Goal: Task Accomplishment & Management: Manage account settings

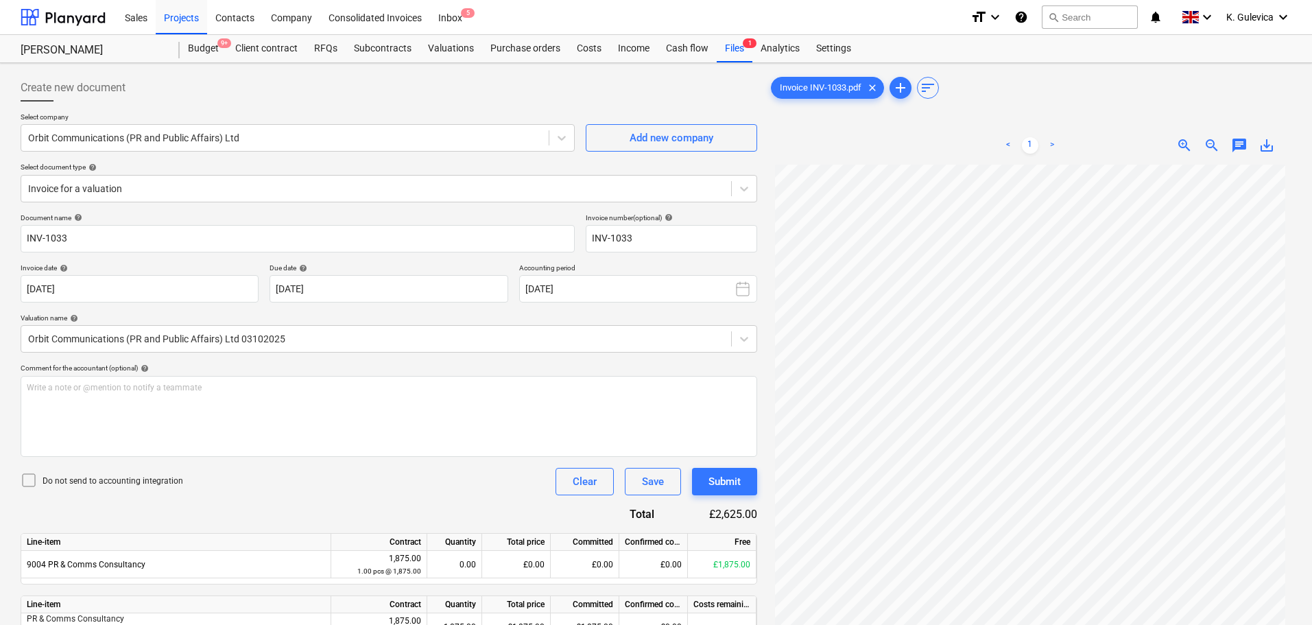
click at [1261, 13] on span "K. Gulevica" at bounding box center [1249, 17] width 47 height 11
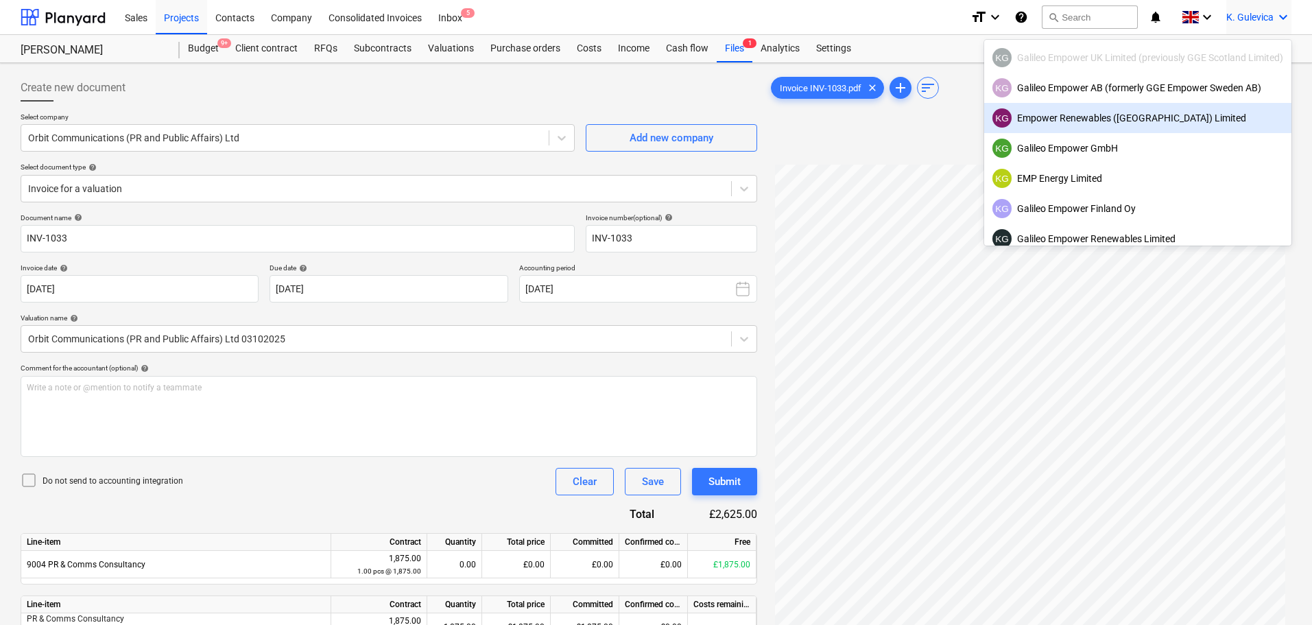
click at [888, 141] on div at bounding box center [656, 312] width 1312 height 625
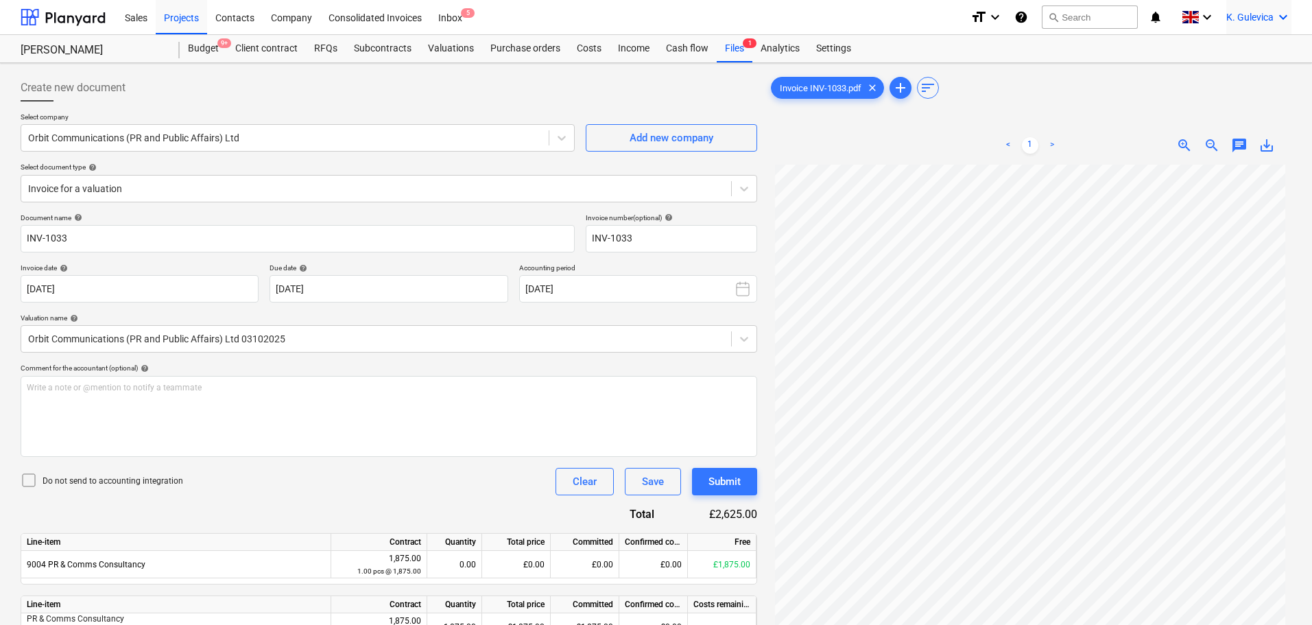
click at [1252, 12] on span "K. Gulevica" at bounding box center [1249, 17] width 47 height 11
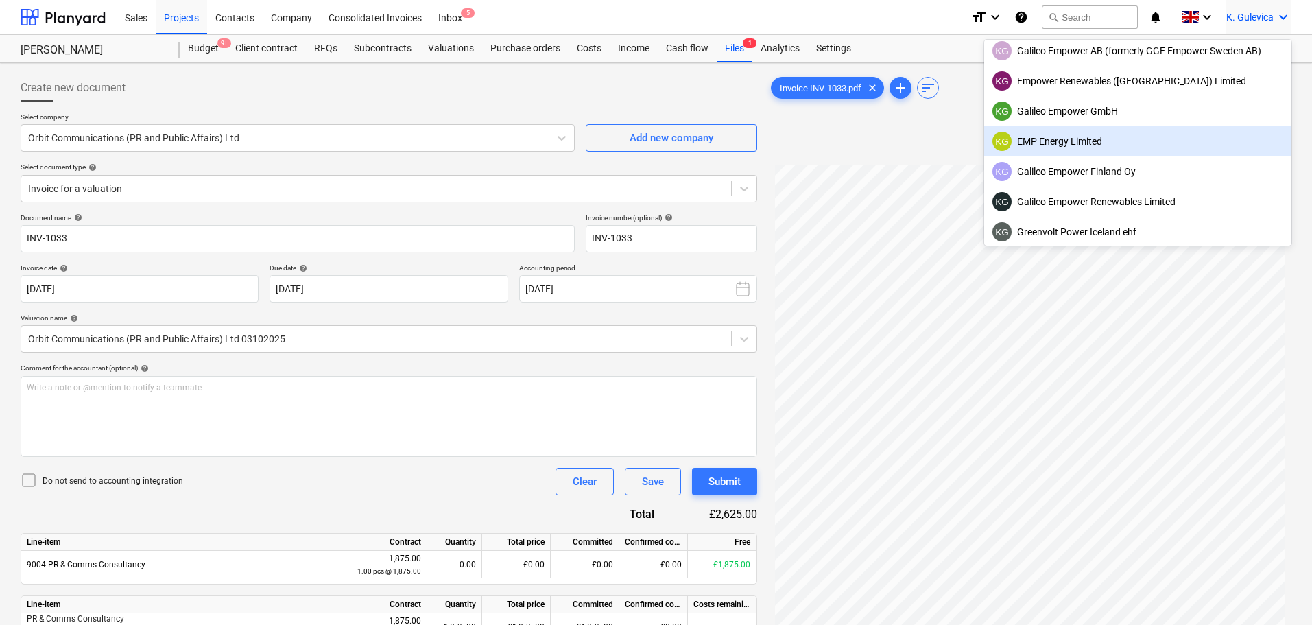
scroll to position [69, 0]
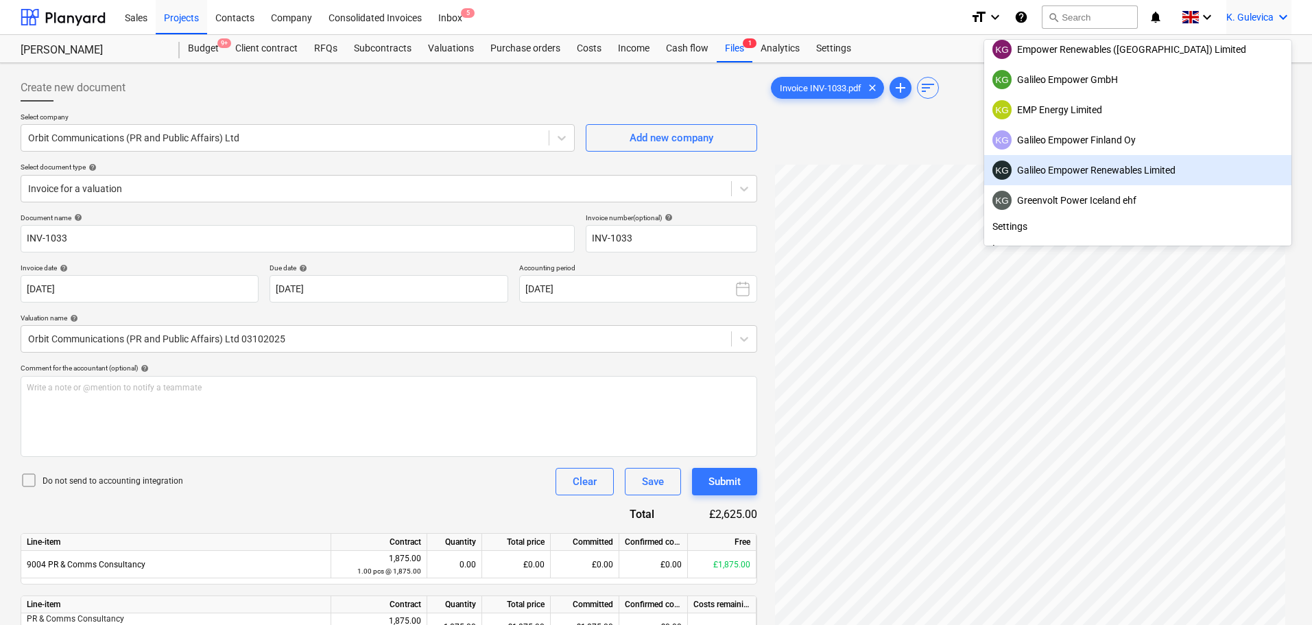
click at [896, 133] on div at bounding box center [656, 312] width 1312 height 625
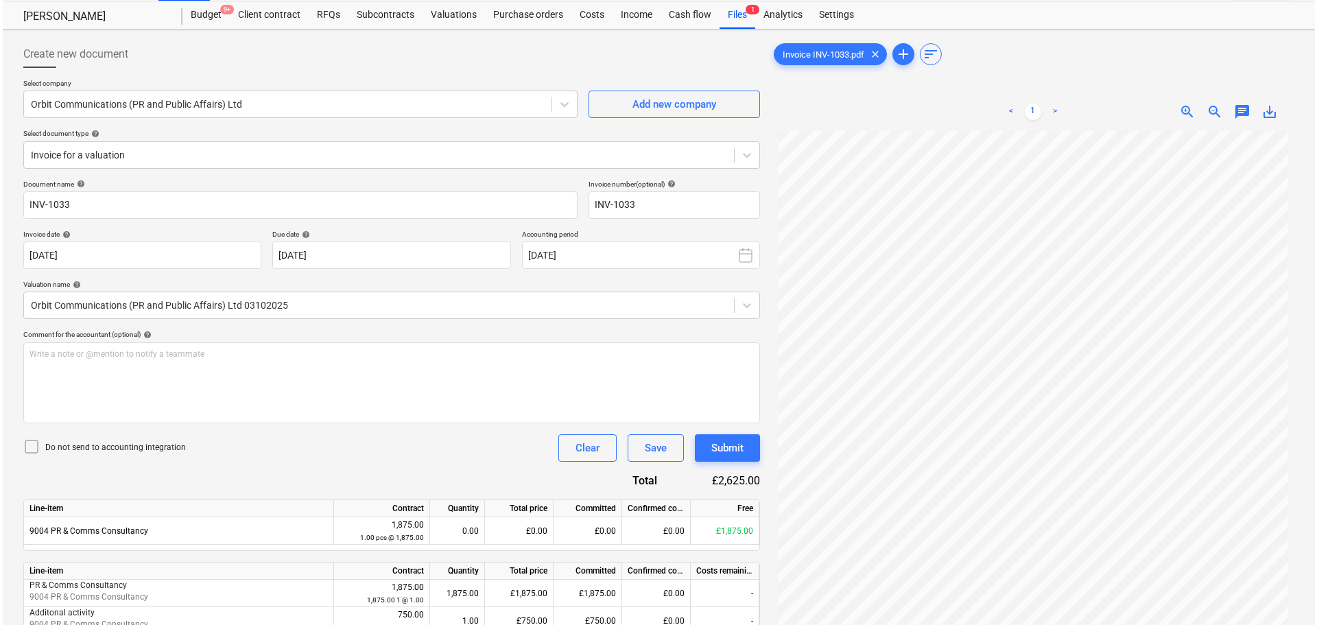
scroll to position [0, 0]
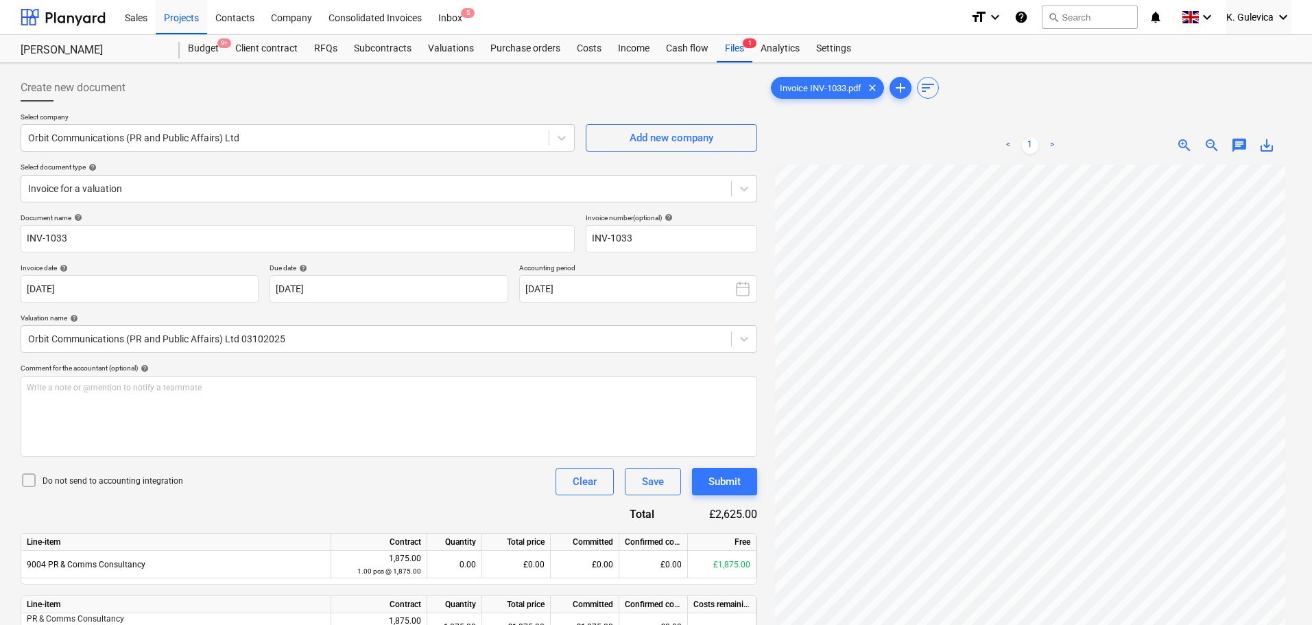
click at [1233, 142] on span "chat" at bounding box center [1239, 145] width 16 height 16
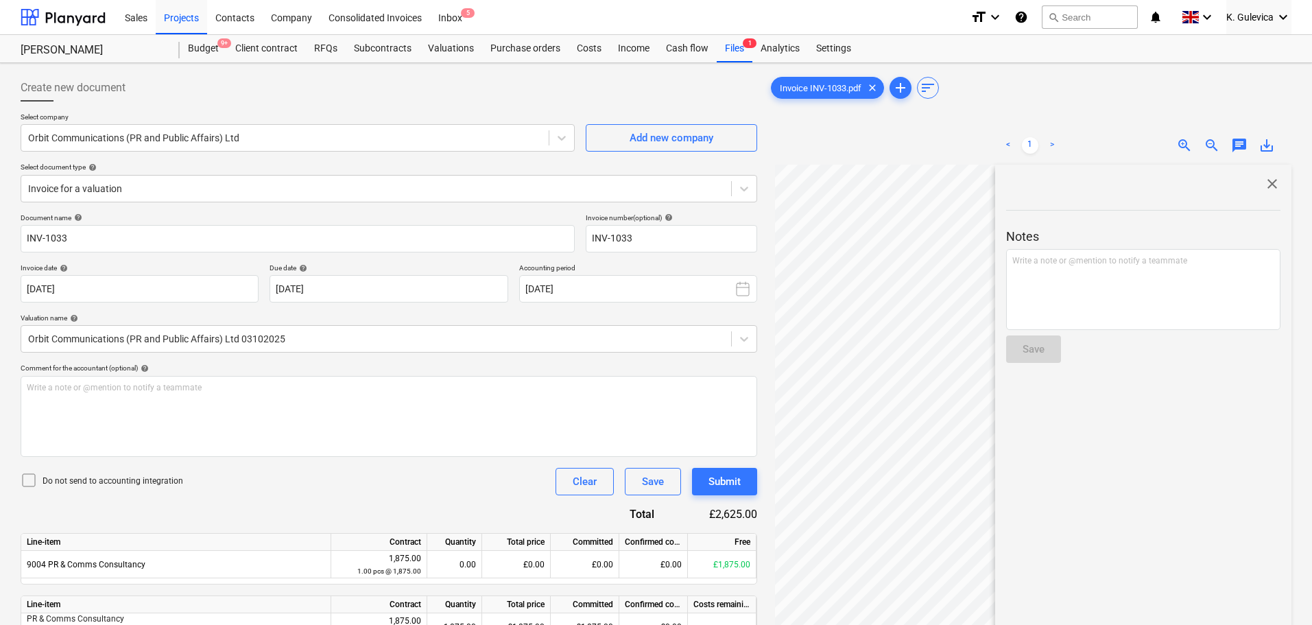
click at [1117, 56] on div "Budget 9+ Client contract RFQs Subcontracts Valuations Purchase orders Costs In…" at bounding box center [736, 48] width 1112 height 27
click at [1263, 141] on span "save_alt" at bounding box center [1266, 145] width 16 height 16
click at [1272, 184] on span "close" at bounding box center [1272, 184] width 16 height 16
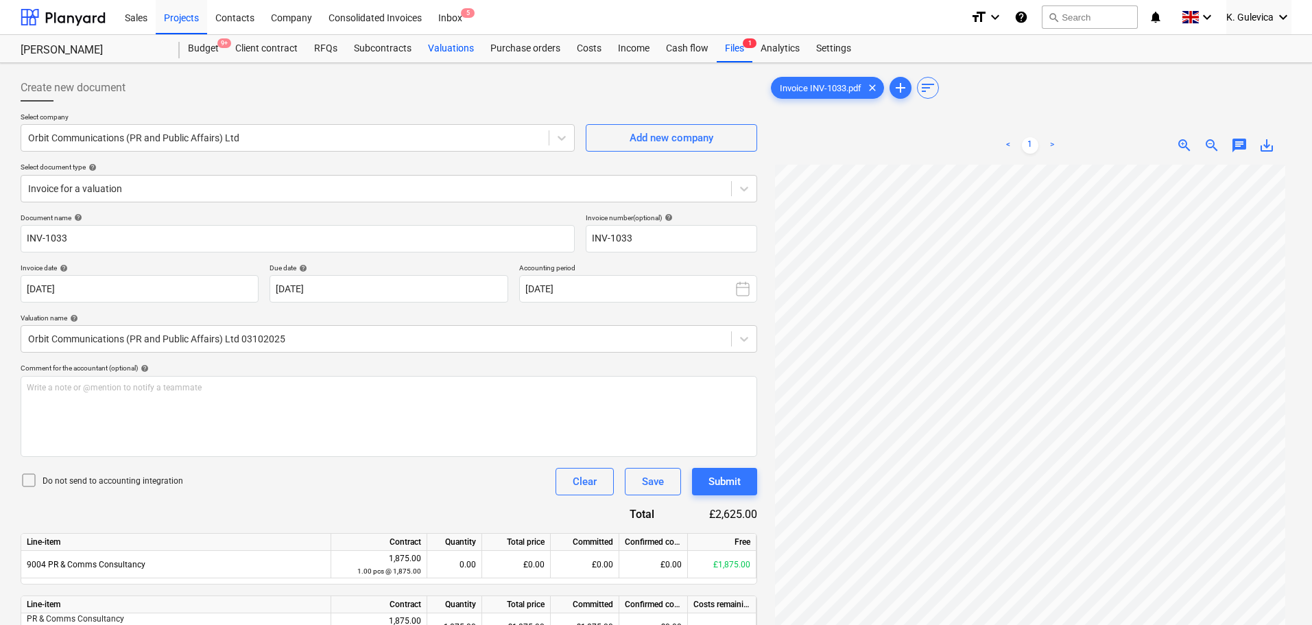
click at [442, 43] on div "Valuations" at bounding box center [451, 48] width 62 height 27
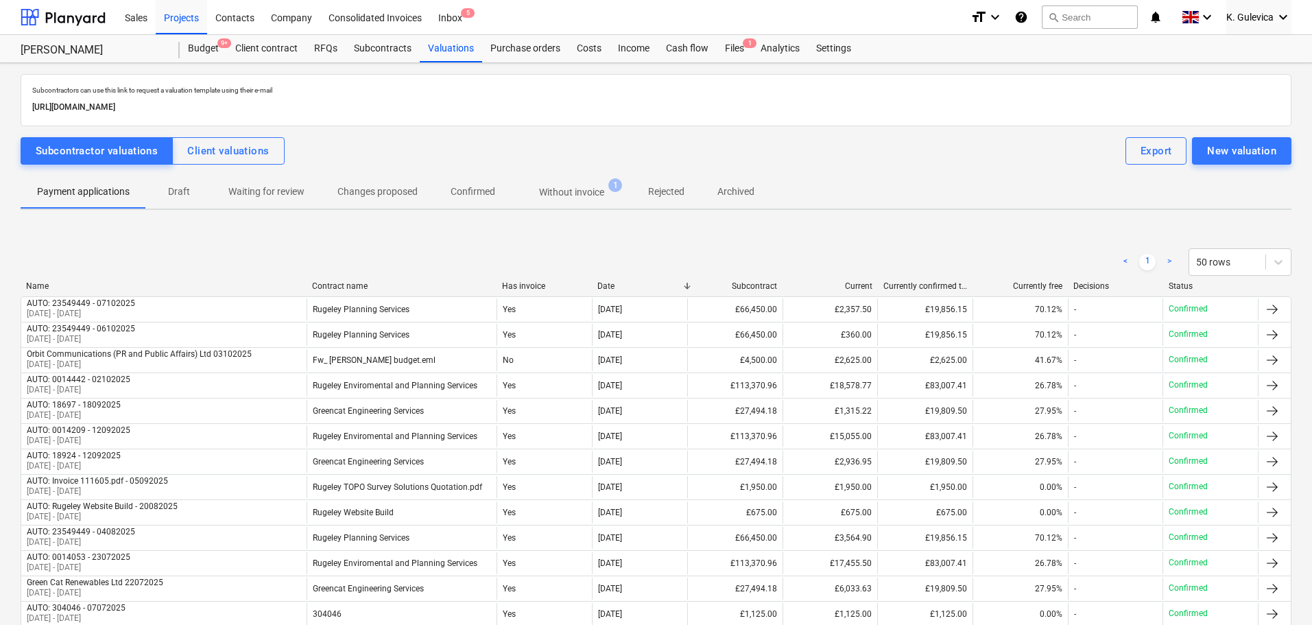
click at [569, 187] on p "Without invoice" at bounding box center [571, 192] width 65 height 14
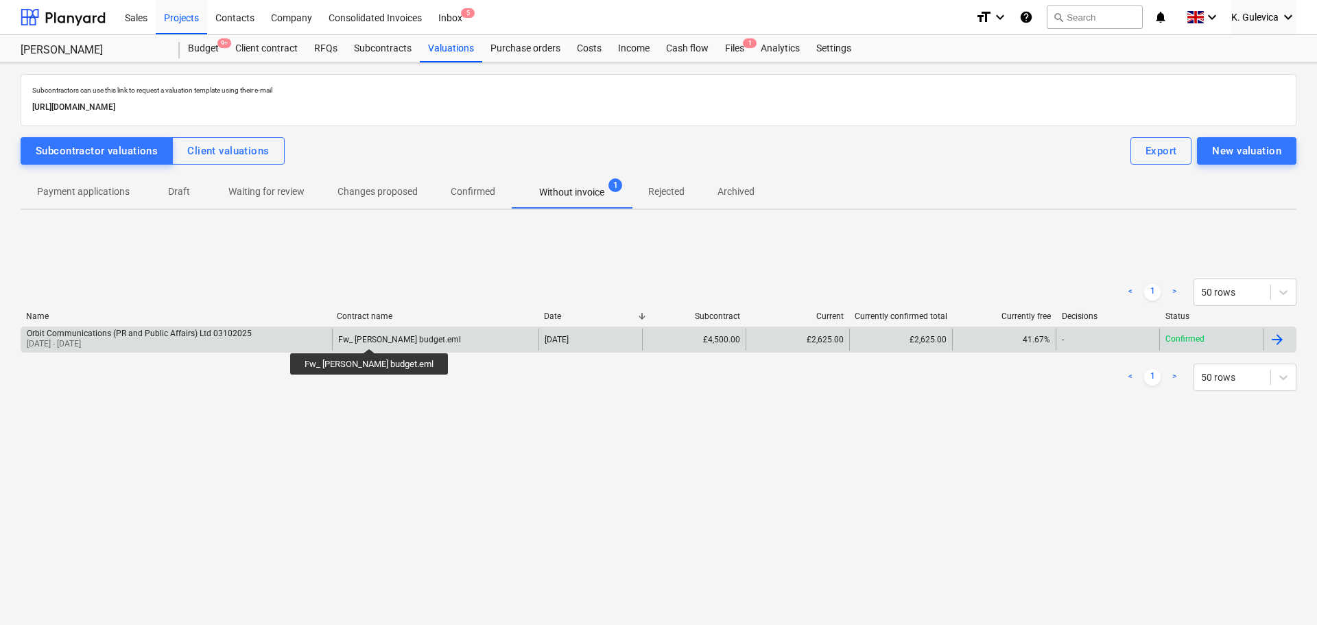
click at [364, 336] on div "Fw_ [PERSON_NAME] budget.eml" at bounding box center [399, 340] width 123 height 10
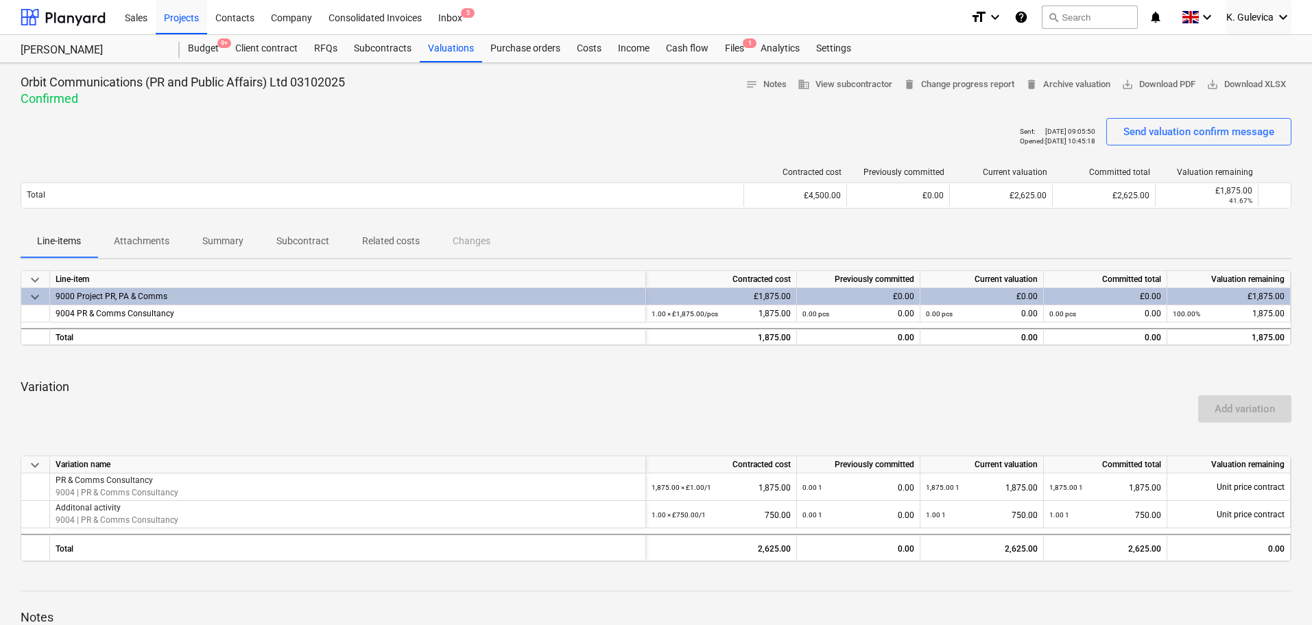
click at [289, 238] on p "Subcontract" at bounding box center [302, 241] width 53 height 14
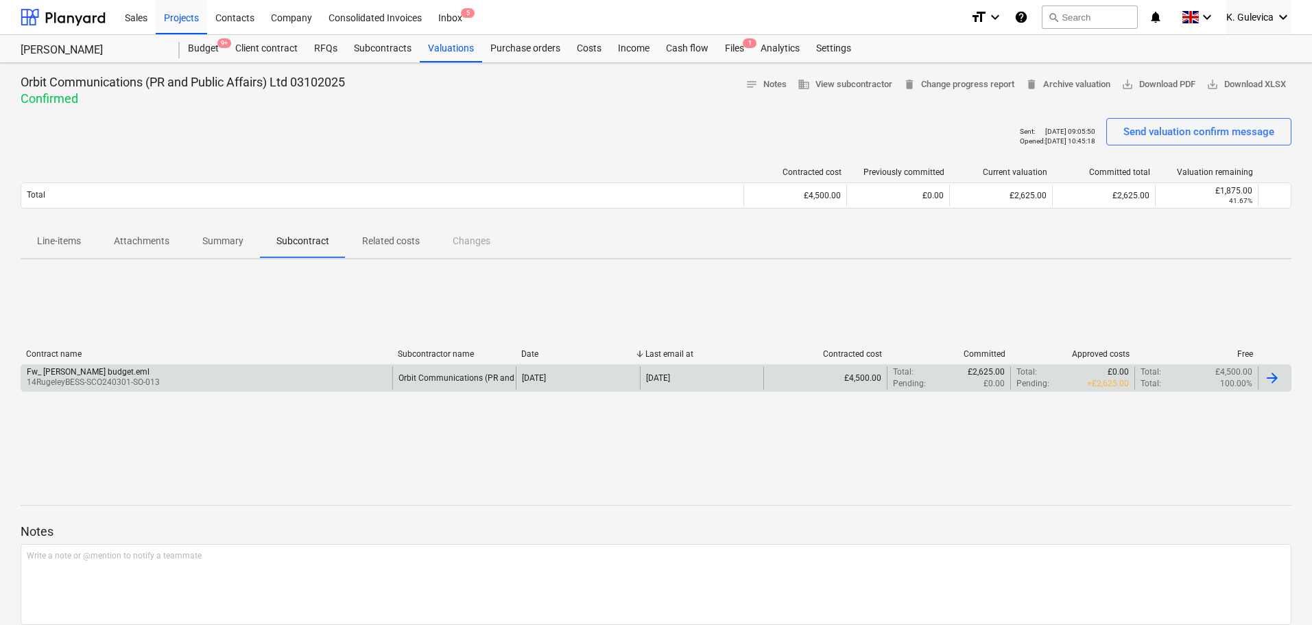
click at [312, 374] on div "Fw_ [PERSON_NAME] budget.eml 14RugeleyBESS-SCO240301-SO-013" at bounding box center [206, 377] width 371 height 23
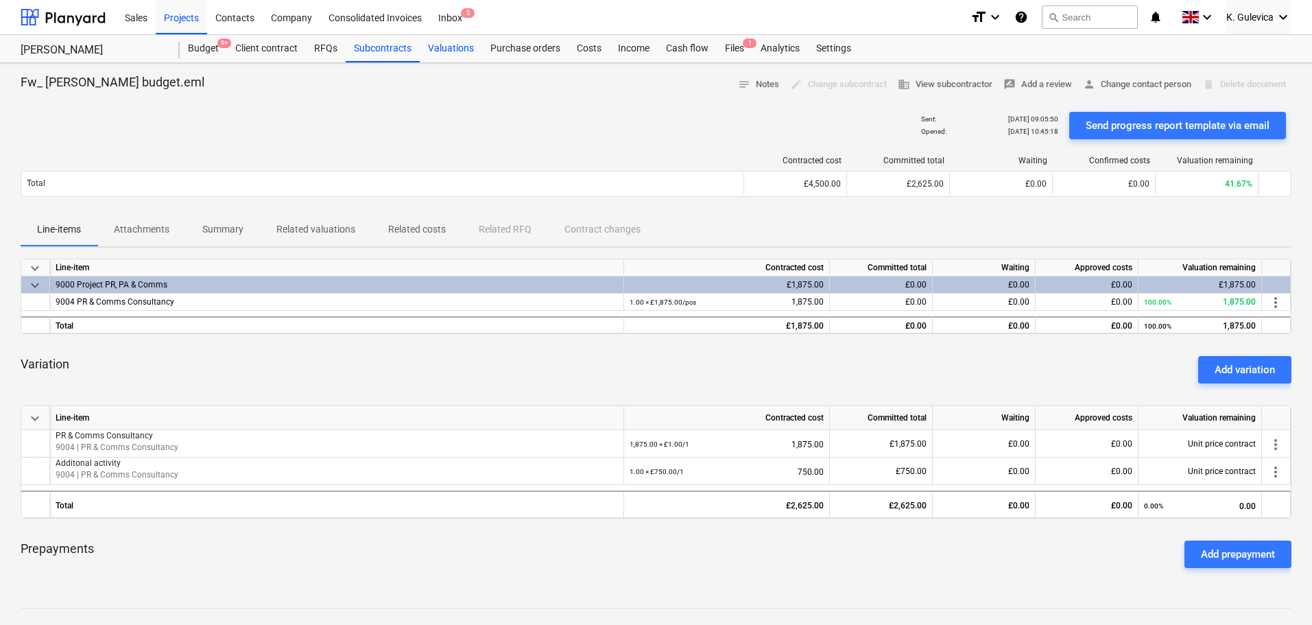
click at [468, 49] on div "Valuations" at bounding box center [451, 48] width 62 height 27
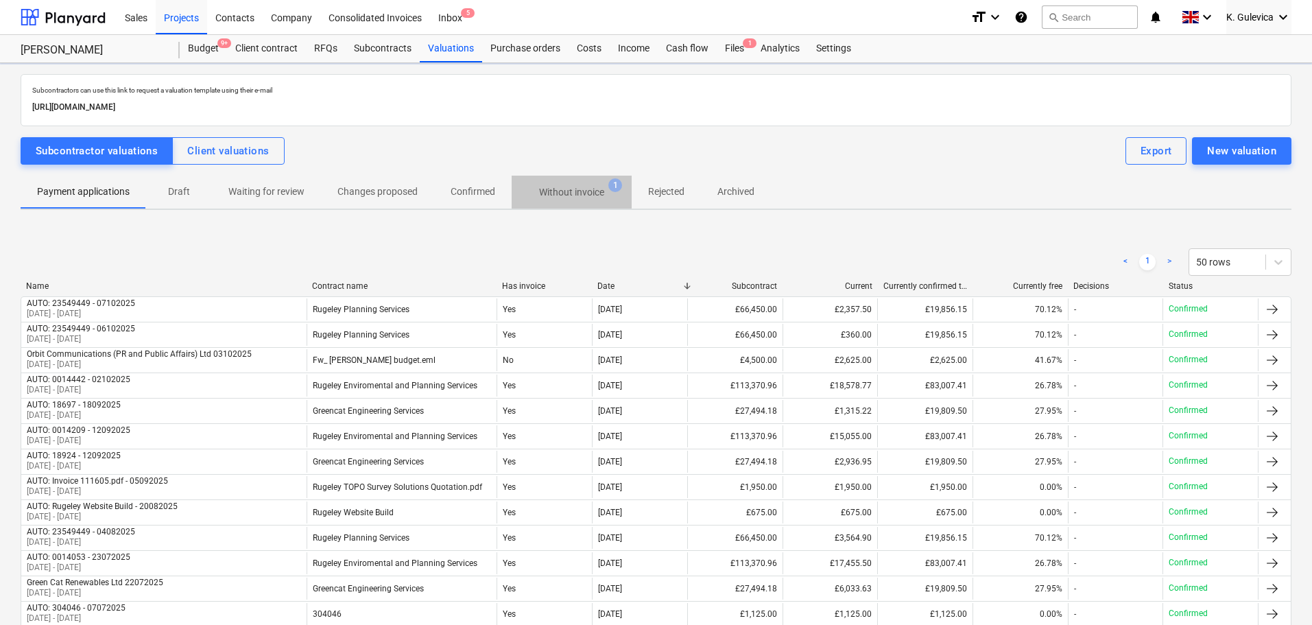
click at [583, 189] on p "Without invoice" at bounding box center [571, 192] width 65 height 14
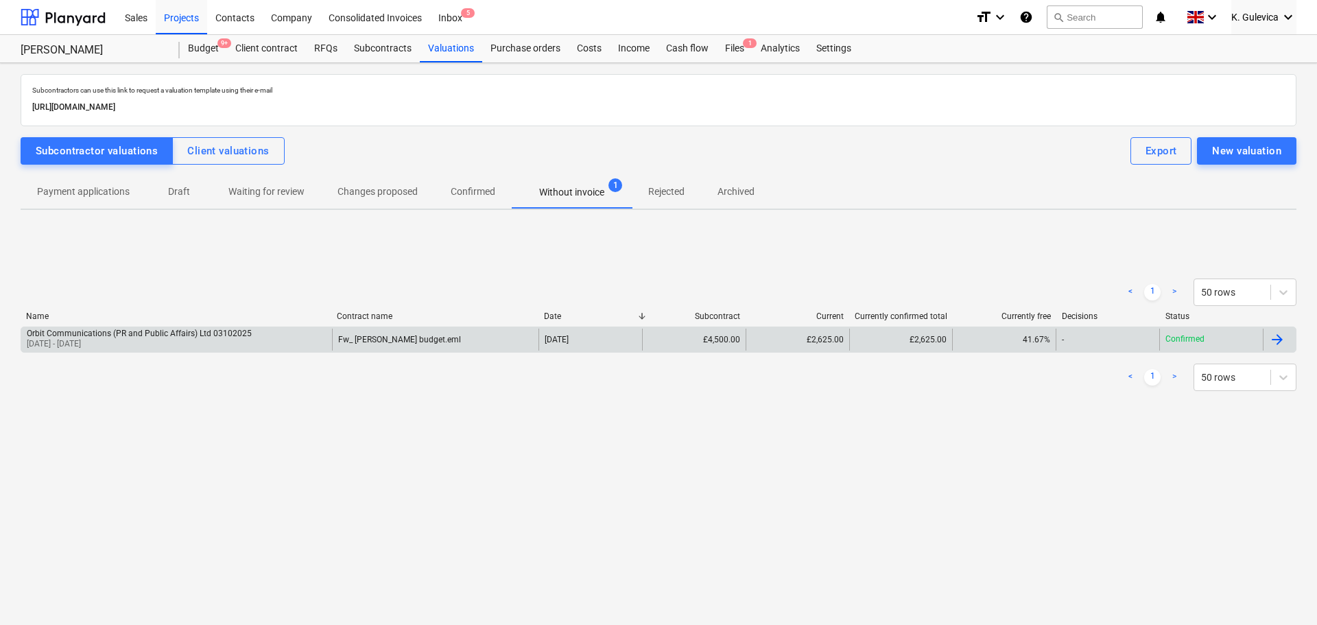
click at [423, 348] on div "Fw_ [PERSON_NAME] budget.eml" at bounding box center [435, 339] width 207 height 22
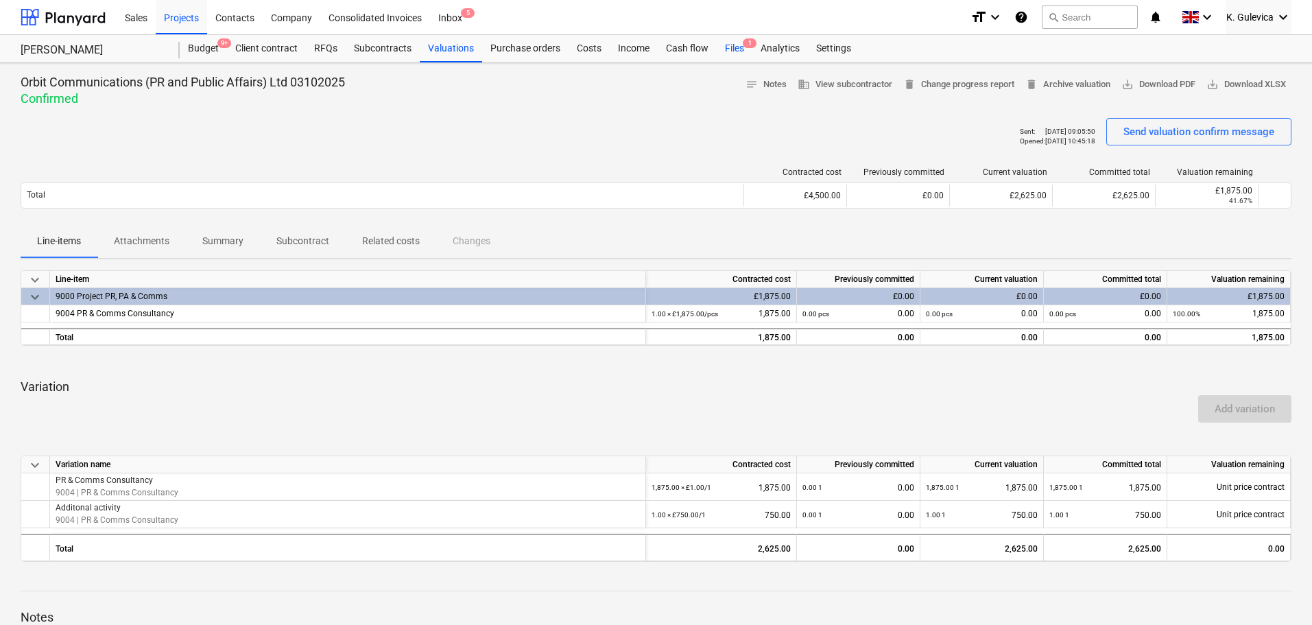
click at [726, 47] on div "Files 1" at bounding box center [735, 48] width 36 height 27
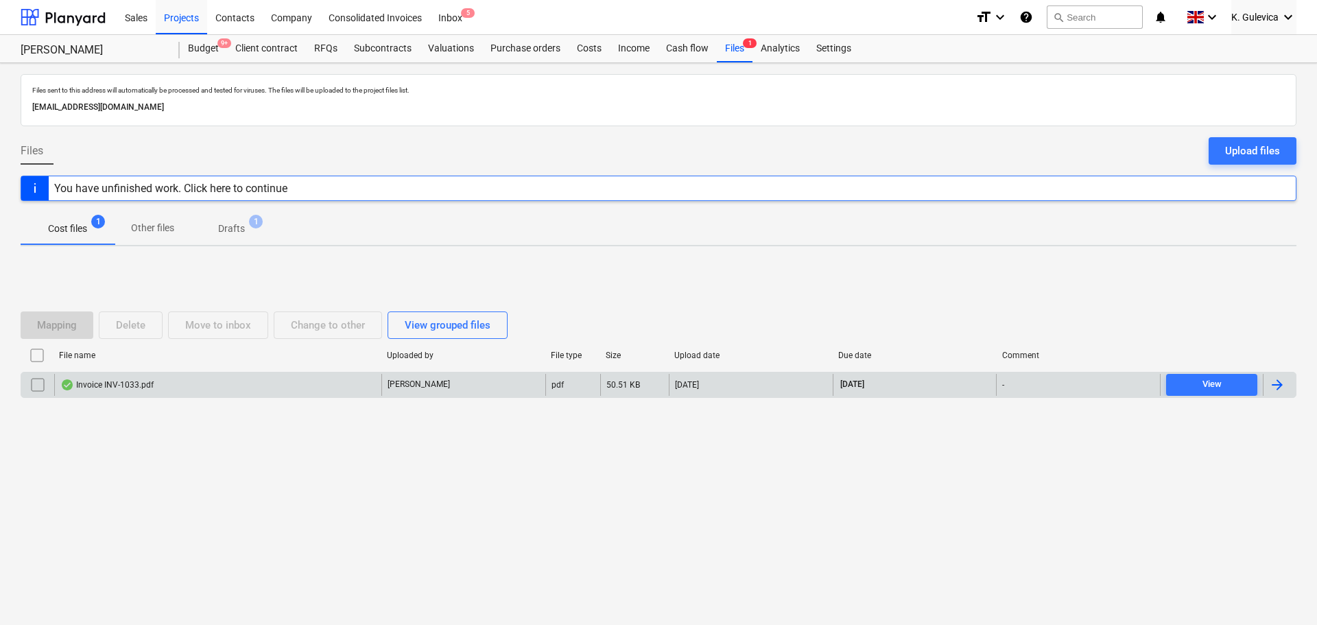
click at [294, 388] on div "Invoice INV-1033.pdf" at bounding box center [217, 385] width 327 height 22
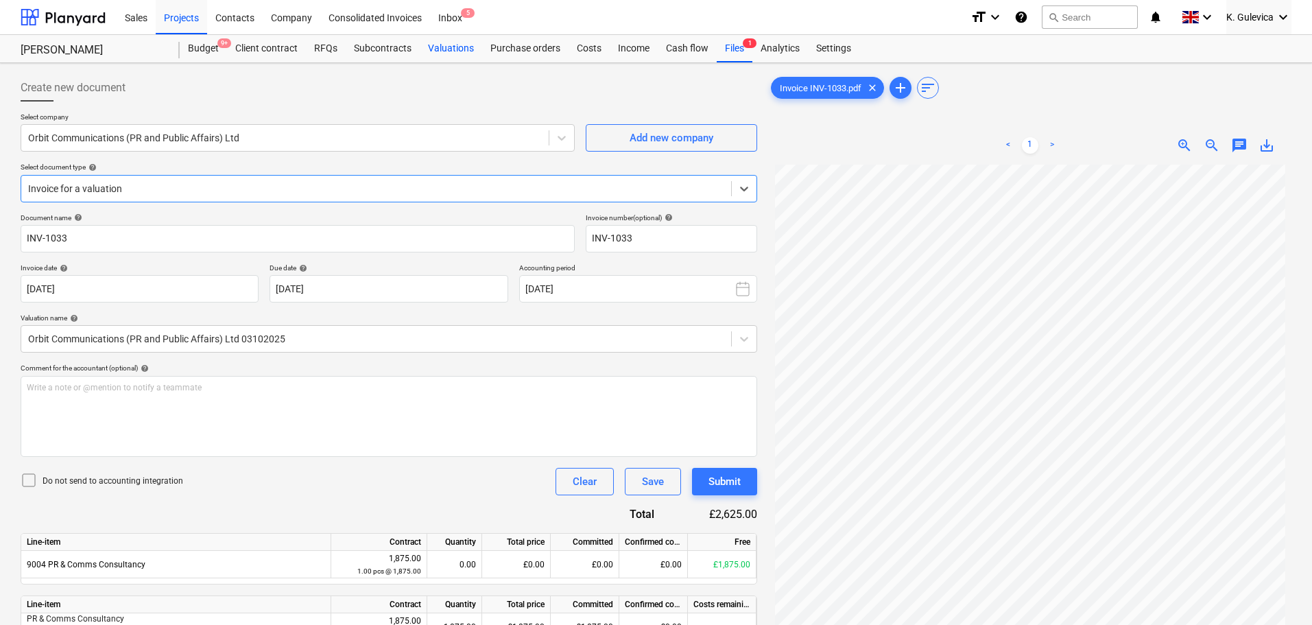
click at [445, 44] on div "Valuations" at bounding box center [451, 48] width 62 height 27
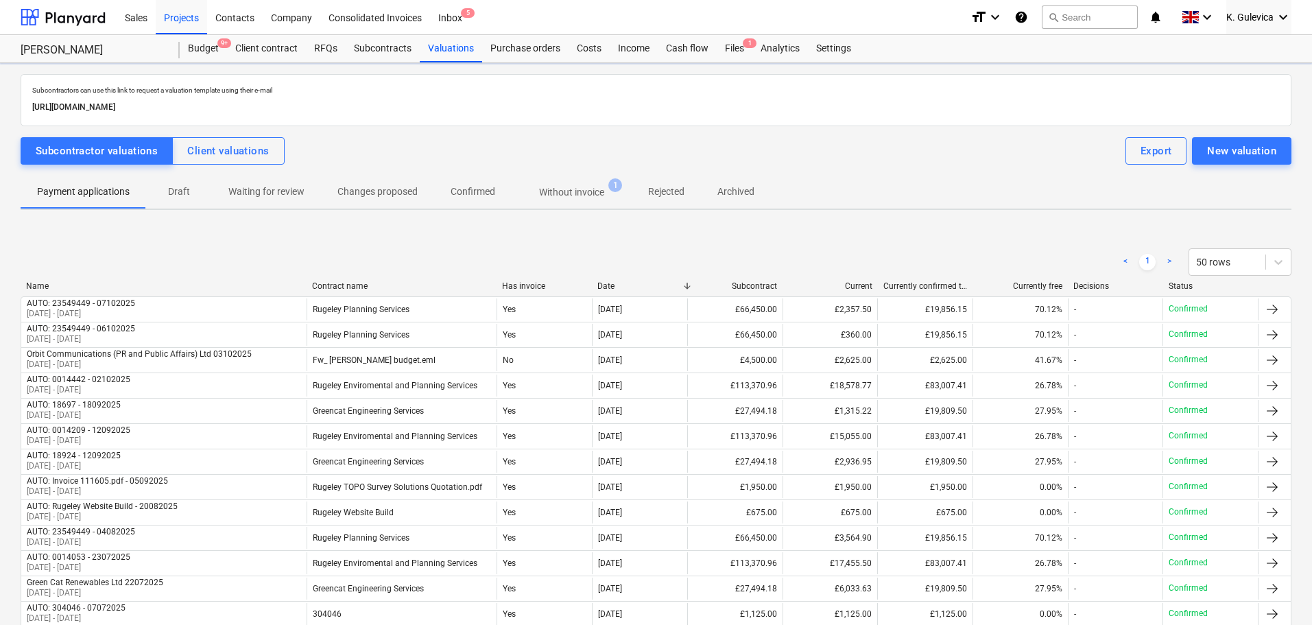
click at [553, 193] on p "Without invoice" at bounding box center [571, 192] width 65 height 14
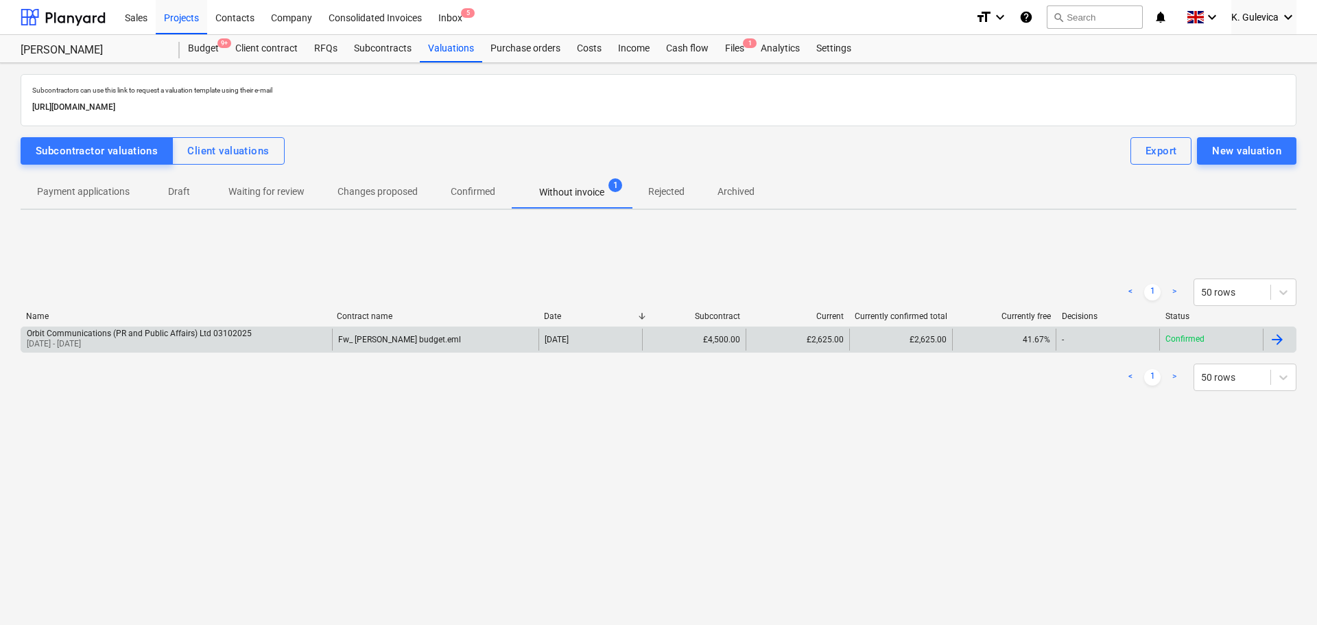
click at [373, 337] on div "Fw_ [PERSON_NAME] budget.eml" at bounding box center [399, 340] width 123 height 10
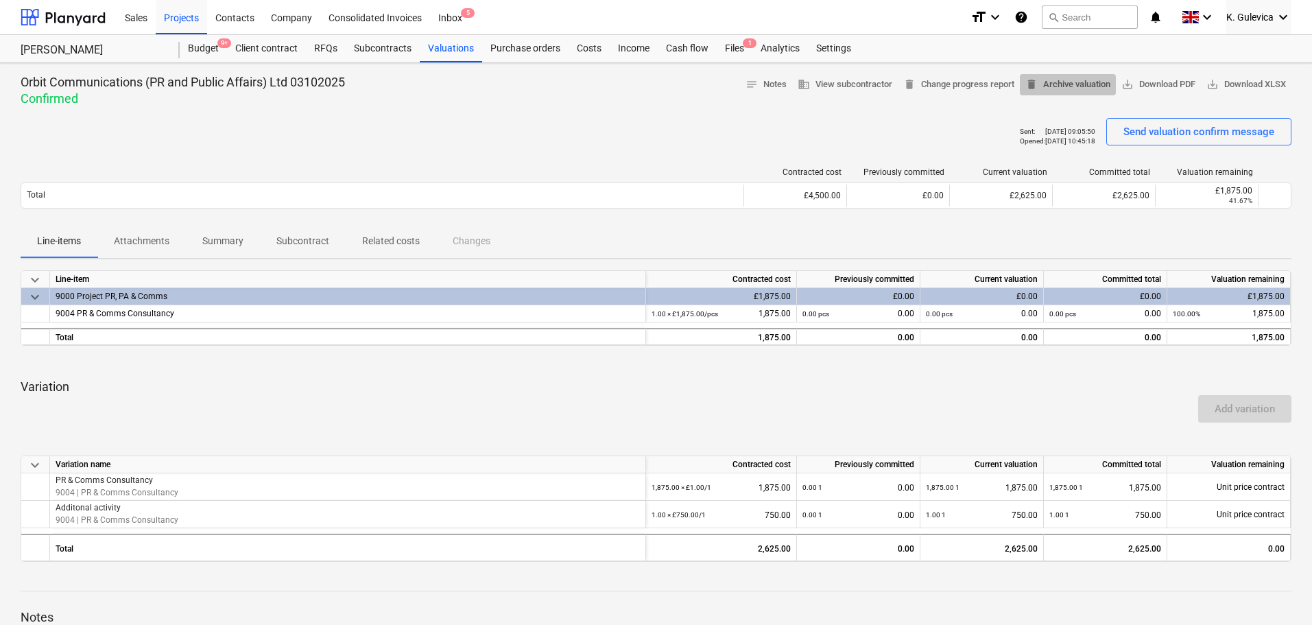
click at [1056, 86] on span "delete Archive valuation" at bounding box center [1067, 85] width 85 height 16
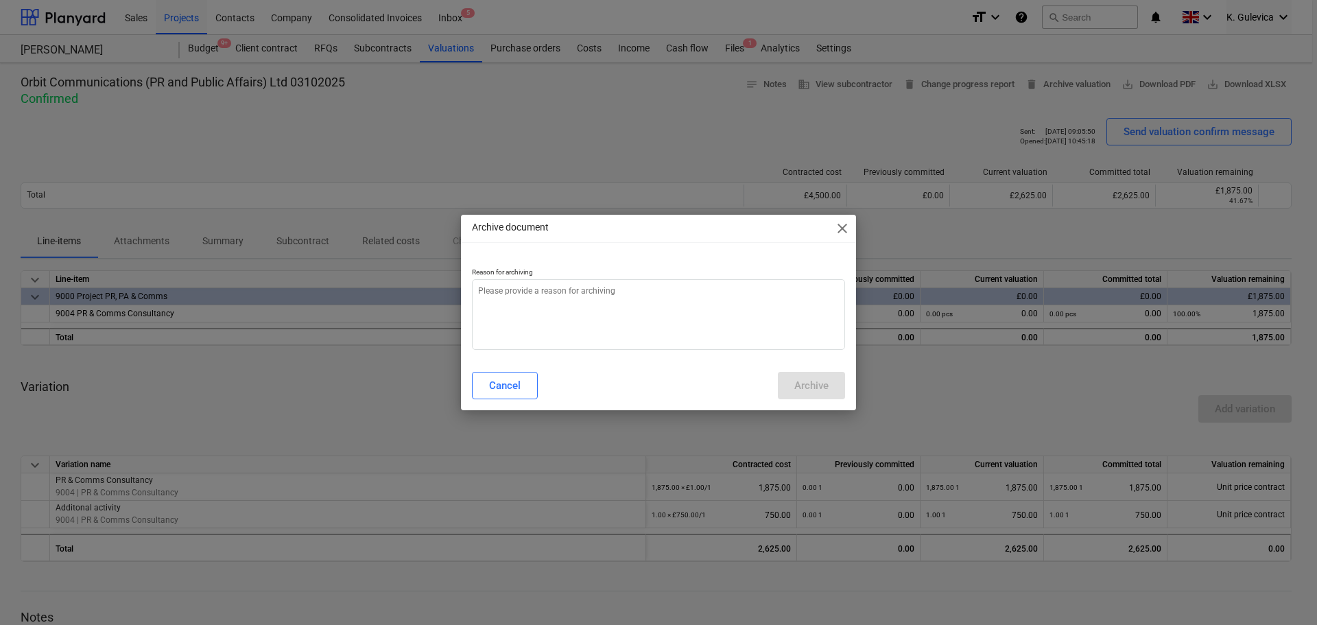
type textarea "x"
click at [625, 306] on textarea at bounding box center [658, 314] width 373 height 71
type textarea "w"
type textarea "x"
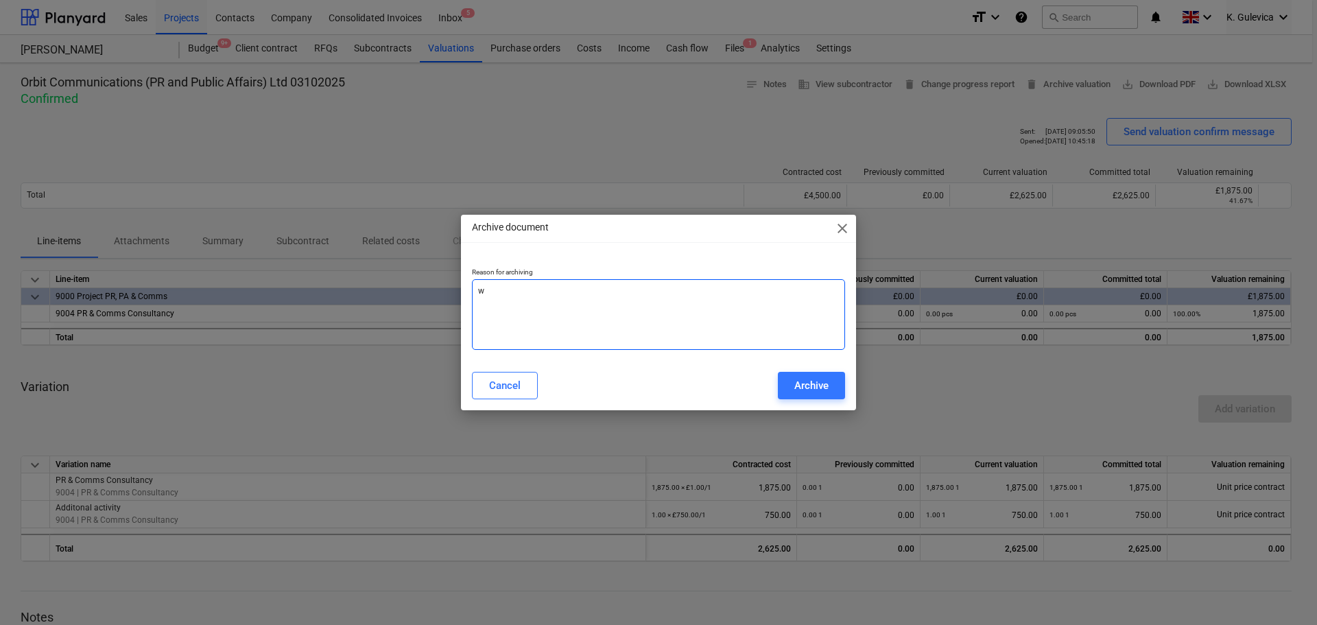
type textarea "wr"
type textarea "x"
type textarea "wro"
type textarea "x"
type textarea "wron"
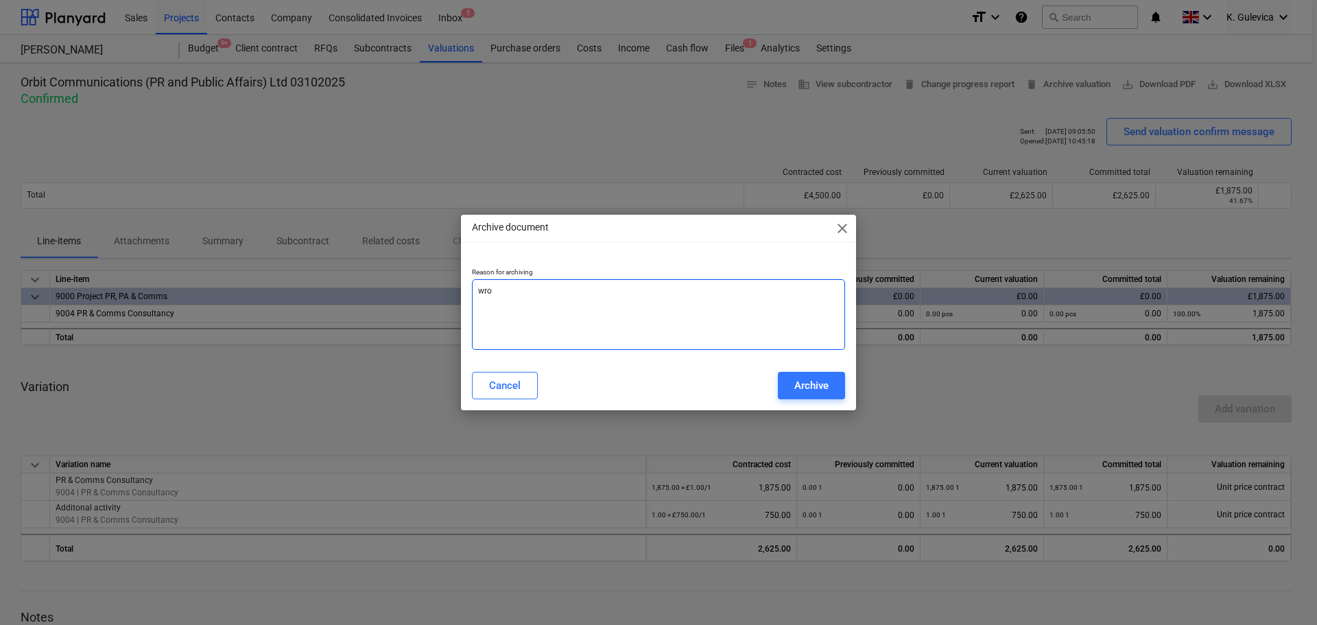
type textarea "x"
type textarea "wrong"
type textarea "x"
type textarea "wrong"
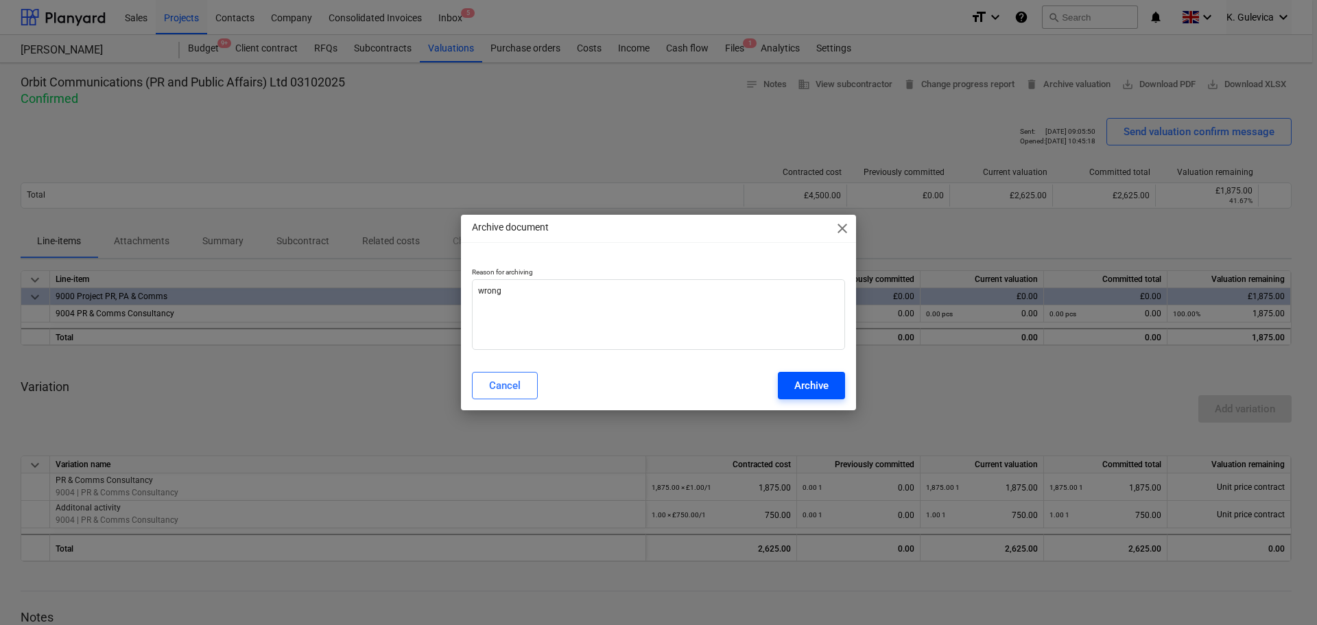
click at [827, 391] on div "Archive" at bounding box center [811, 385] width 34 height 18
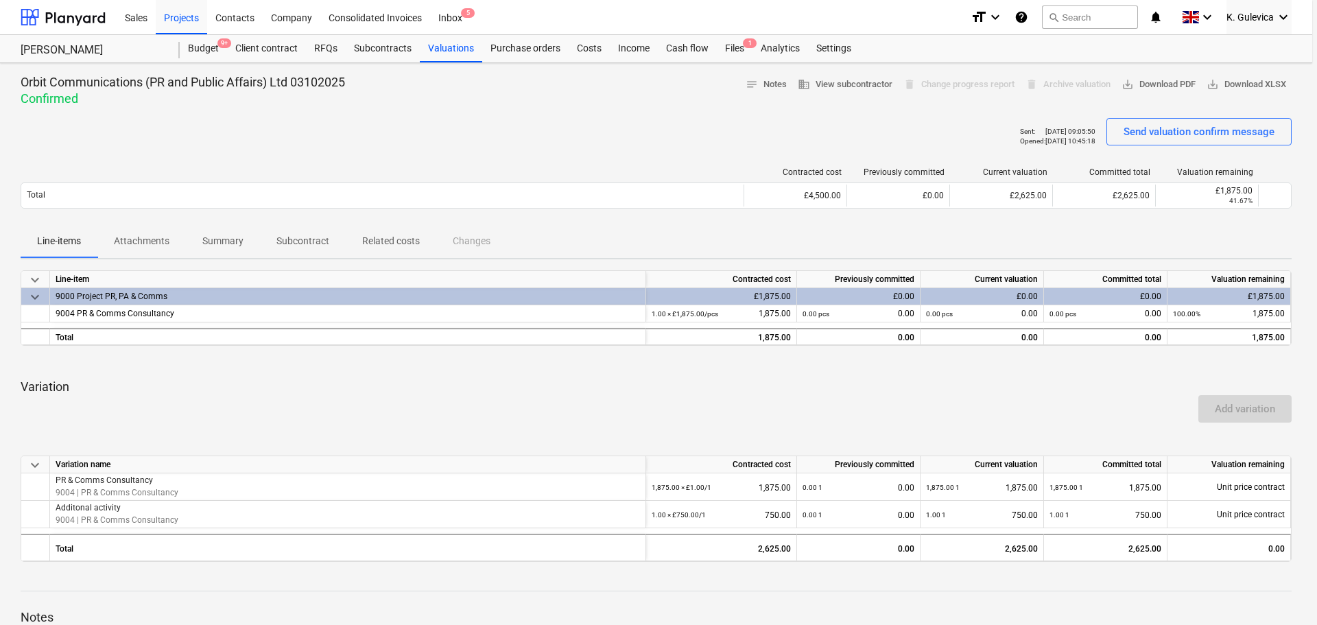
type textarea "x"
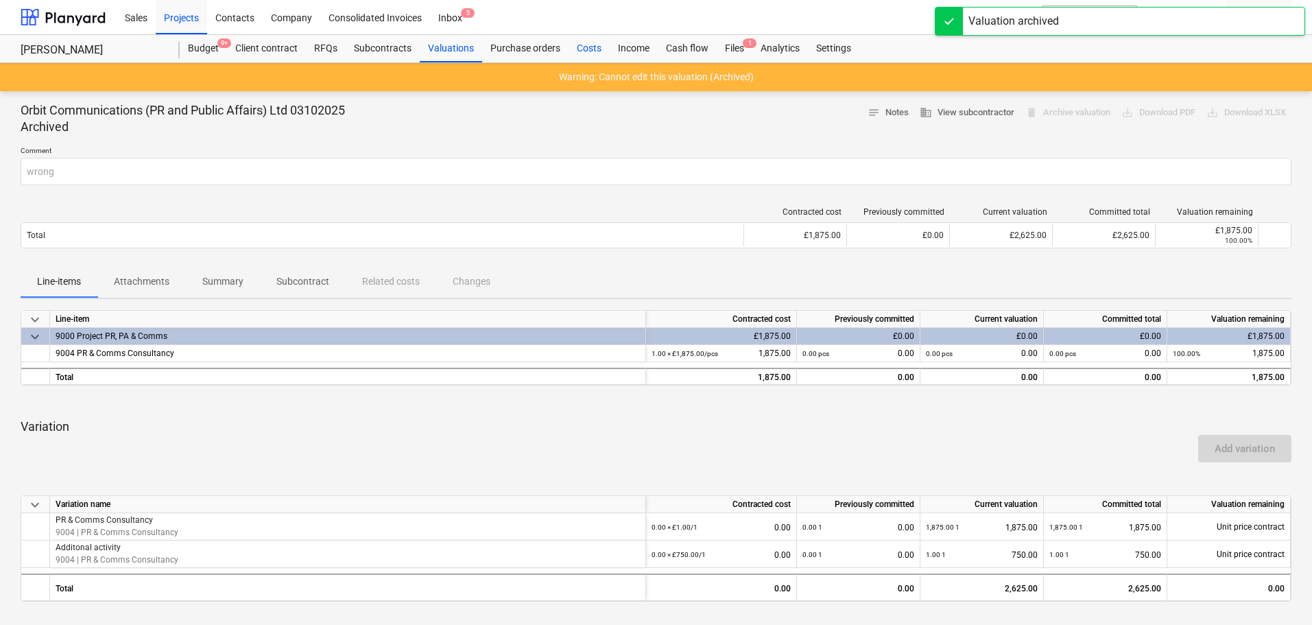
click at [577, 50] on div "Costs" at bounding box center [589, 48] width 41 height 27
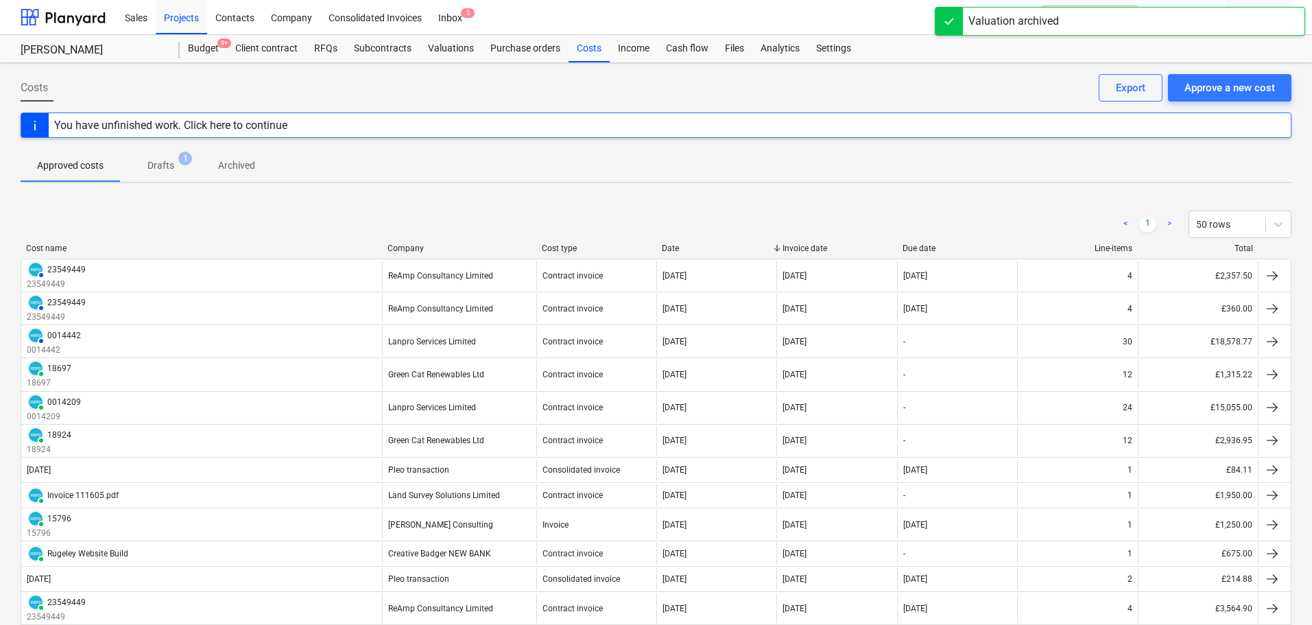
click at [158, 162] on p "Drafts" at bounding box center [160, 165] width 27 height 14
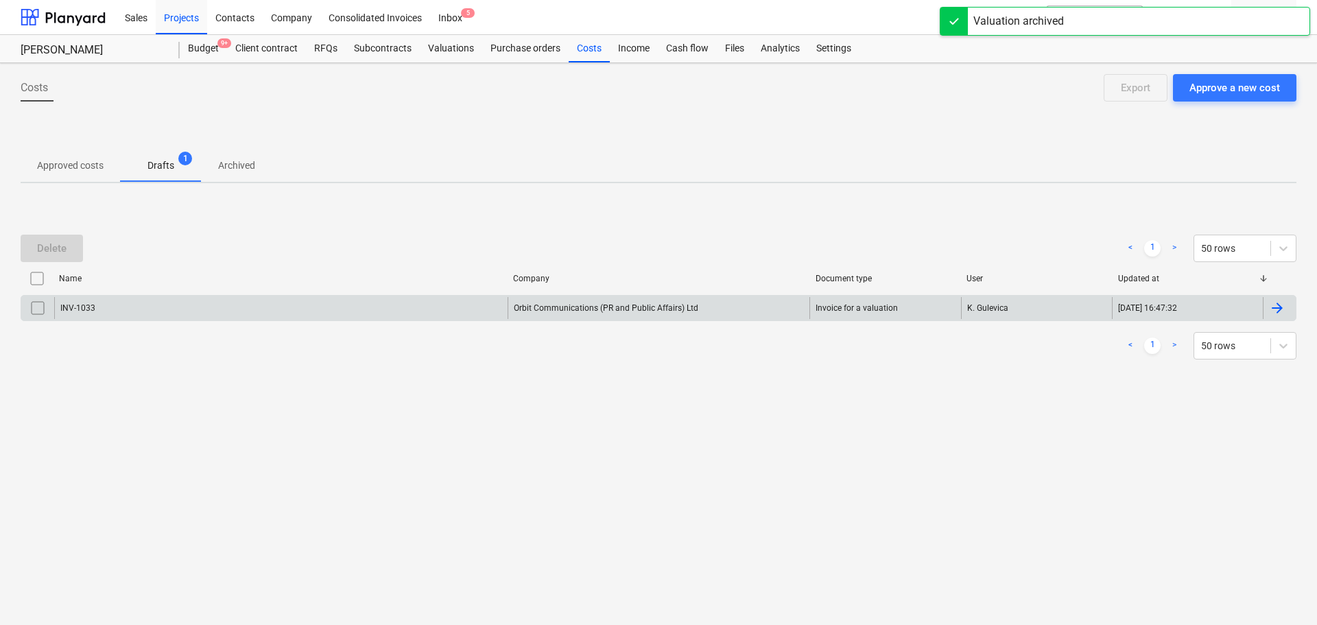
click at [450, 310] on div "INV-1033" at bounding box center [280, 308] width 453 height 22
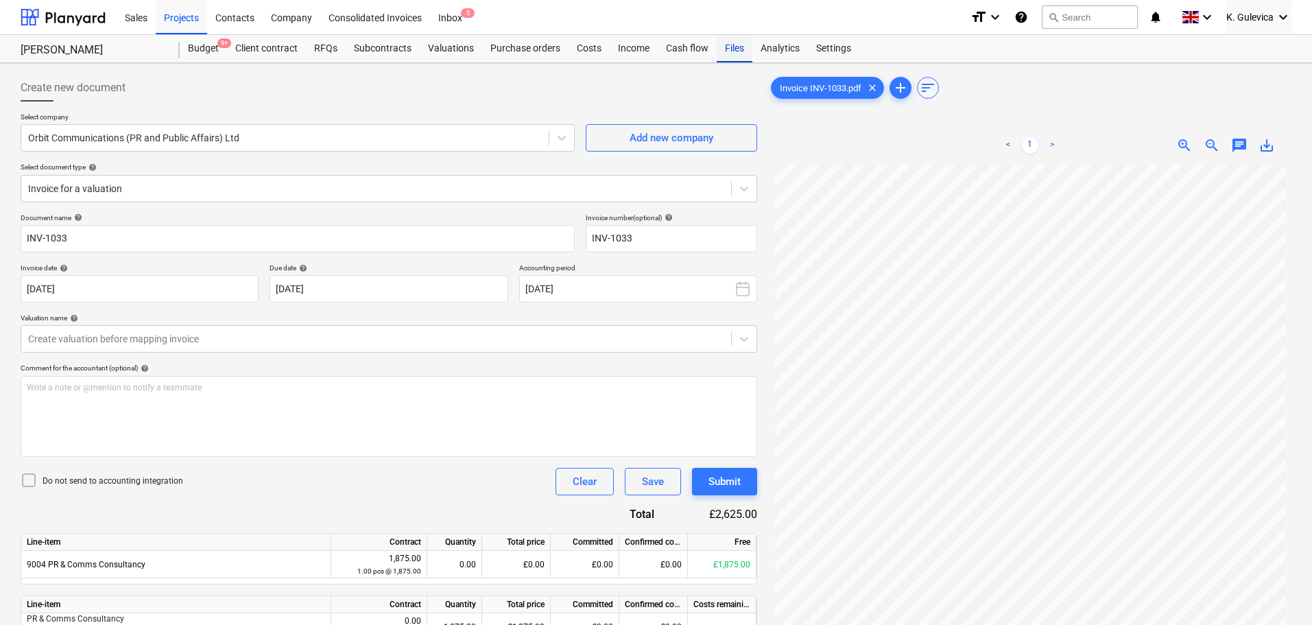
click at [726, 49] on div "Files" at bounding box center [735, 48] width 36 height 27
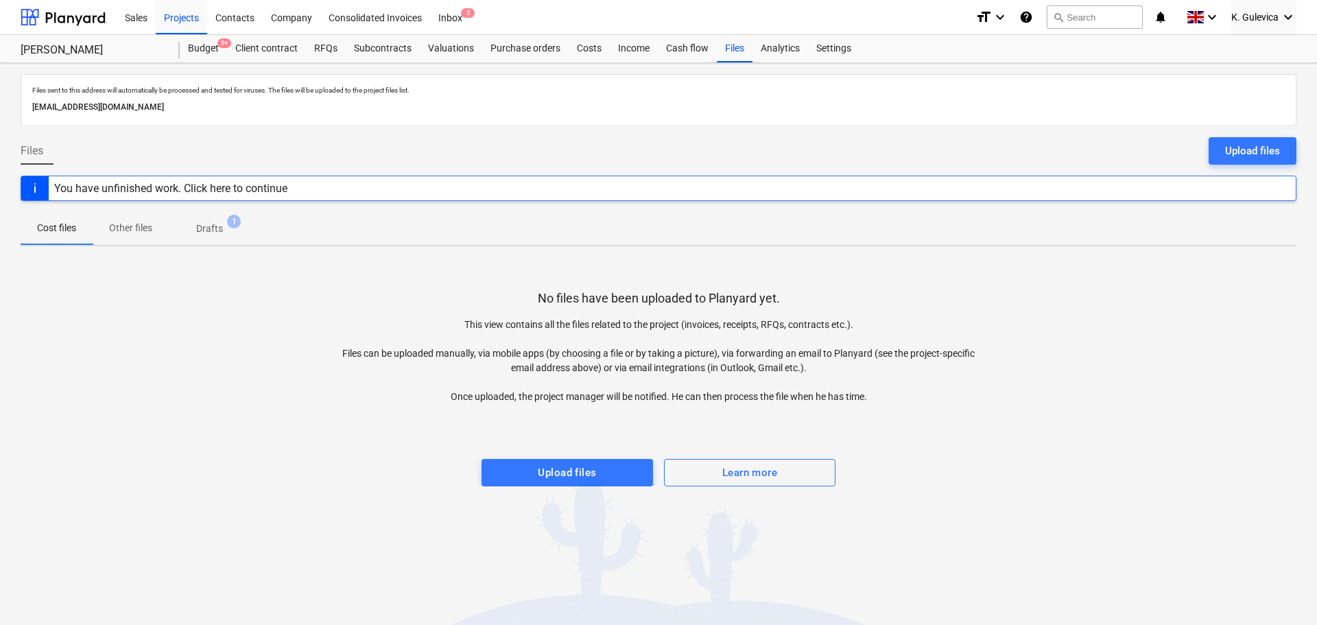
click at [208, 232] on p "Drafts" at bounding box center [209, 229] width 27 height 14
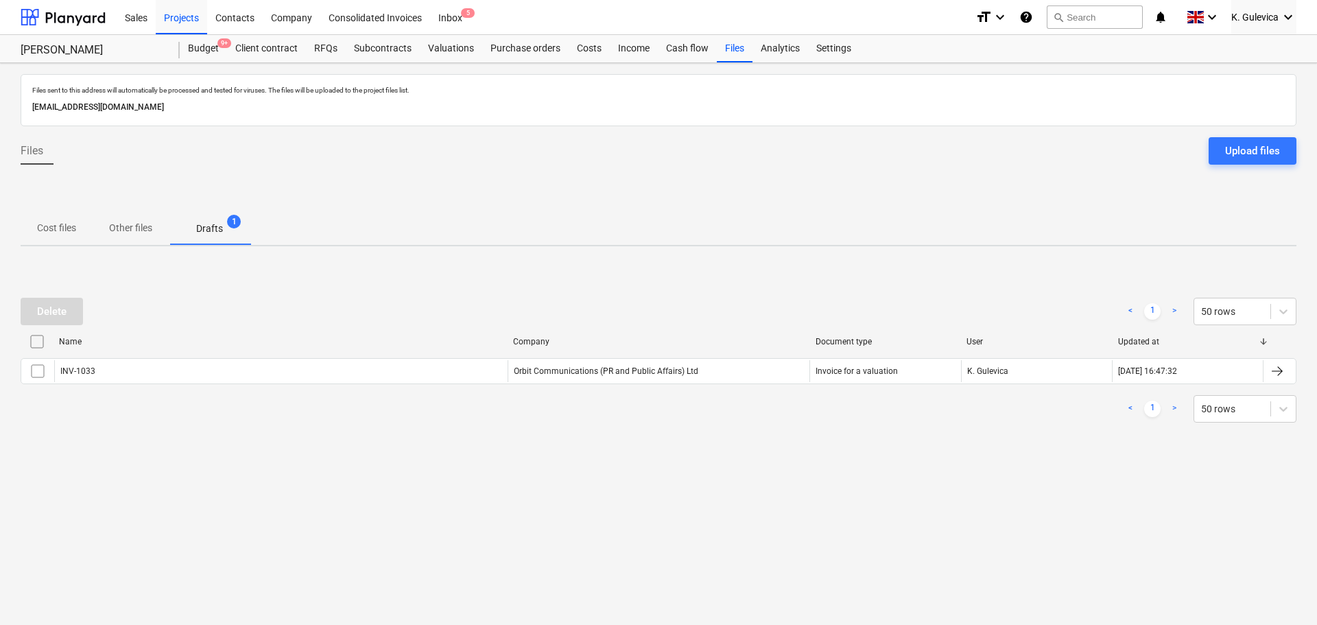
drag, startPoint x: 32, startPoint y: 373, endPoint x: 57, endPoint y: 306, distance: 71.8
click at [32, 372] on input "checkbox" at bounding box center [38, 371] width 22 height 22
click at [60, 298] on button "Delete" at bounding box center [52, 311] width 62 height 27
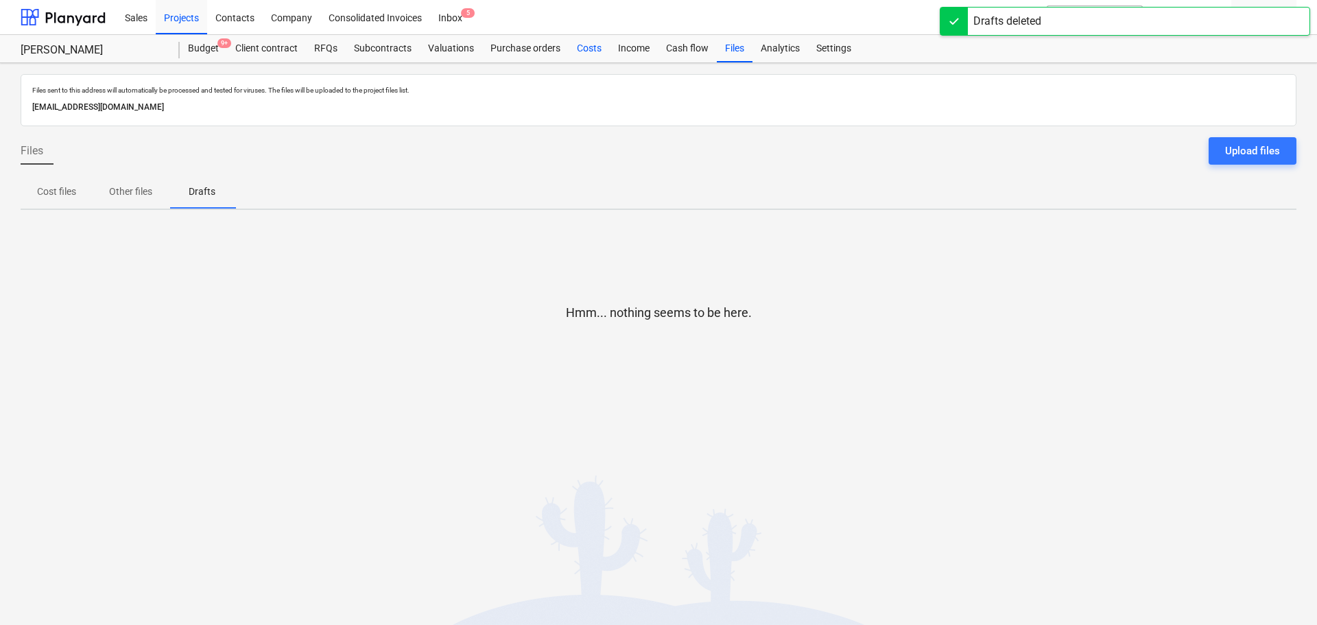
click at [577, 50] on div "Costs" at bounding box center [589, 48] width 41 height 27
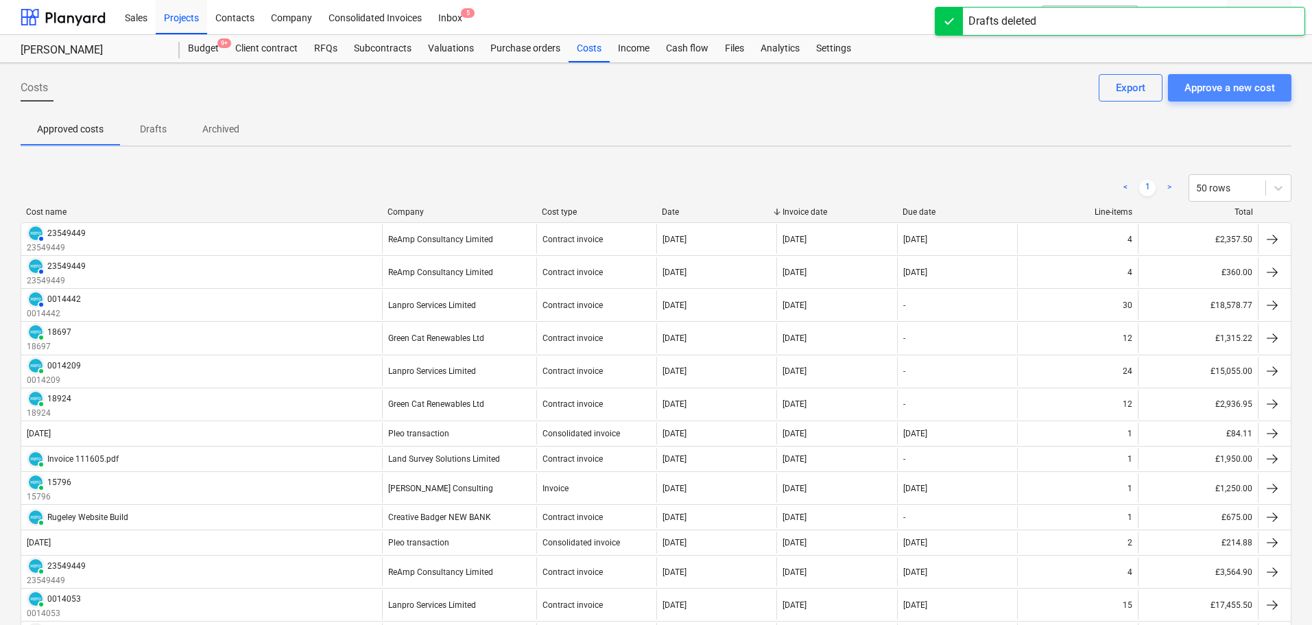
click at [1236, 75] on button "Approve a new cost" at bounding box center [1229, 87] width 123 height 27
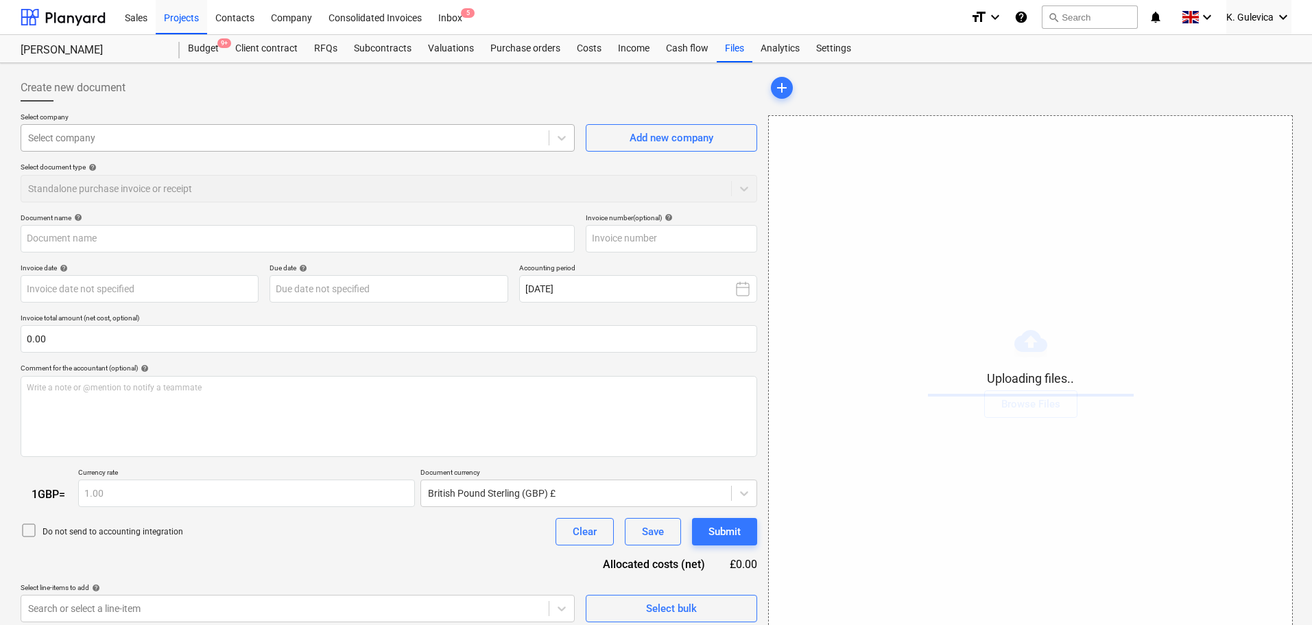
click at [263, 139] on div at bounding box center [285, 138] width 514 height 14
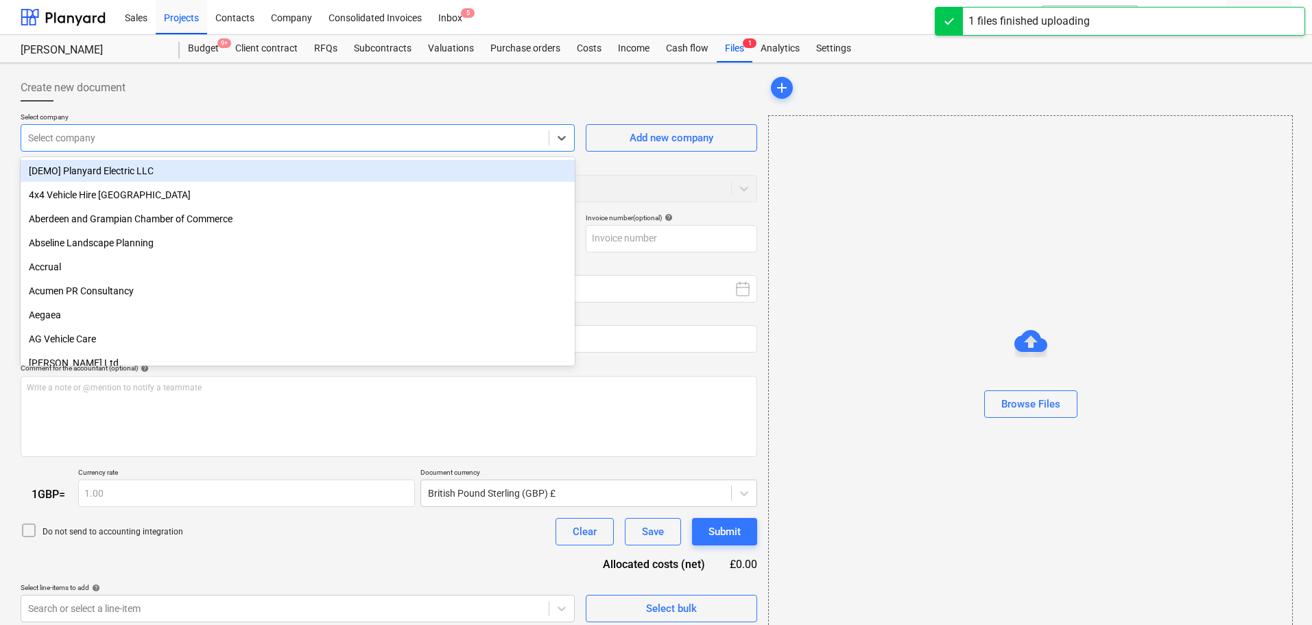
type input "Invoice INV-1033.pdf"
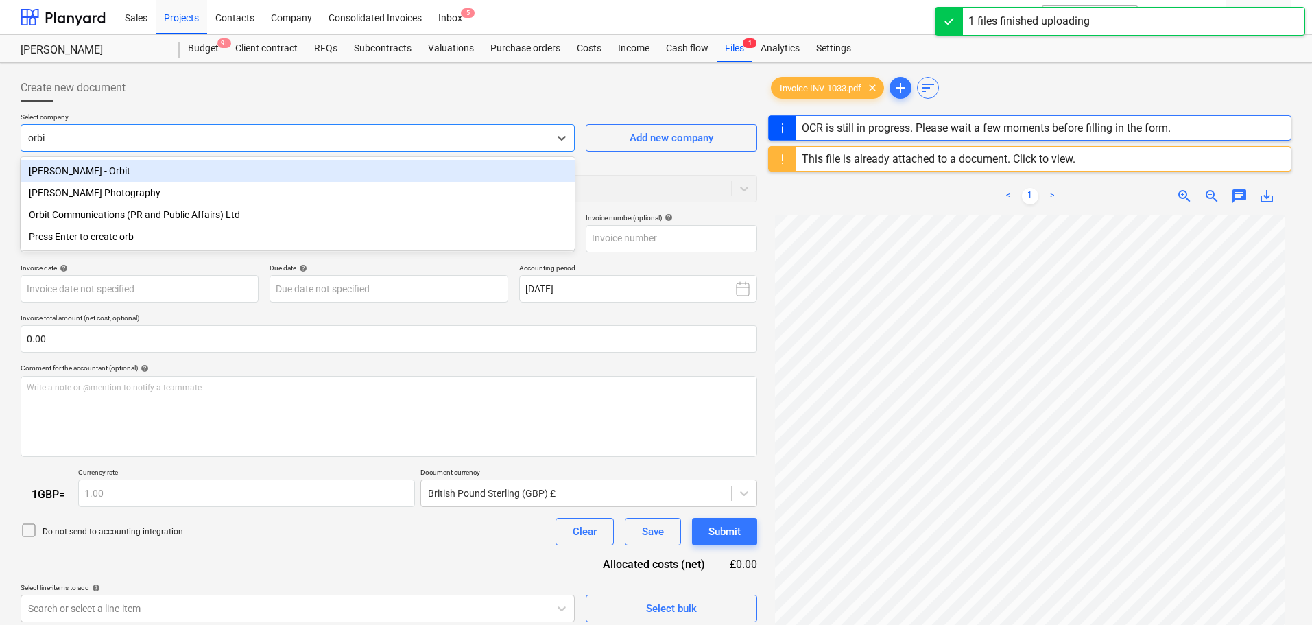
type input "orbit"
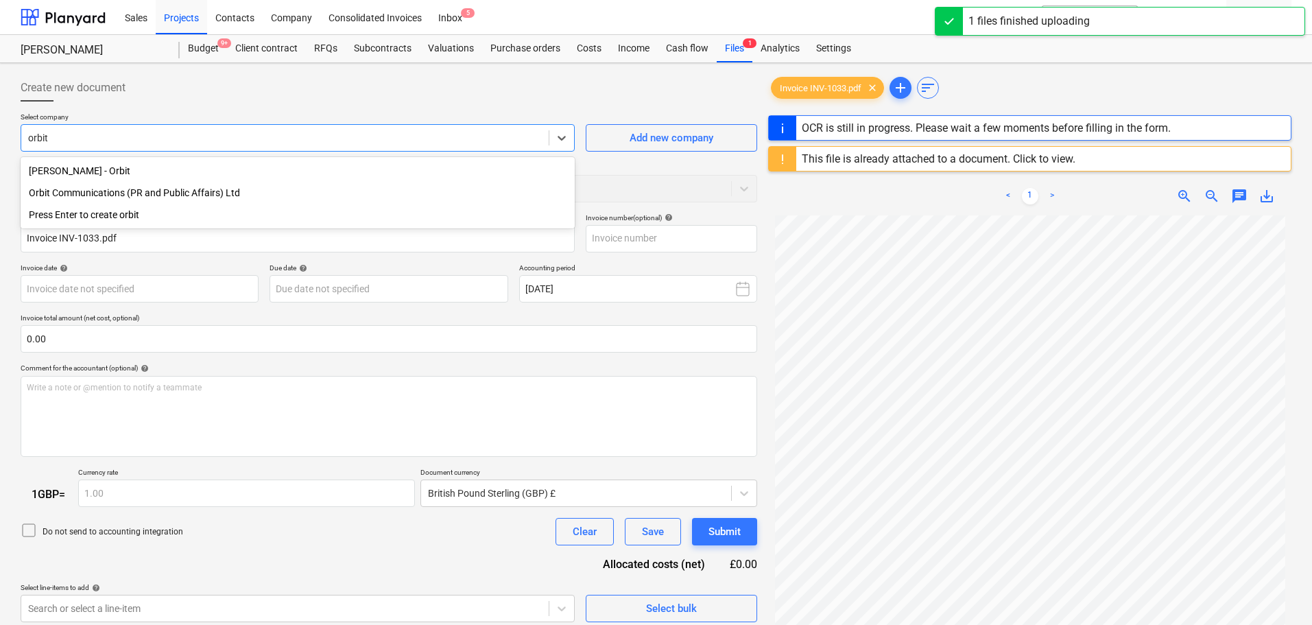
click at [174, 195] on div "Orbit Communications (PR and Public Affairs) Ltd" at bounding box center [298, 193] width 554 height 22
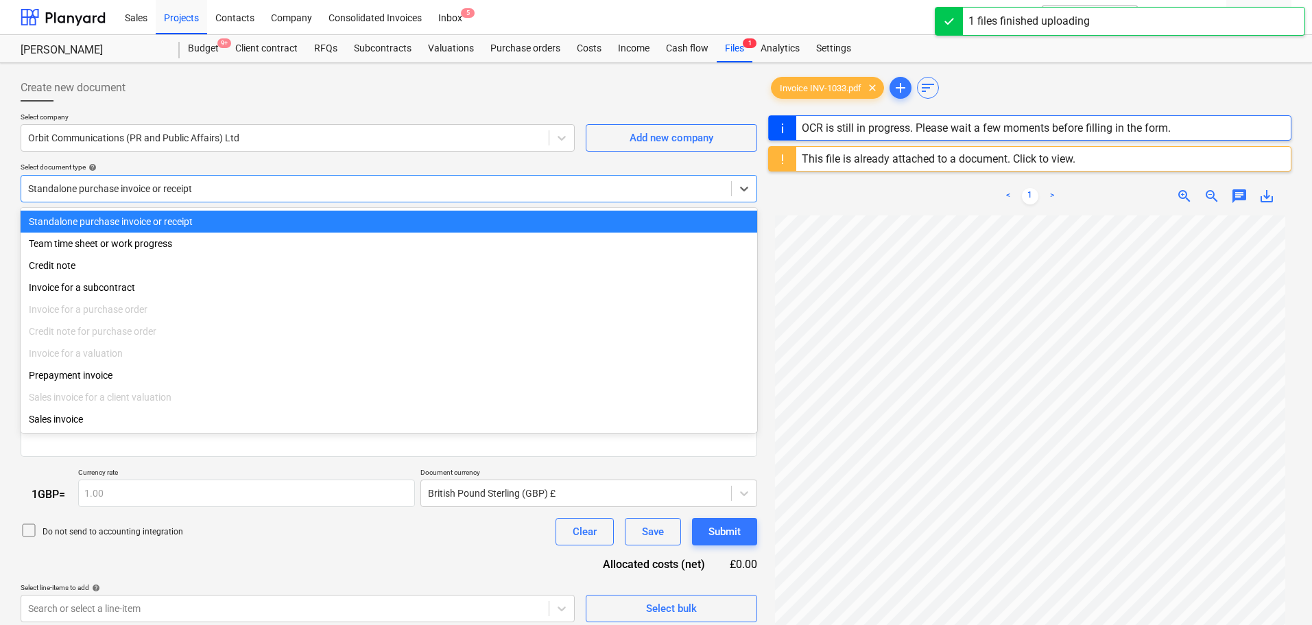
click at [184, 186] on div at bounding box center [376, 189] width 696 height 14
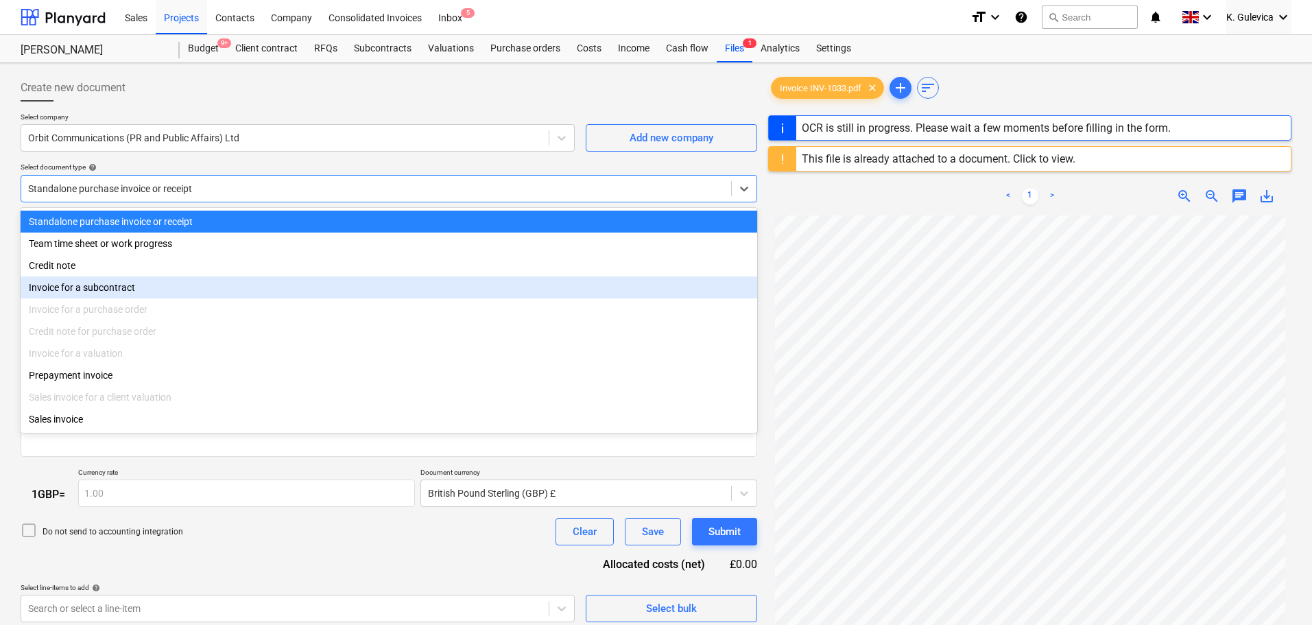
click at [106, 294] on div "Invoice for a subcontract" at bounding box center [389, 287] width 737 height 22
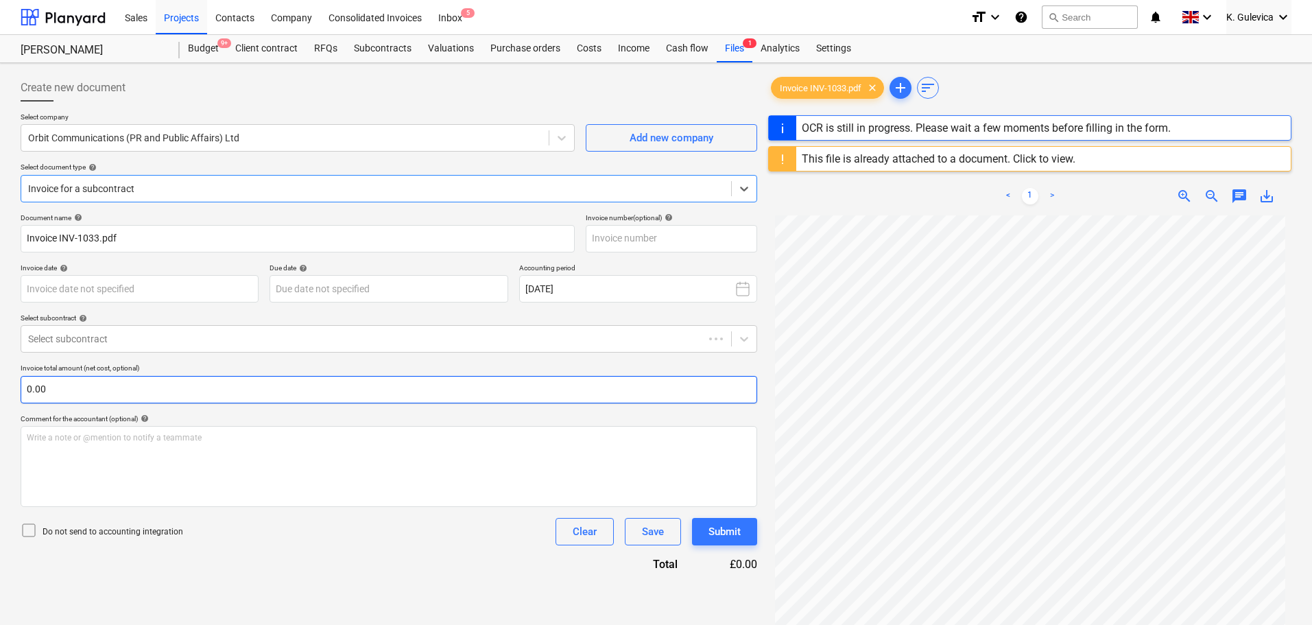
type input "INV-1033"
type input "[DATE]"
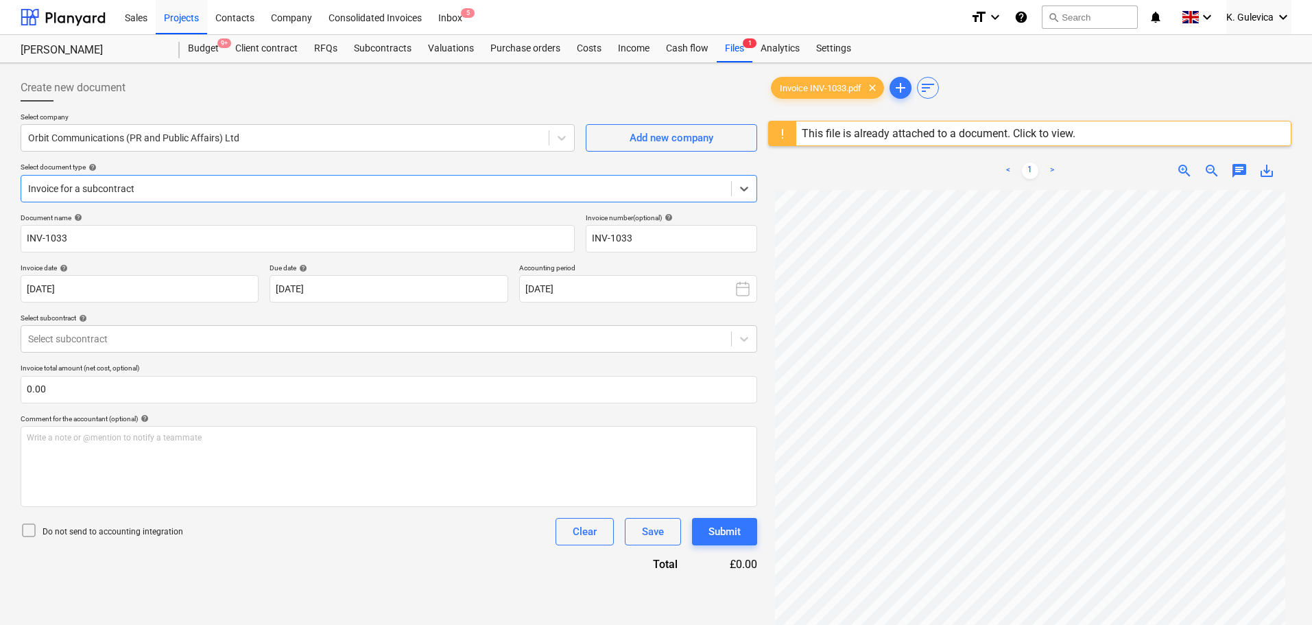
click at [194, 324] on p "Select subcontract help" at bounding box center [389, 319] width 737 height 12
click at [192, 345] on div at bounding box center [376, 339] width 696 height 14
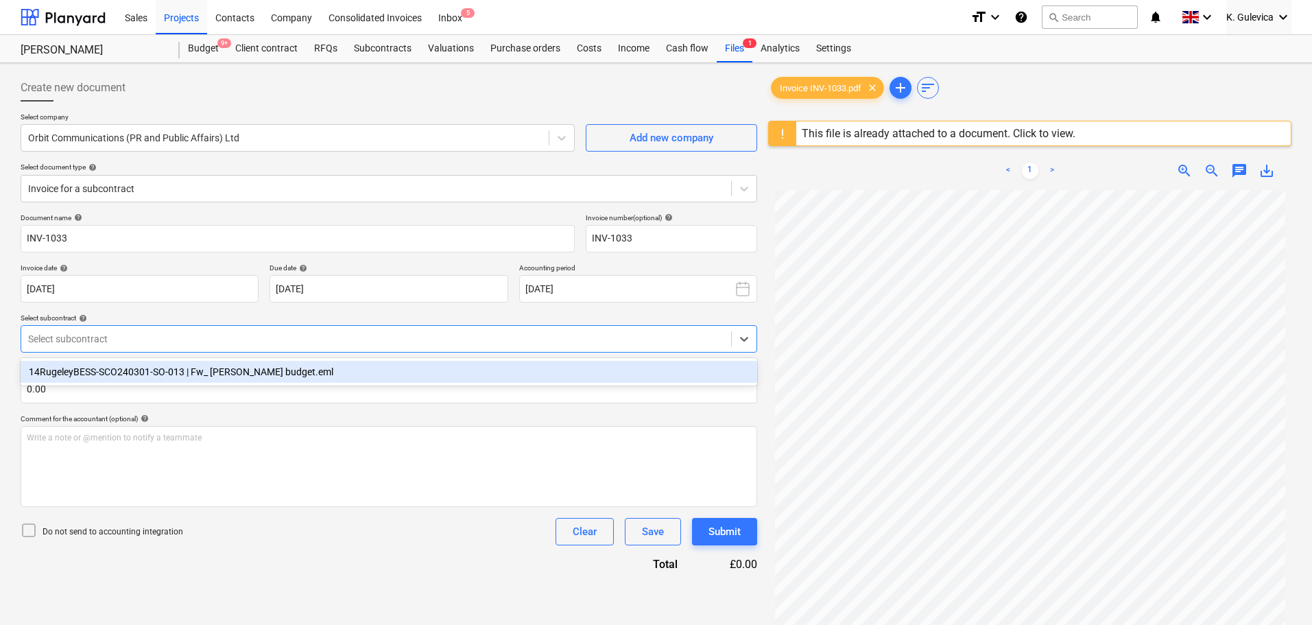
click at [184, 374] on div "14RugeleyBESS-SCO240301-SO-013 | Fw_ [PERSON_NAME] budget.eml" at bounding box center [389, 372] width 737 height 22
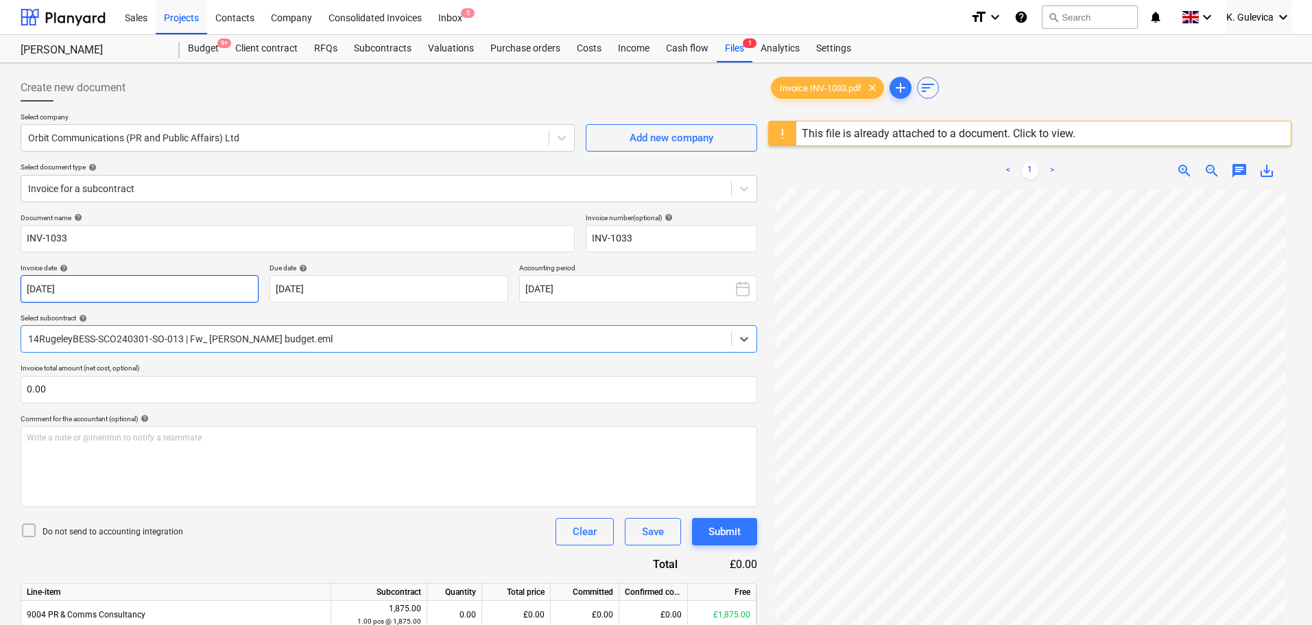
click at [166, 294] on body "Sales Projects Contacts Company Consolidated Invoices Inbox 5 format_size keybo…" at bounding box center [656, 312] width 1312 height 625
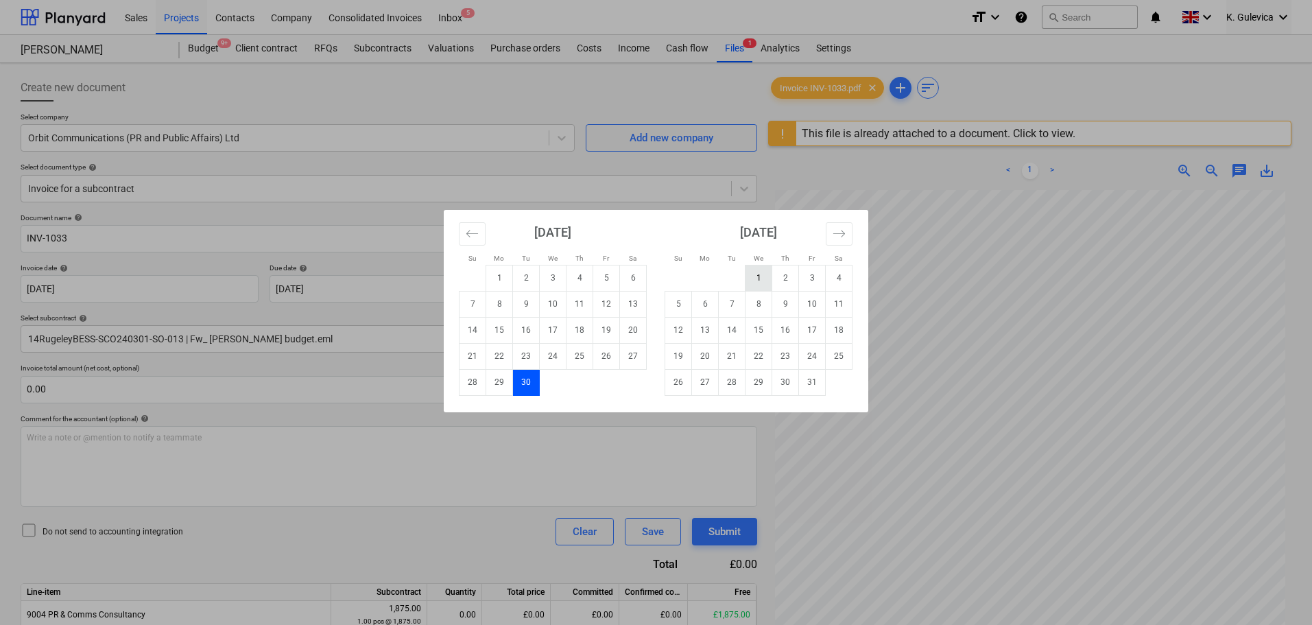
click at [759, 276] on td "1" at bounding box center [758, 278] width 27 height 26
type input "[DATE]"
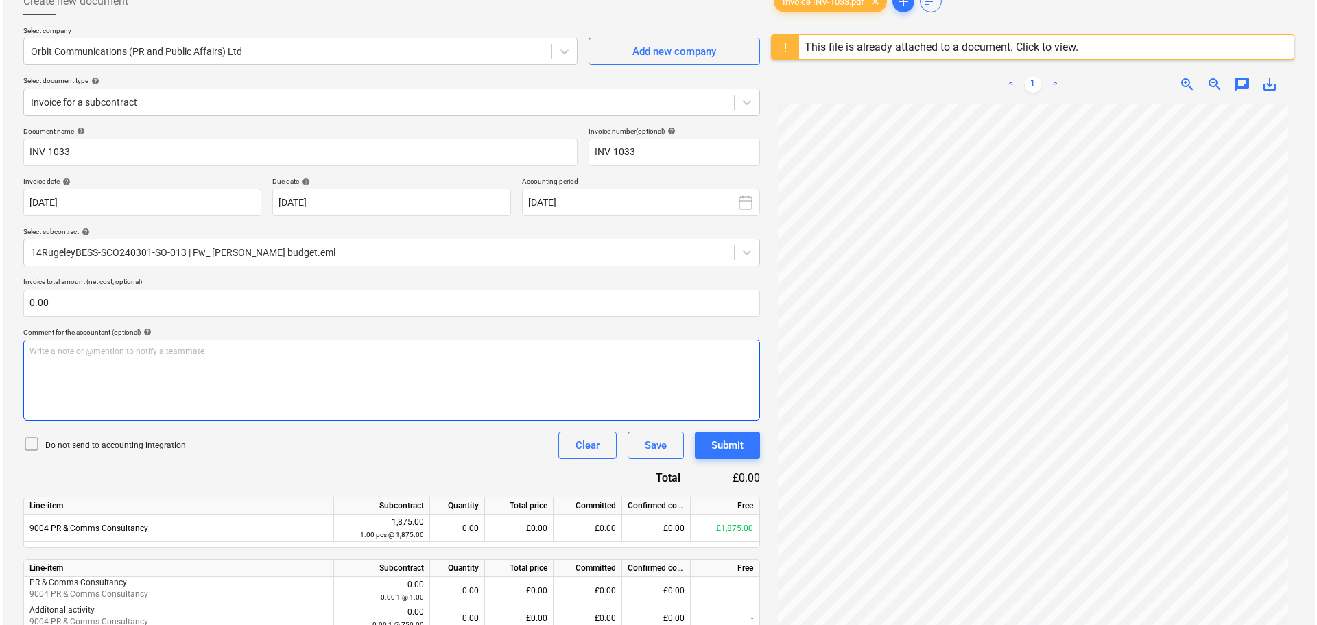
scroll to position [163, 0]
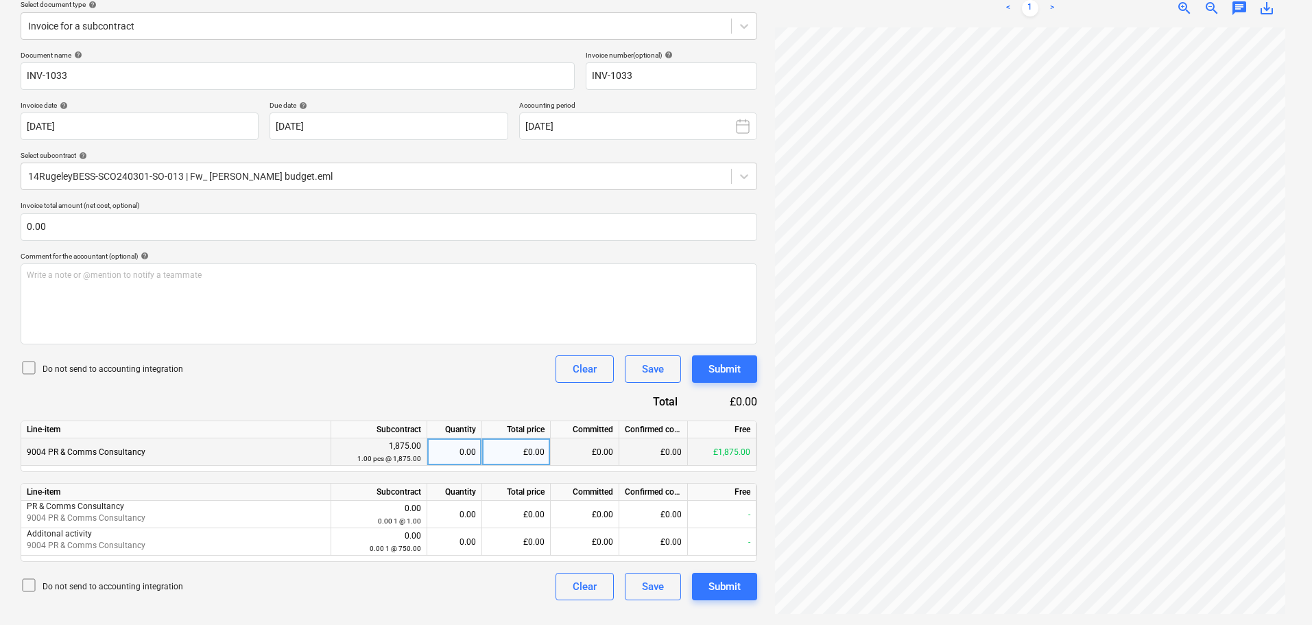
click at [464, 451] on div "0.00" at bounding box center [454, 451] width 43 height 27
type input "1"
click at [729, 589] on div "Submit" at bounding box center [724, 586] width 32 height 18
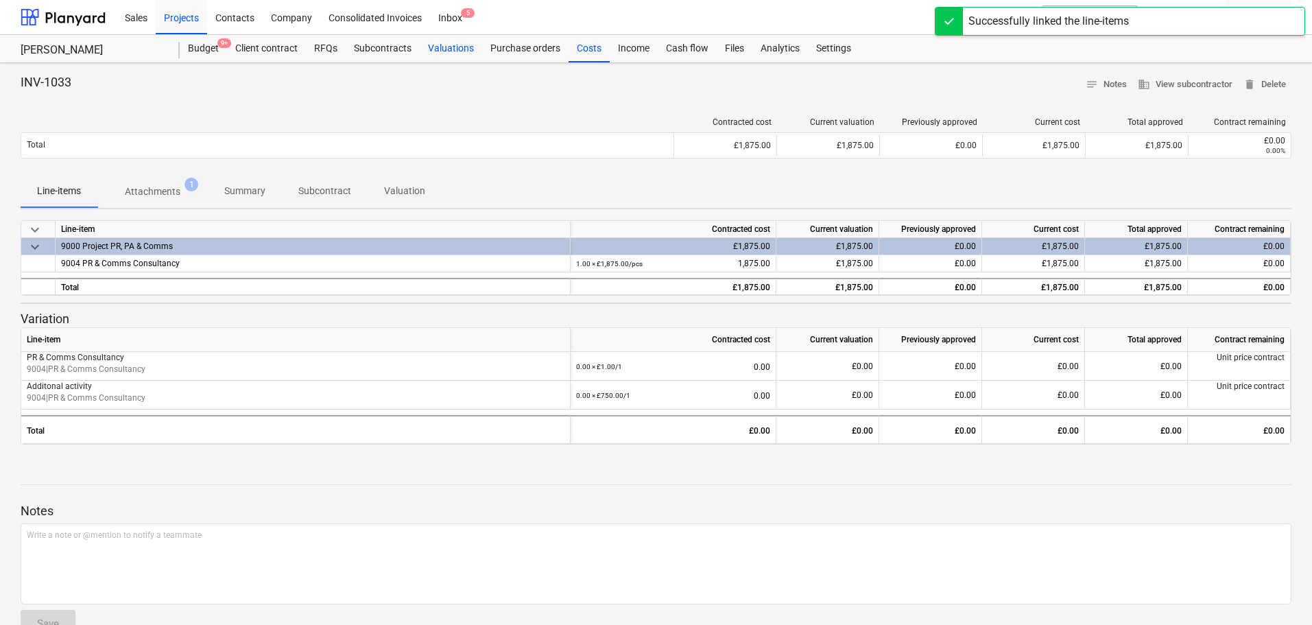
click at [442, 47] on div "Valuations" at bounding box center [451, 48] width 62 height 27
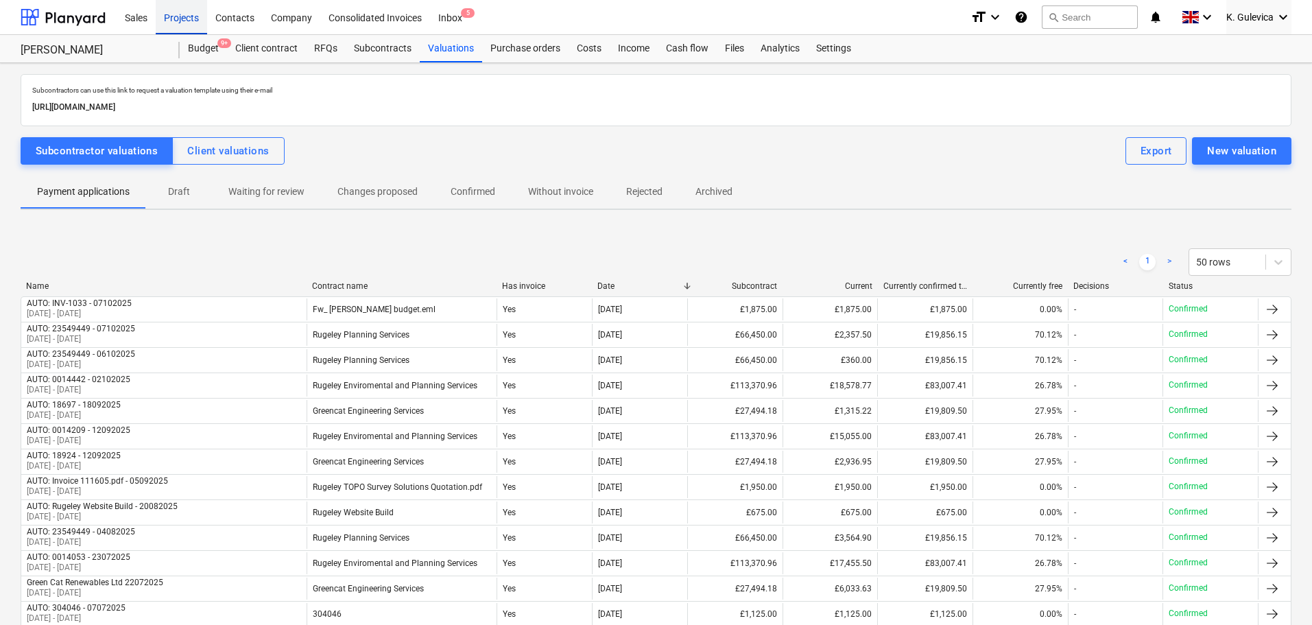
click at [174, 19] on div "Projects" at bounding box center [181, 16] width 51 height 35
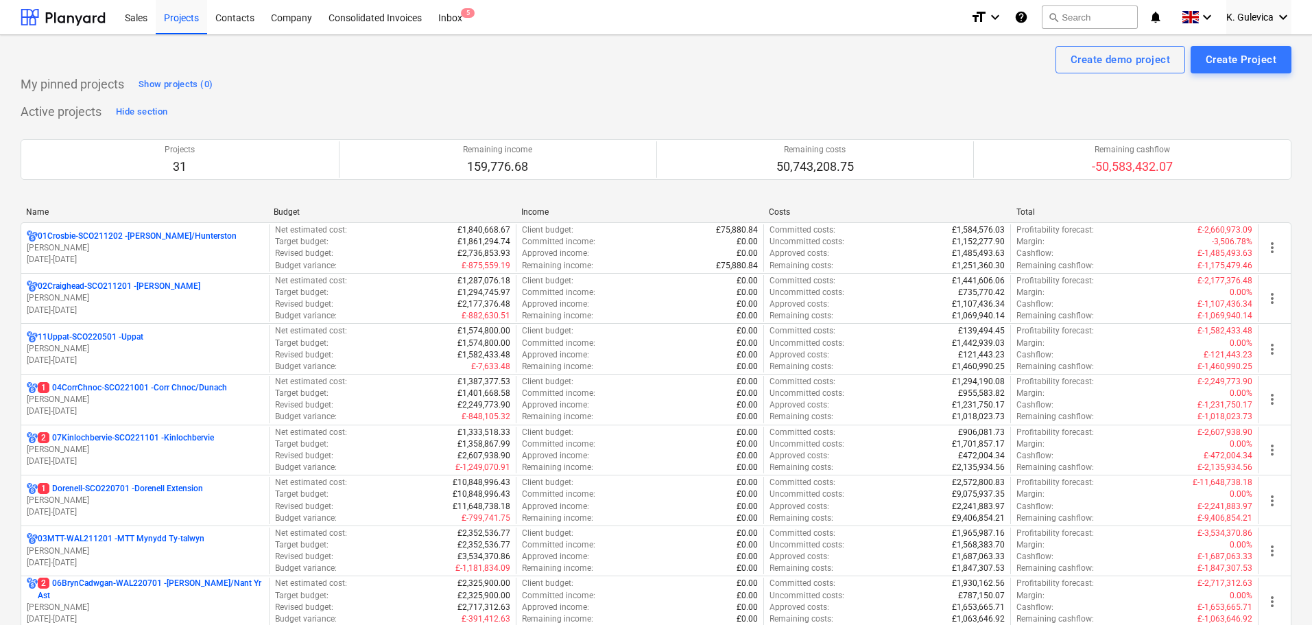
drag, startPoint x: 128, startPoint y: 448, endPoint x: 136, endPoint y: 436, distance: 14.3
click at [129, 448] on p "[PERSON_NAME]" at bounding box center [145, 450] width 237 height 12
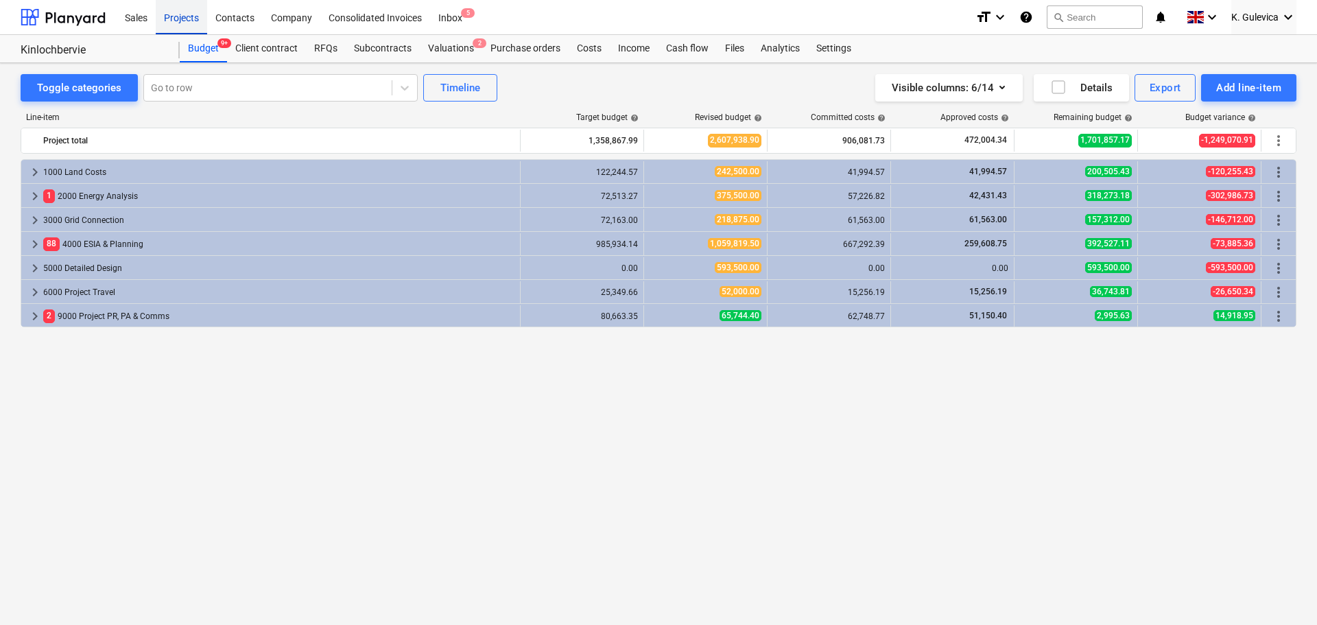
click at [172, 11] on div "Projects" at bounding box center [181, 16] width 51 height 35
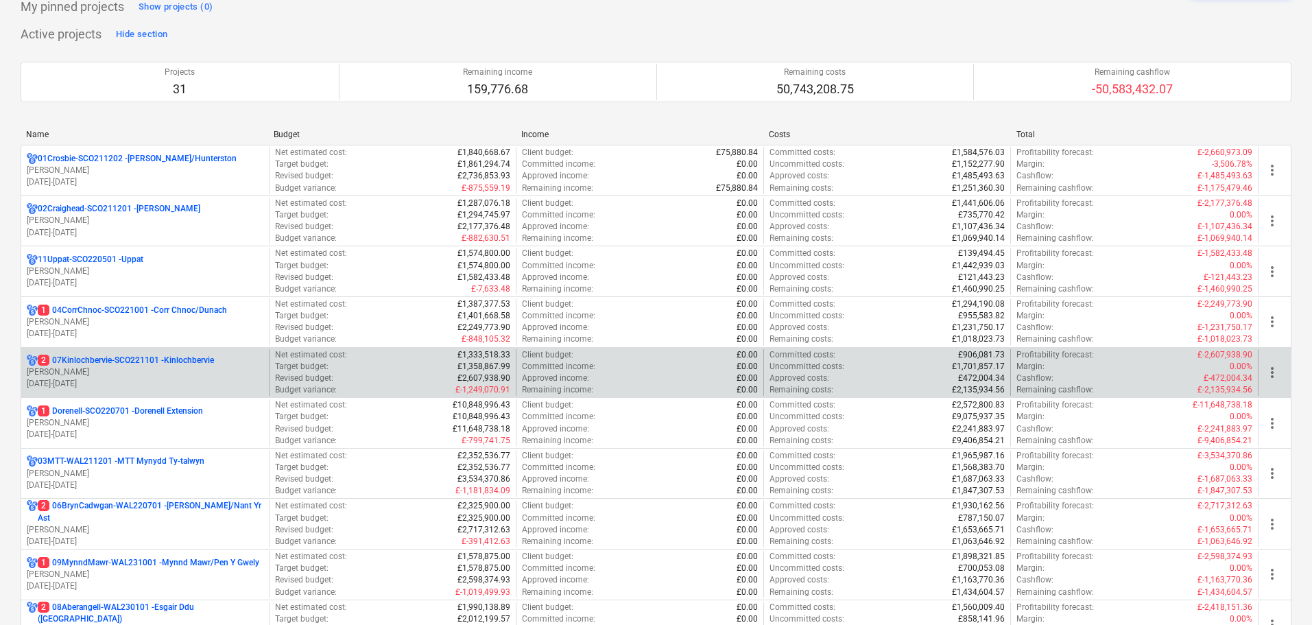
scroll to position [137, 0]
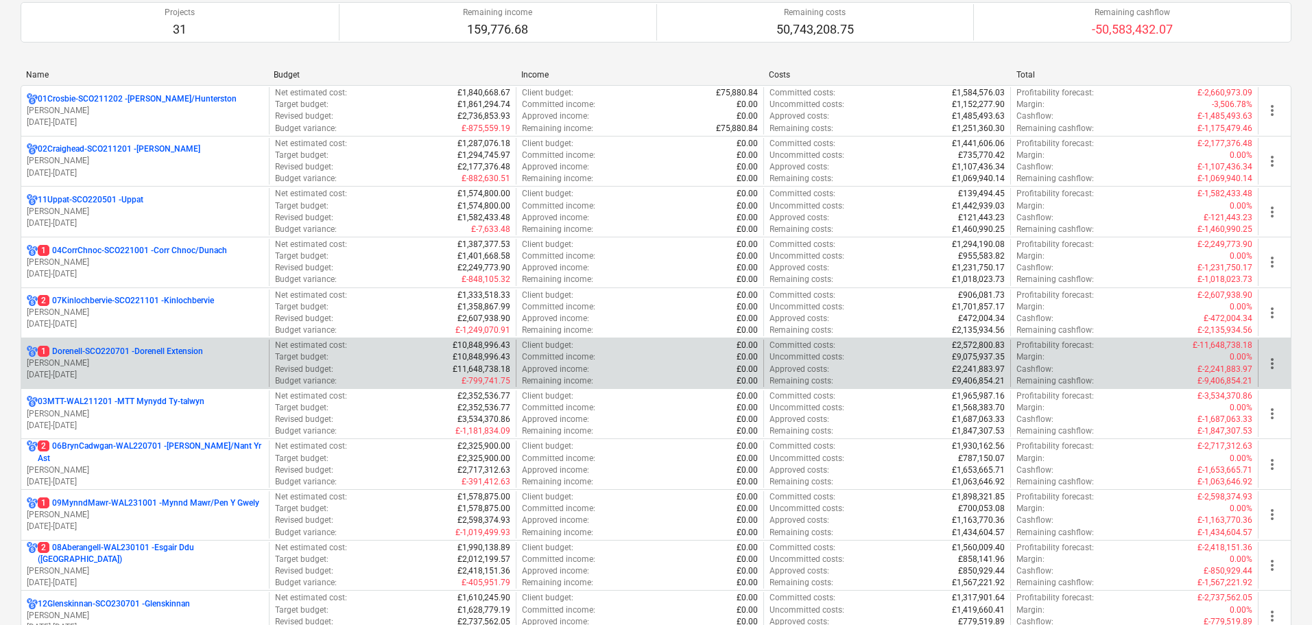
click at [130, 367] on p "[PERSON_NAME]" at bounding box center [145, 363] width 237 height 12
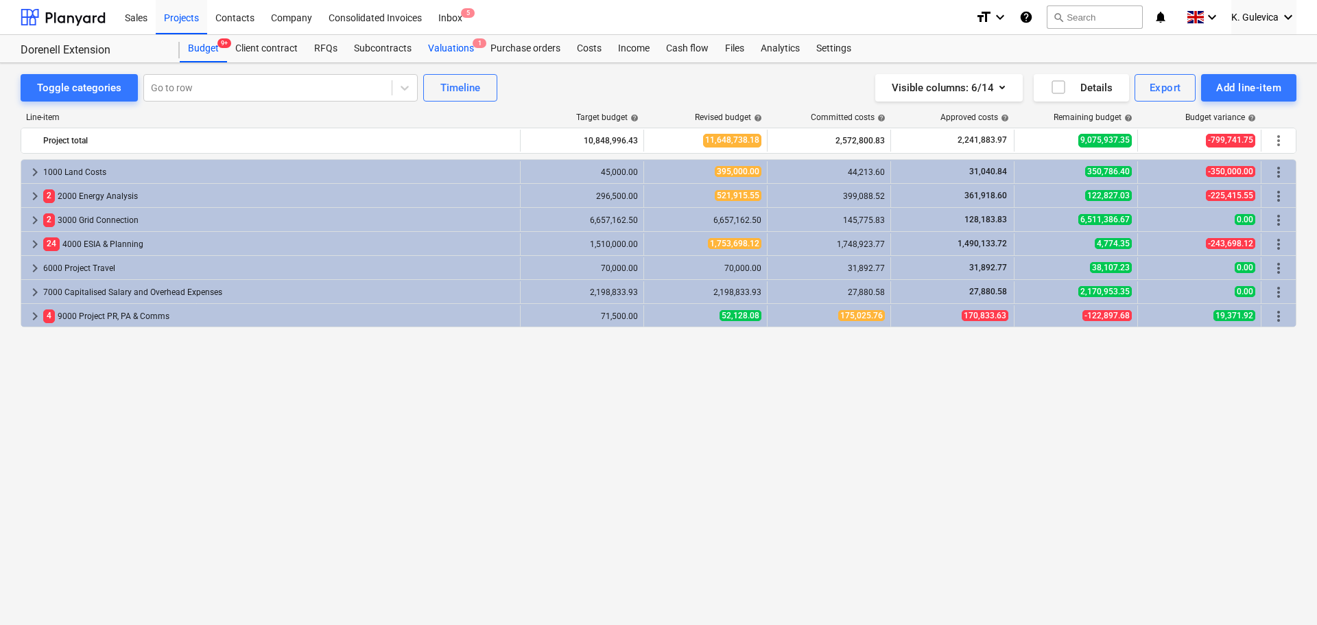
click at [439, 48] on div "Valuations 1" at bounding box center [451, 48] width 62 height 27
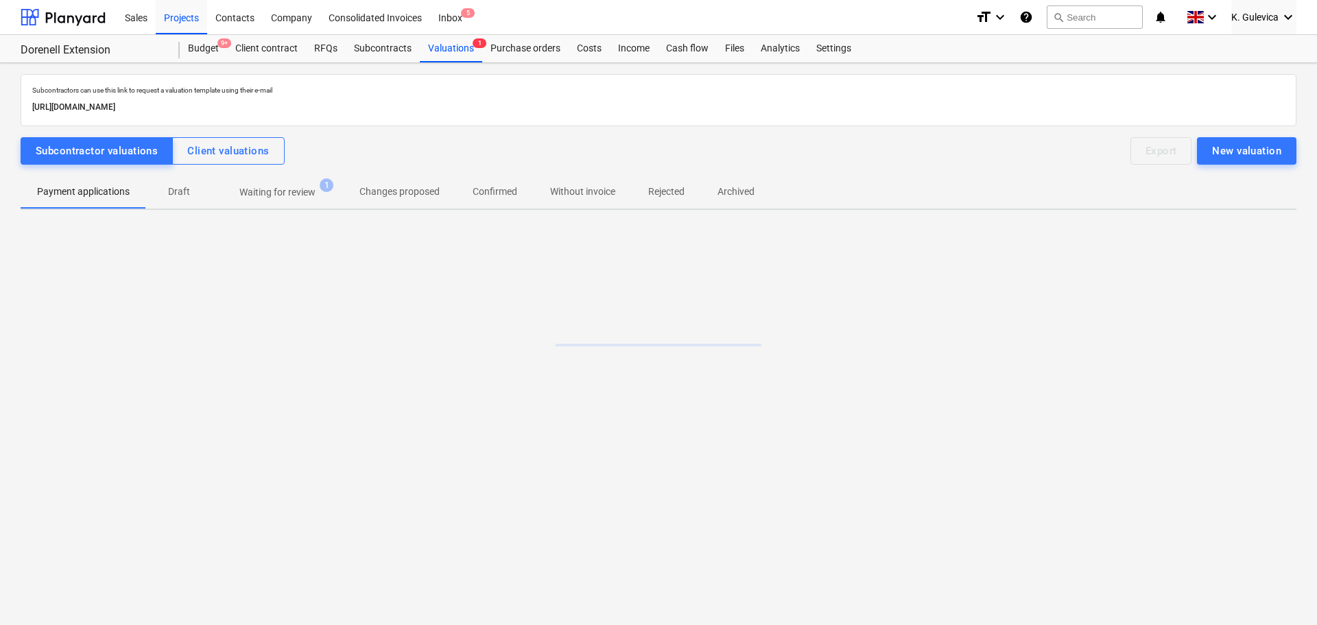
click at [283, 193] on p "Waiting for review" at bounding box center [277, 192] width 76 height 14
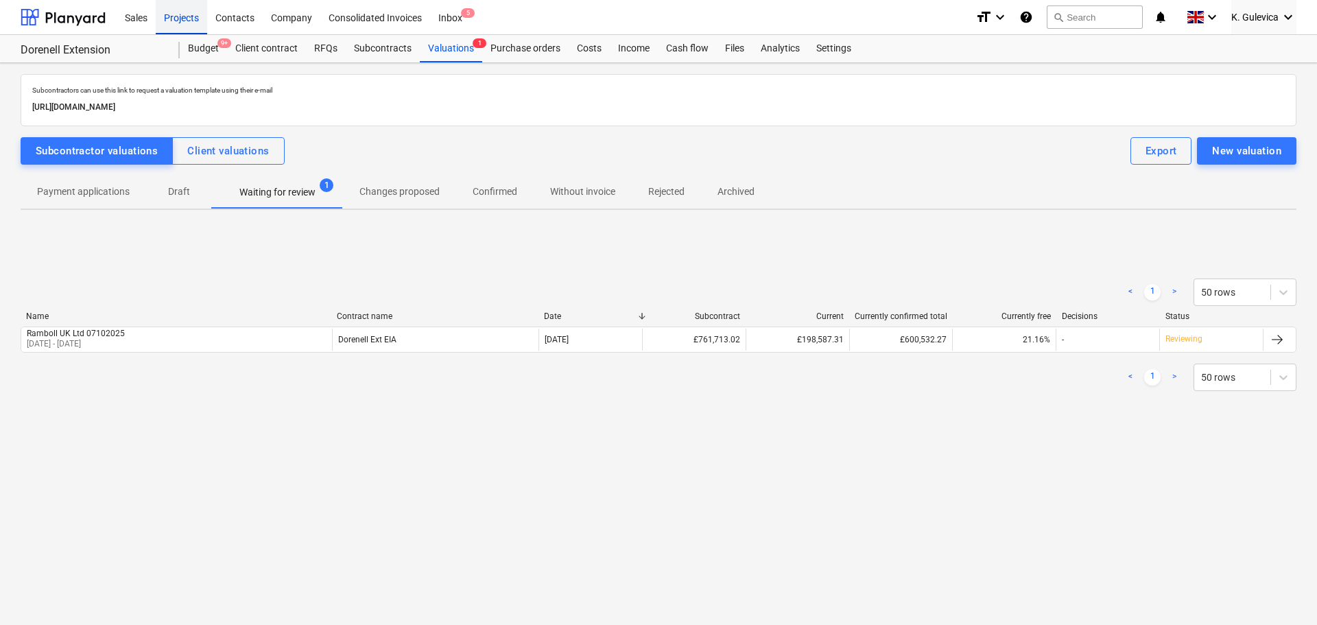
click at [187, 14] on div "Projects" at bounding box center [181, 16] width 51 height 35
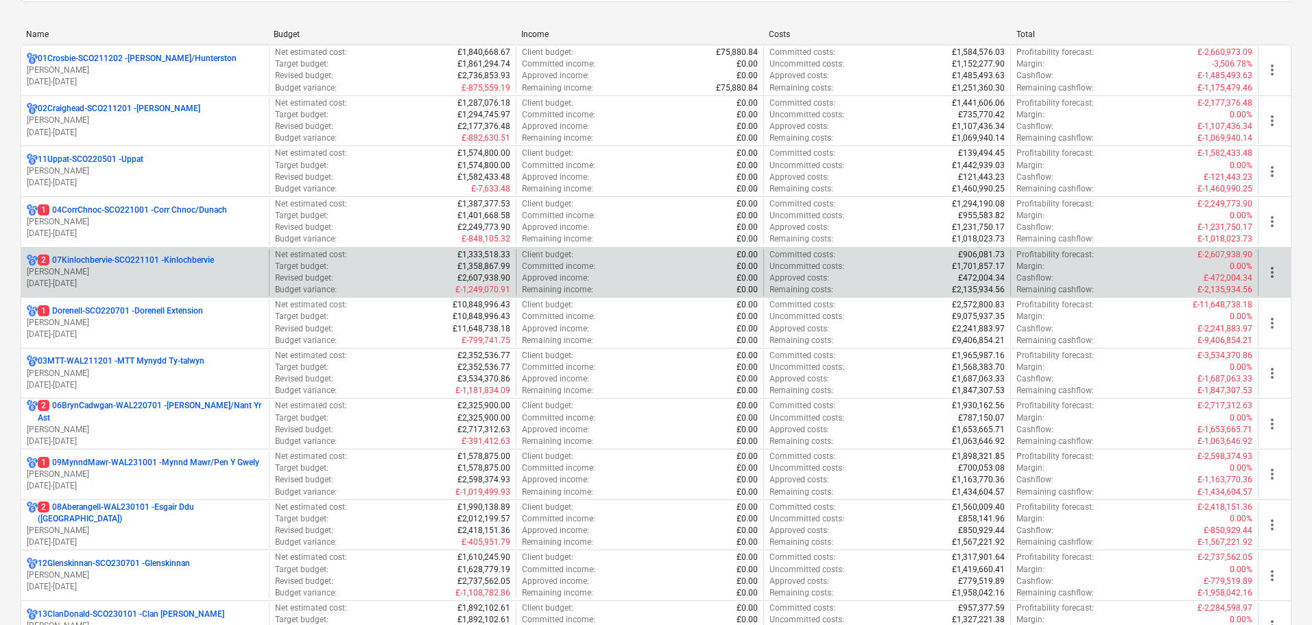
scroll to position [206, 0]
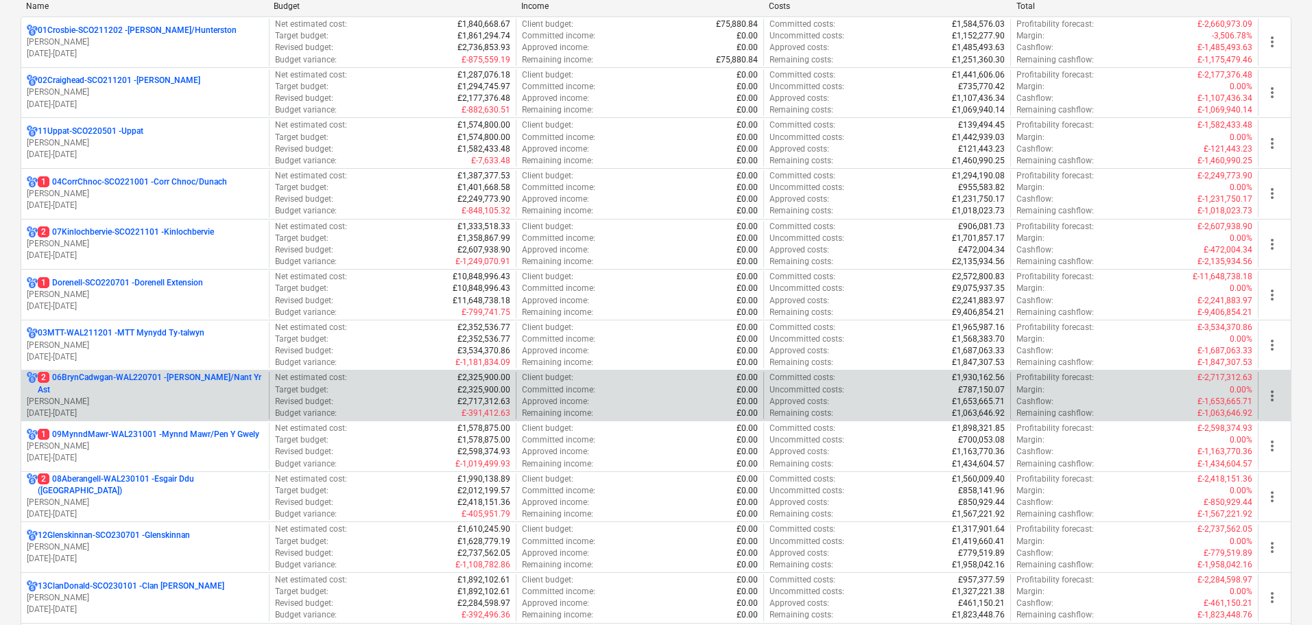
click at [165, 392] on p "2 06BrynCadwgan-WAL220701 - [PERSON_NAME]/Nant Yr Ast" at bounding box center [151, 383] width 226 height 23
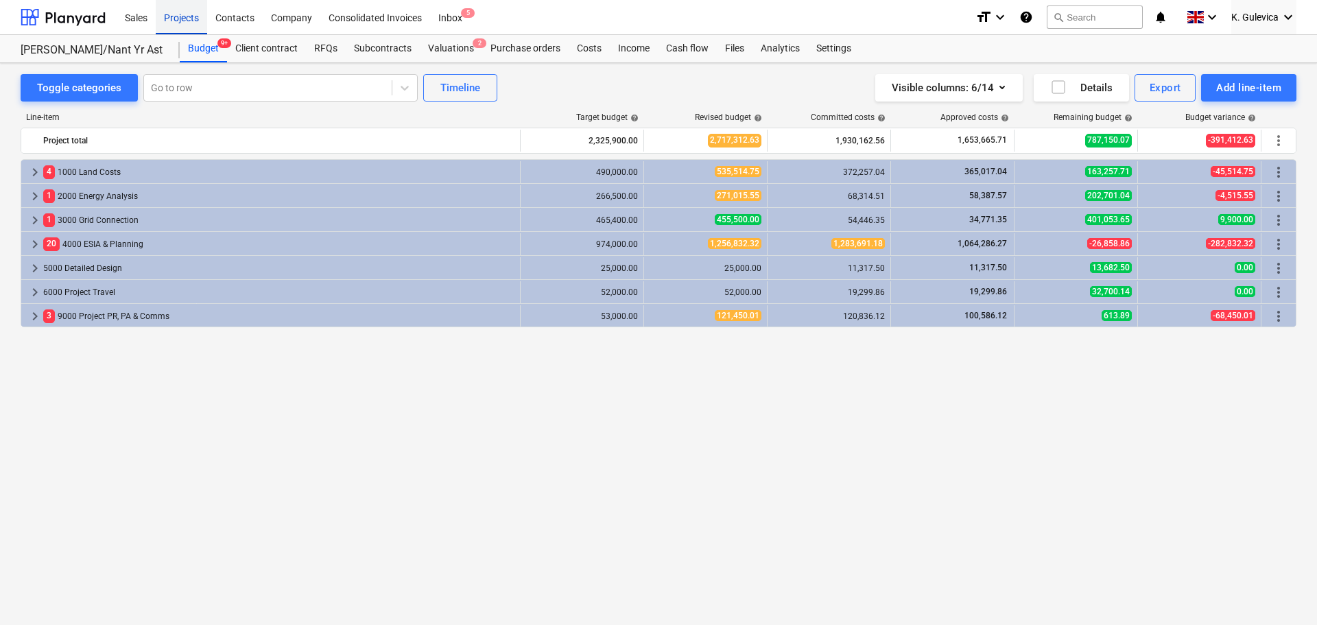
click at [184, 14] on div "Projects" at bounding box center [181, 16] width 51 height 35
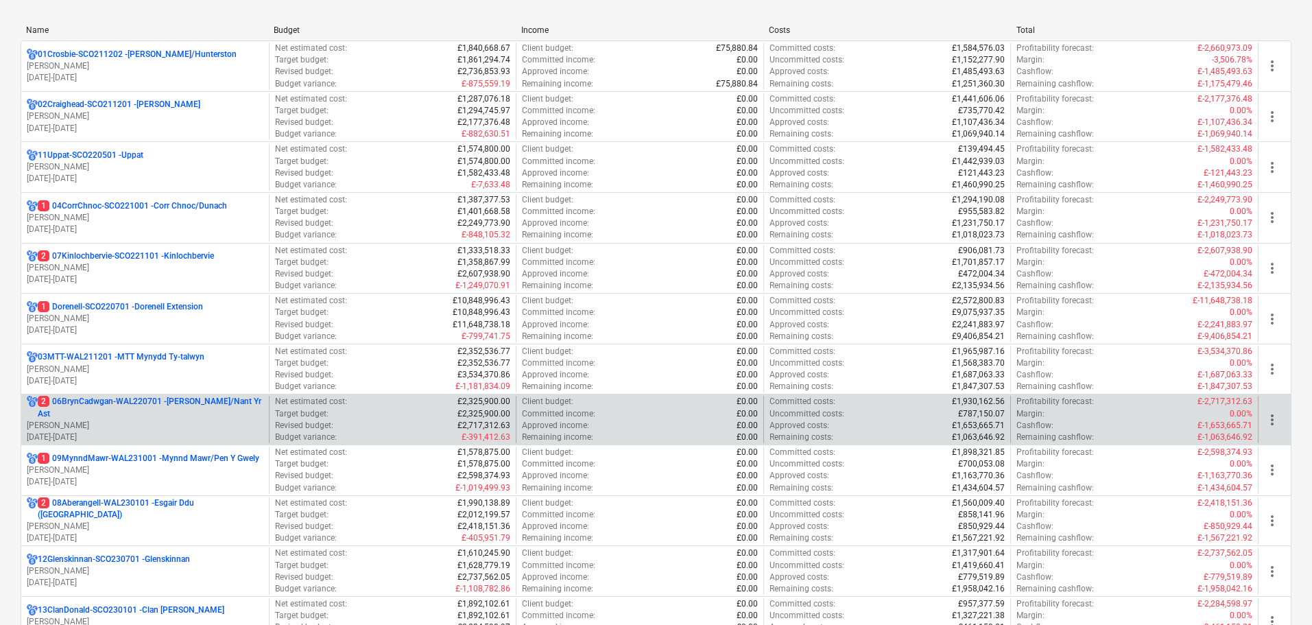
scroll to position [206, 0]
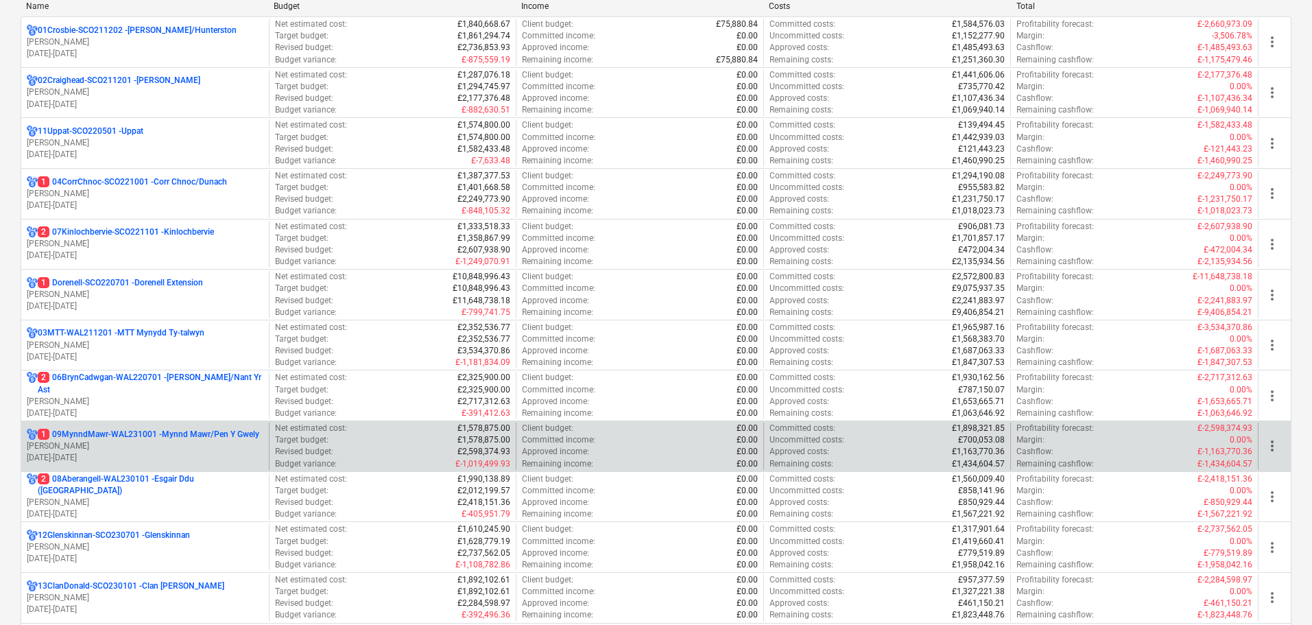
click at [160, 452] on p "[DATE] - [DATE]" at bounding box center [145, 458] width 237 height 12
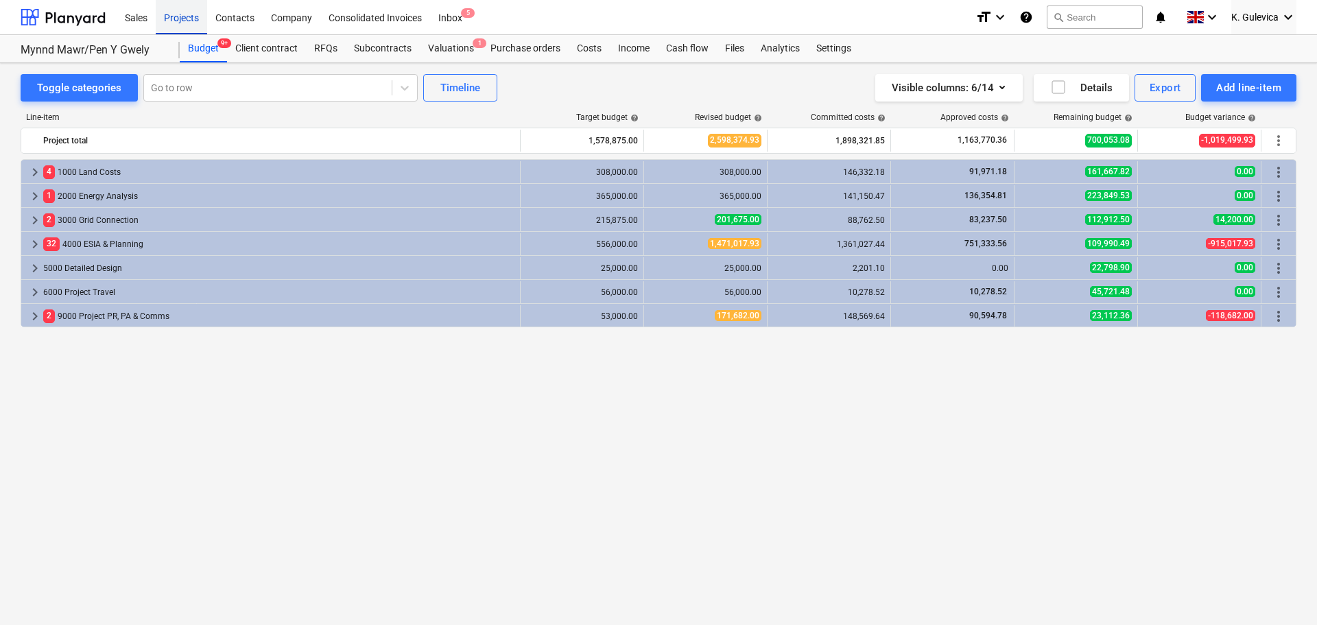
click at [177, 20] on div "Projects" at bounding box center [181, 16] width 51 height 35
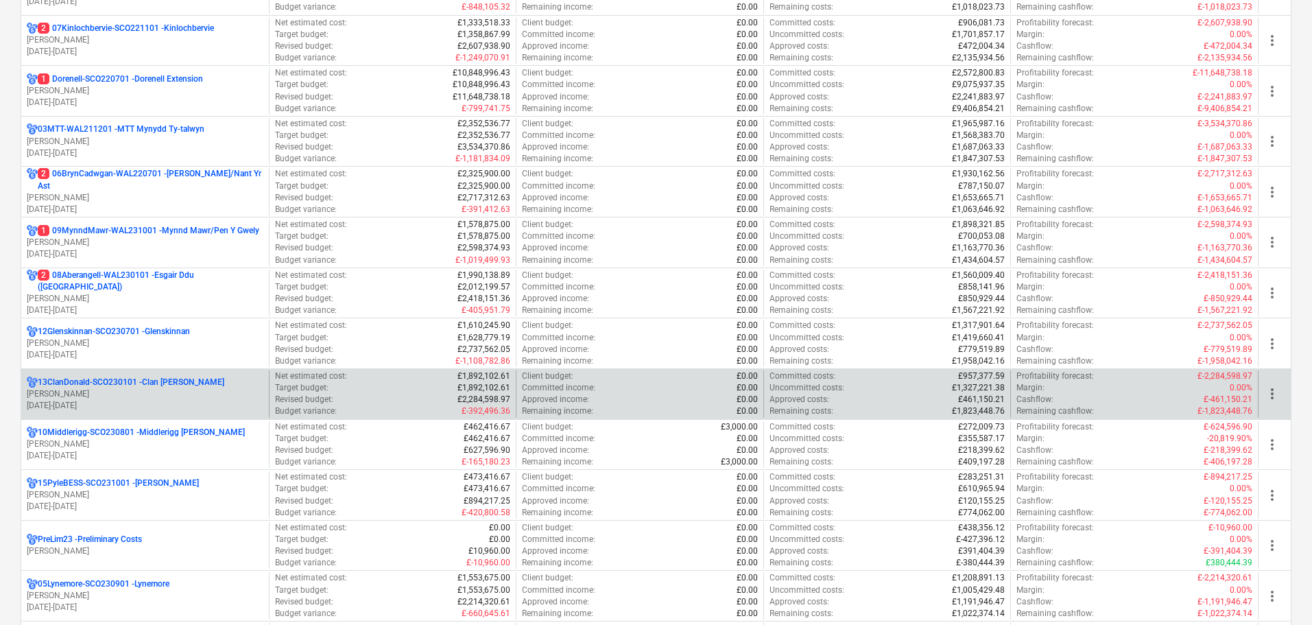
scroll to position [411, 0]
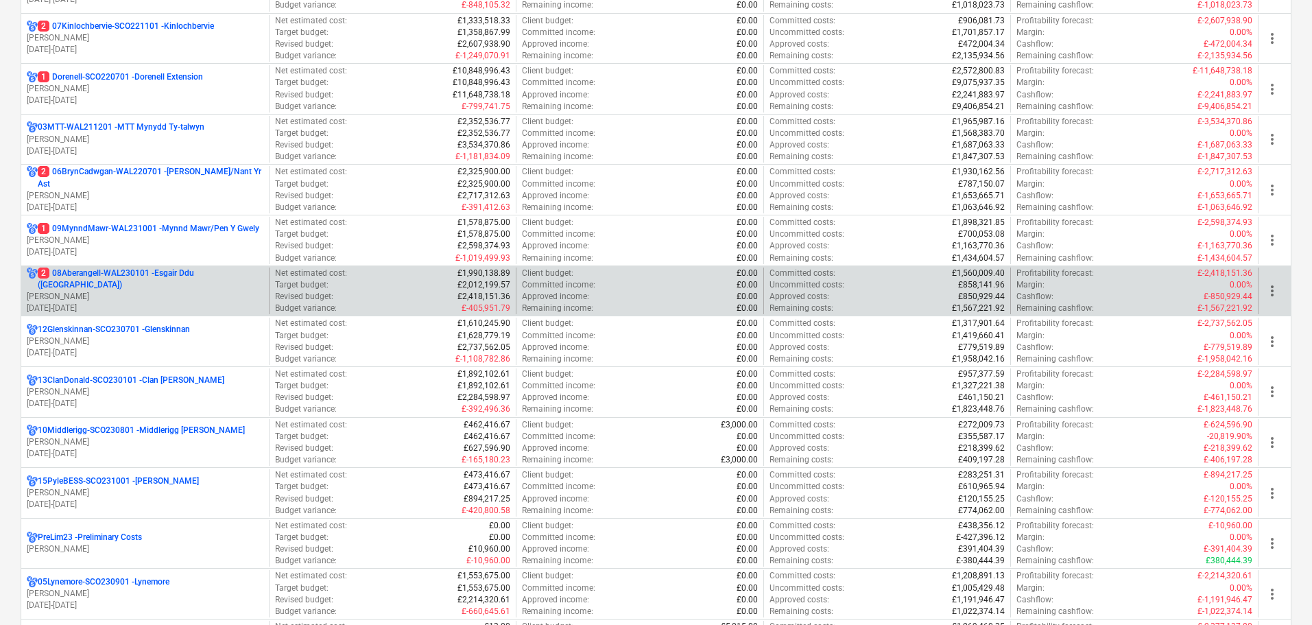
click at [112, 302] on p "[DATE] - [DATE]" at bounding box center [145, 308] width 237 height 12
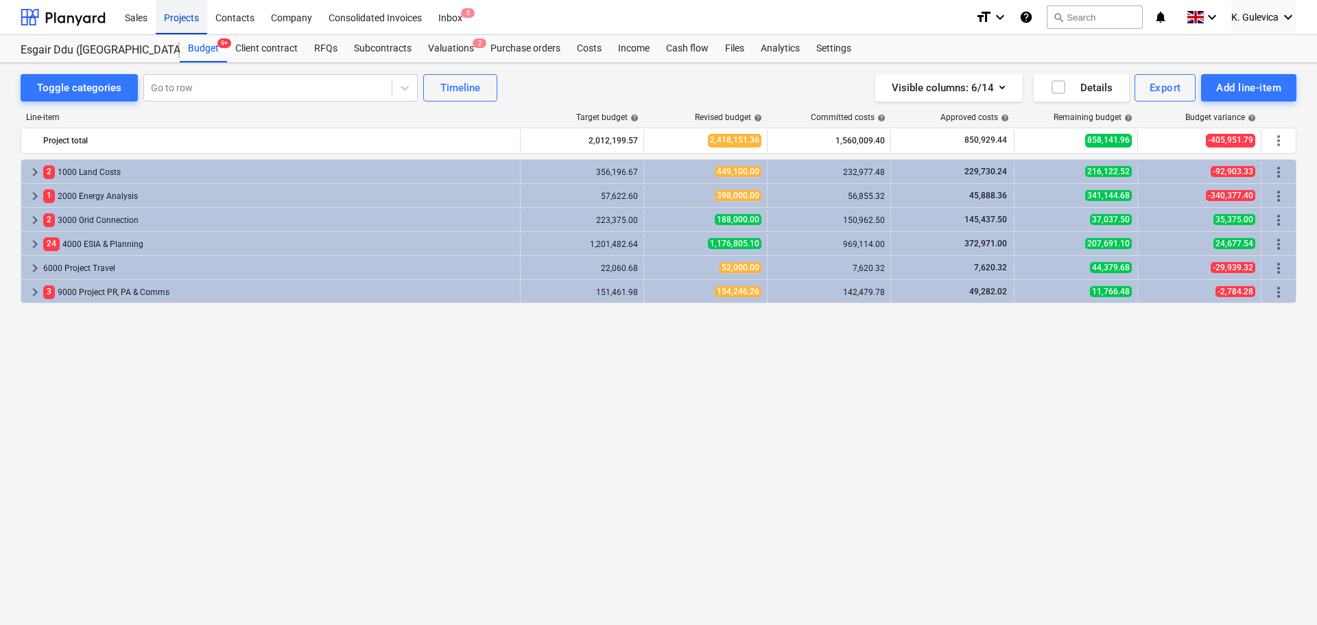
click at [174, 8] on div "Projects" at bounding box center [181, 16] width 51 height 35
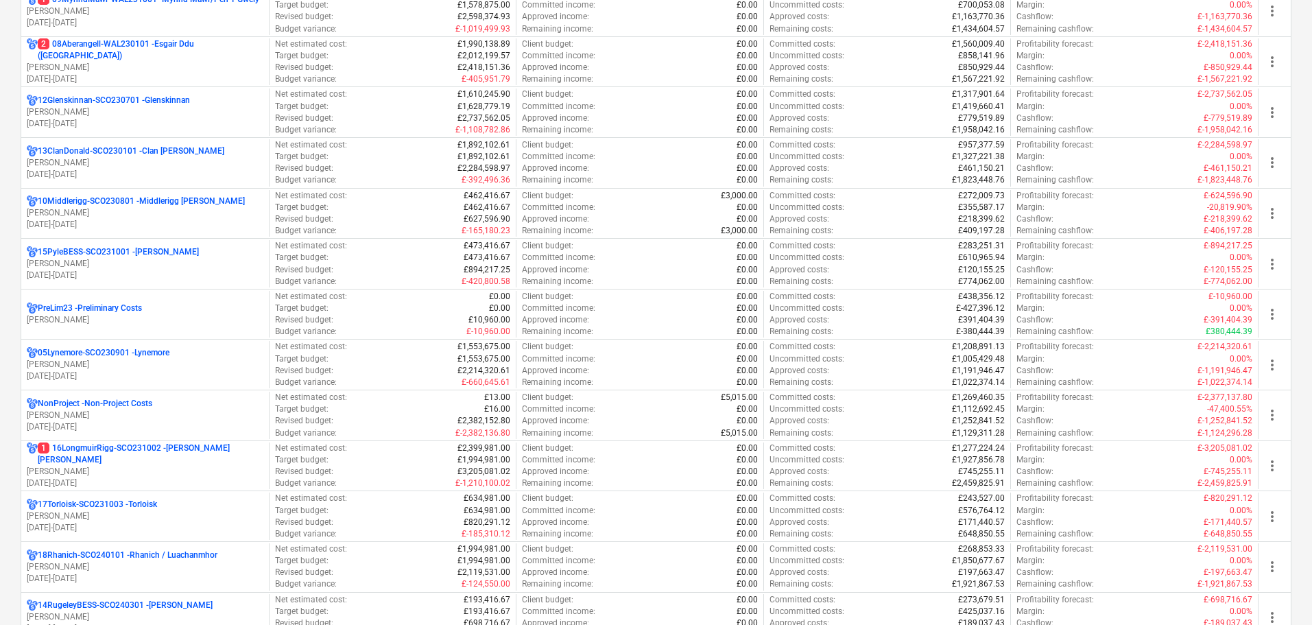
scroll to position [686, 0]
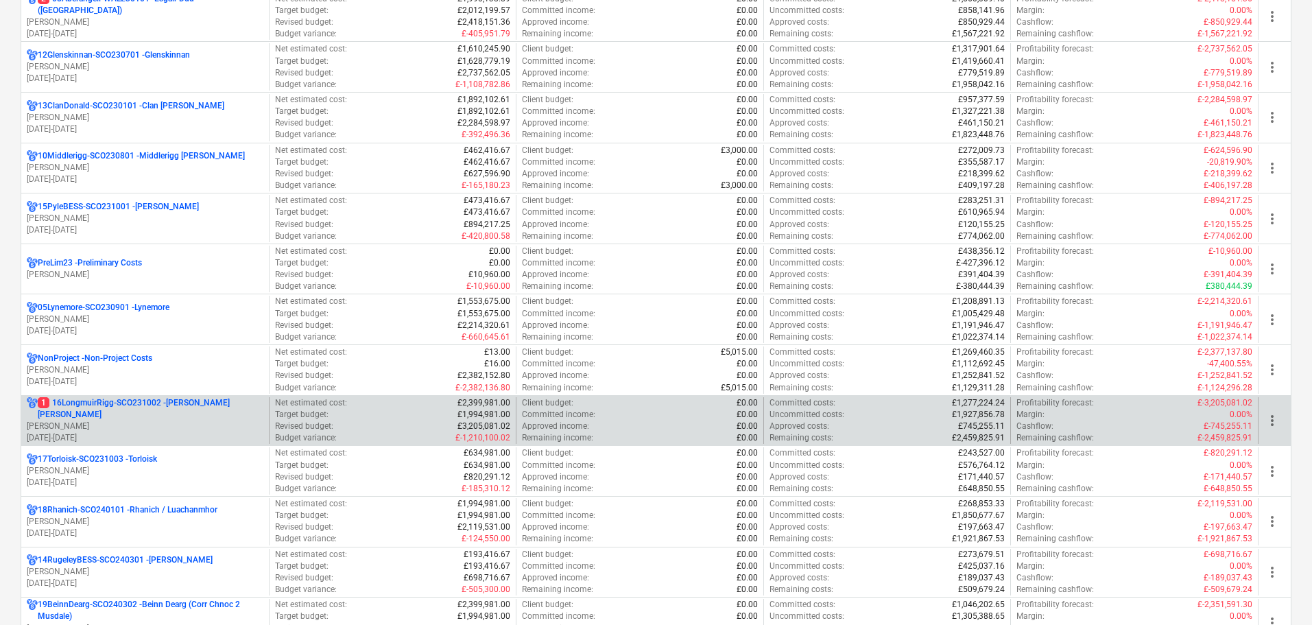
click at [204, 413] on p "1 16LongmuirRigg-SCO231002 - [PERSON_NAME] [PERSON_NAME]" at bounding box center [151, 408] width 226 height 23
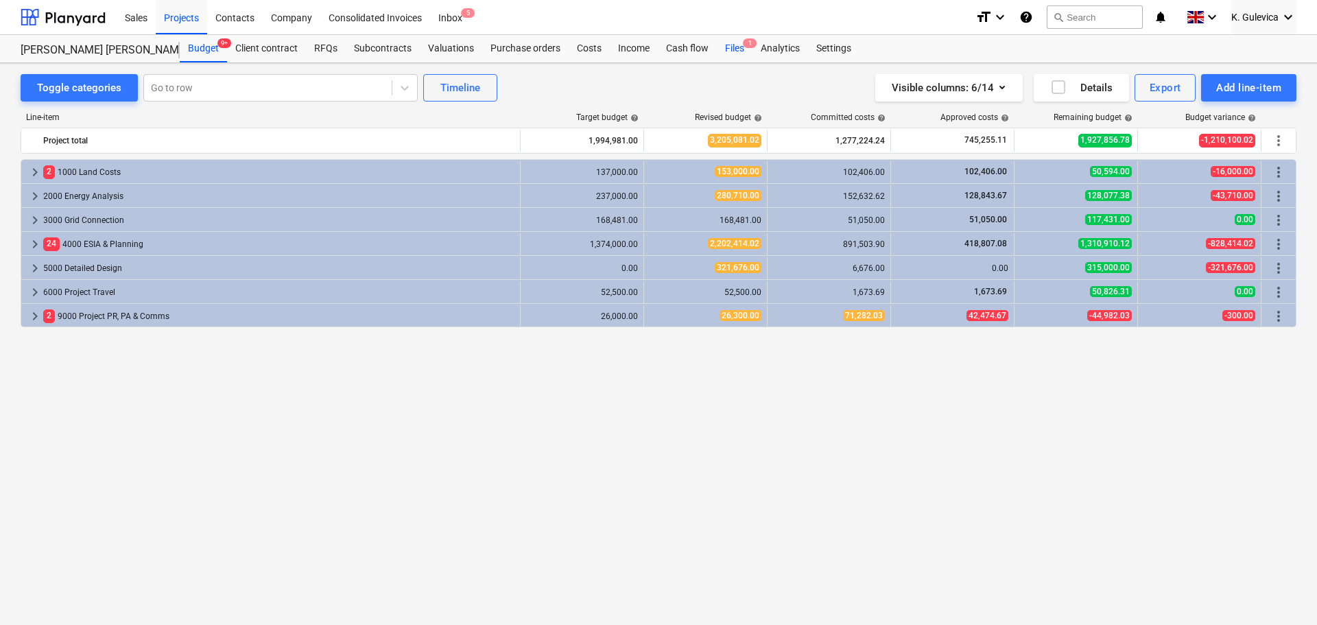
click at [740, 51] on div "Files 1" at bounding box center [735, 48] width 36 height 27
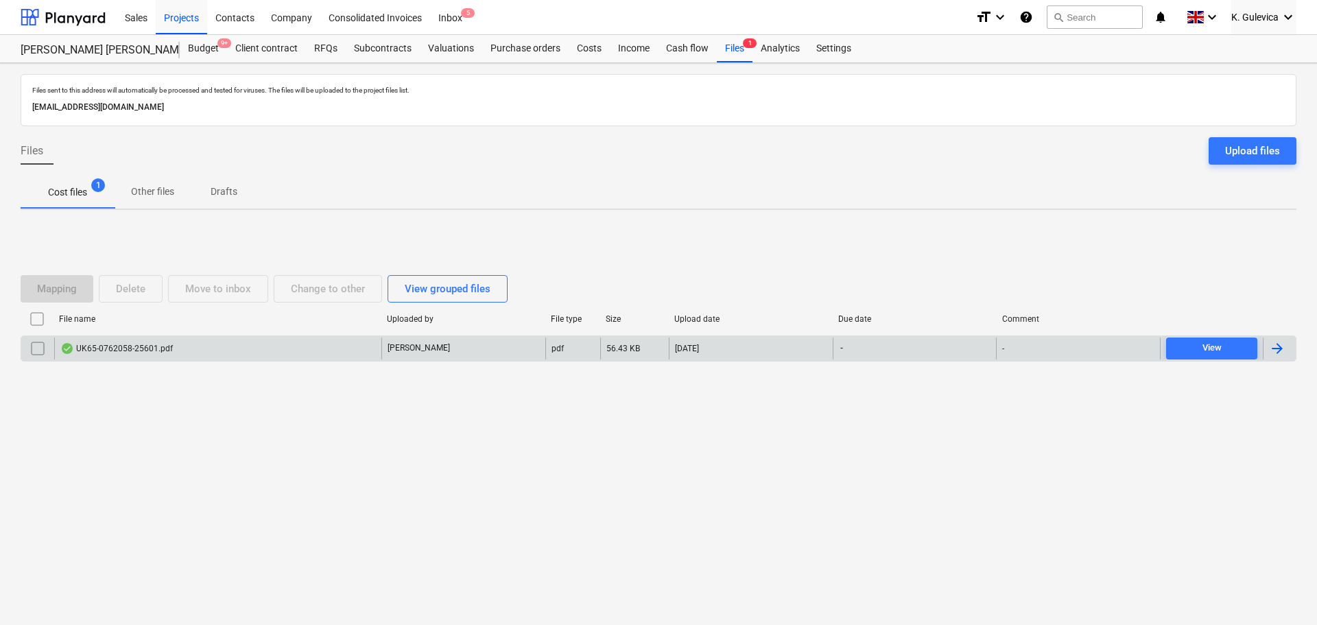
click at [344, 346] on div "UK65-0762058-25601.pdf" at bounding box center [217, 348] width 327 height 22
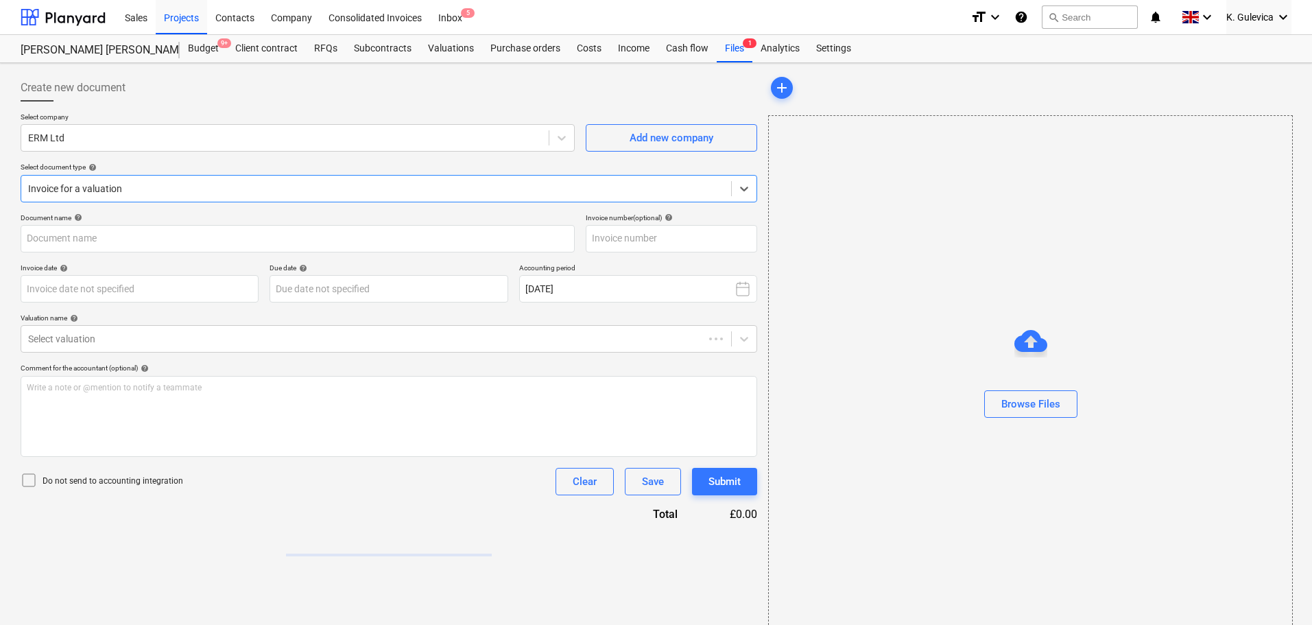
type input "25601"
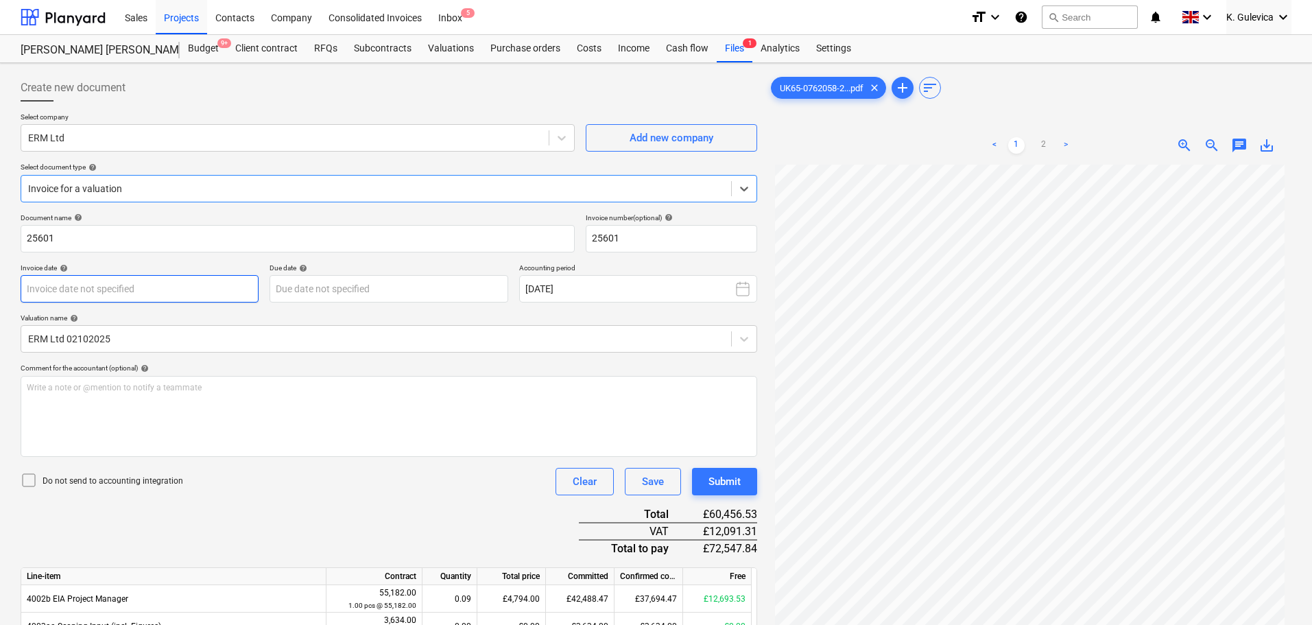
click at [119, 289] on body "Sales Projects Contacts Company Consolidated Invoices Inbox 5 format_size keybo…" at bounding box center [656, 312] width 1312 height 625
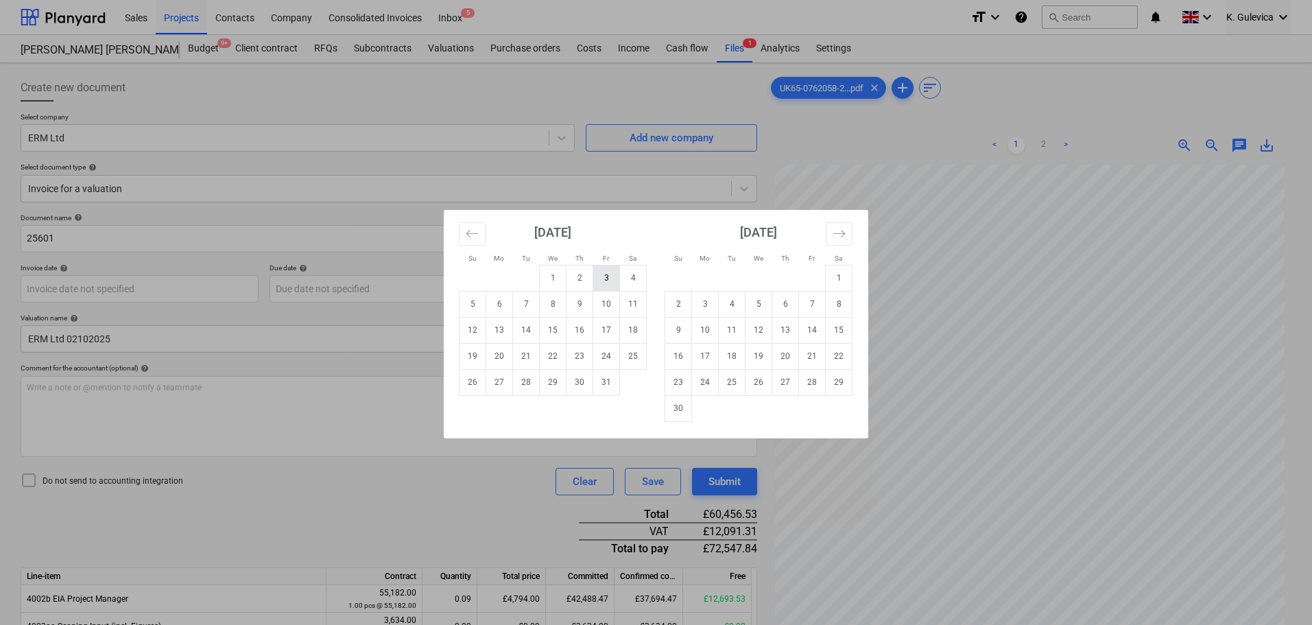
click at [606, 278] on td "3" at bounding box center [606, 278] width 27 height 26
type input "[DATE]"
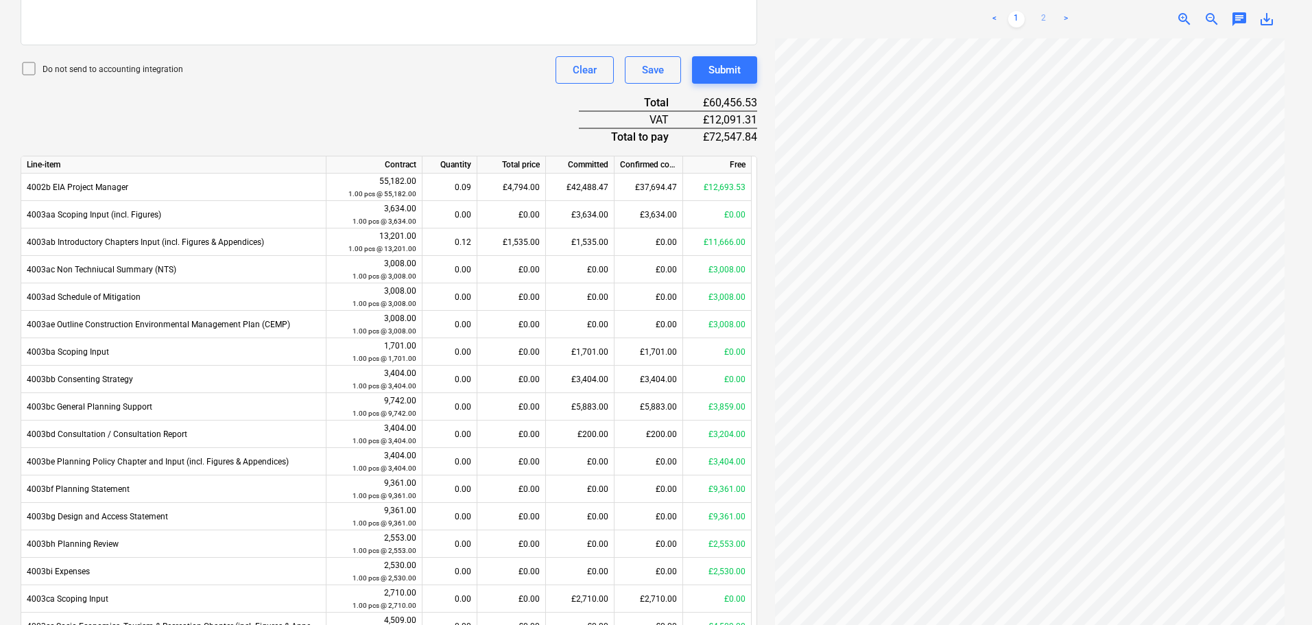
click at [1042, 17] on link "2" at bounding box center [1044, 19] width 16 height 16
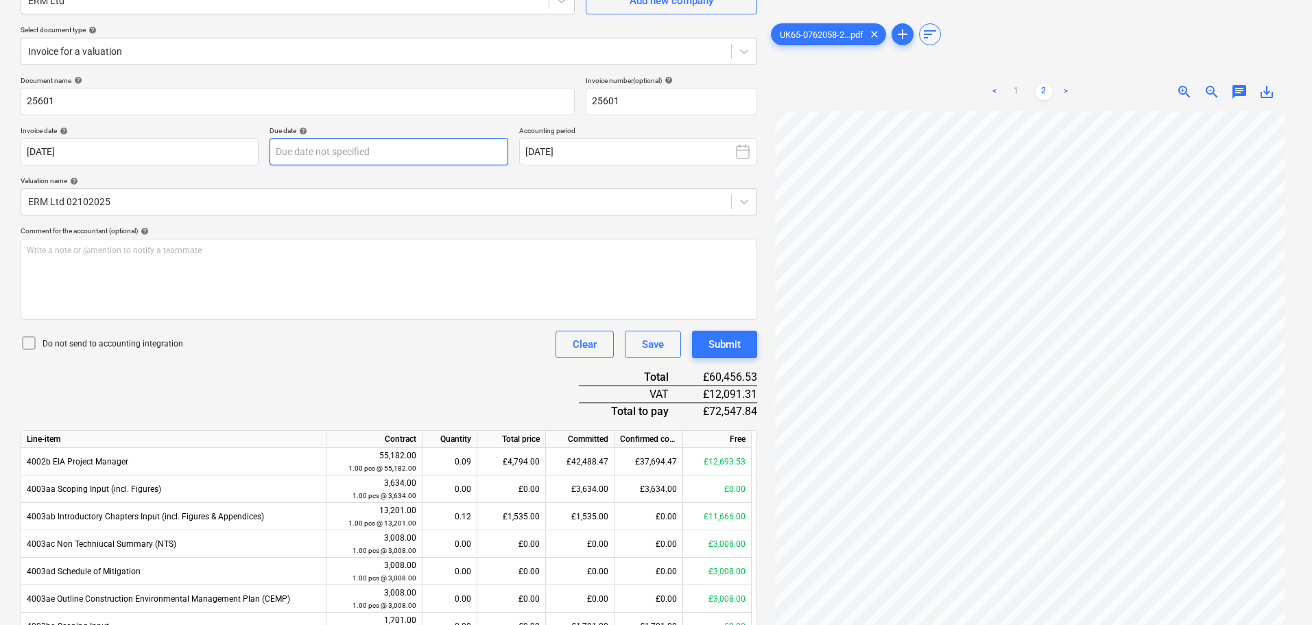
click at [281, 150] on body "Sales Projects Contacts Company Consolidated Invoices Inbox 5 format_size keybo…" at bounding box center [656, 175] width 1312 height 625
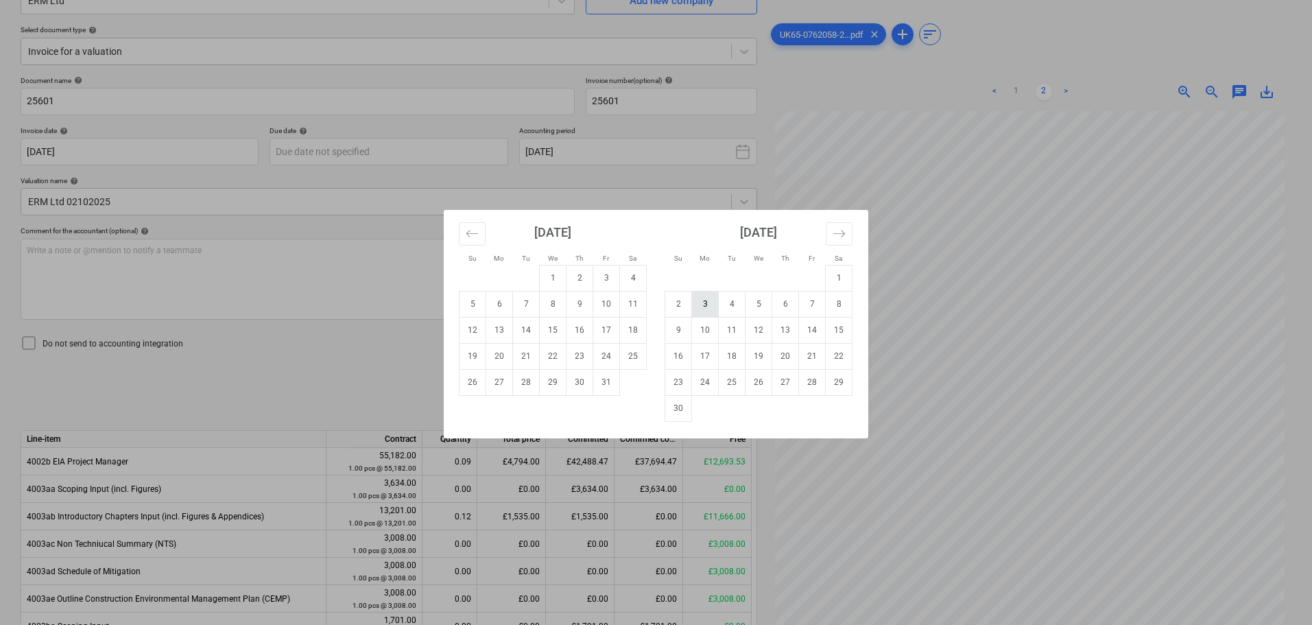
click at [705, 307] on td "3" at bounding box center [705, 304] width 27 height 26
type input "[DATE]"
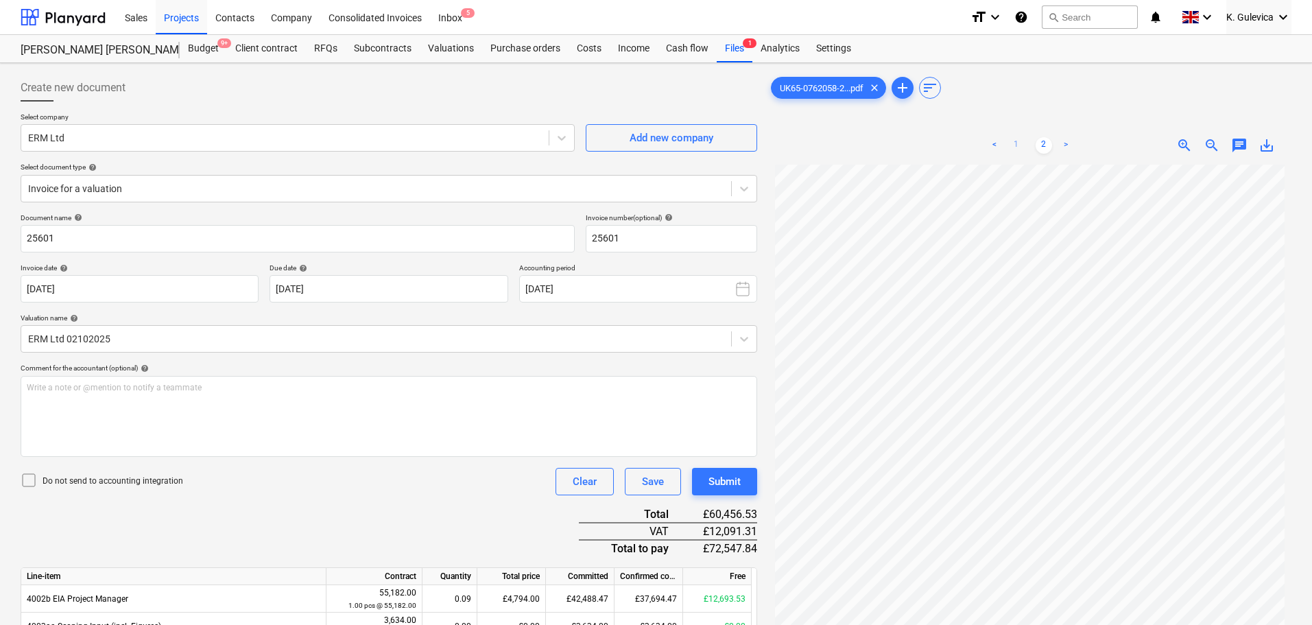
click at [1017, 145] on link "1" at bounding box center [1016, 145] width 16 height 16
click at [737, 483] on div "Submit" at bounding box center [724, 482] width 32 height 18
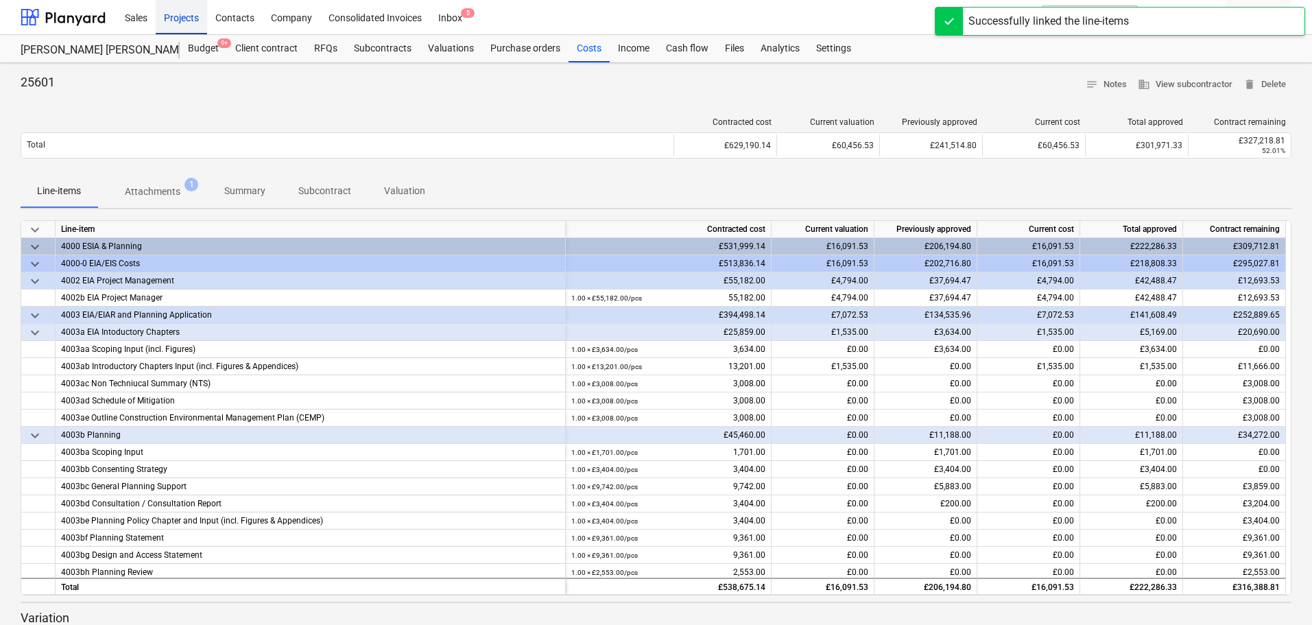
click at [174, 17] on div "Projects" at bounding box center [181, 16] width 51 height 35
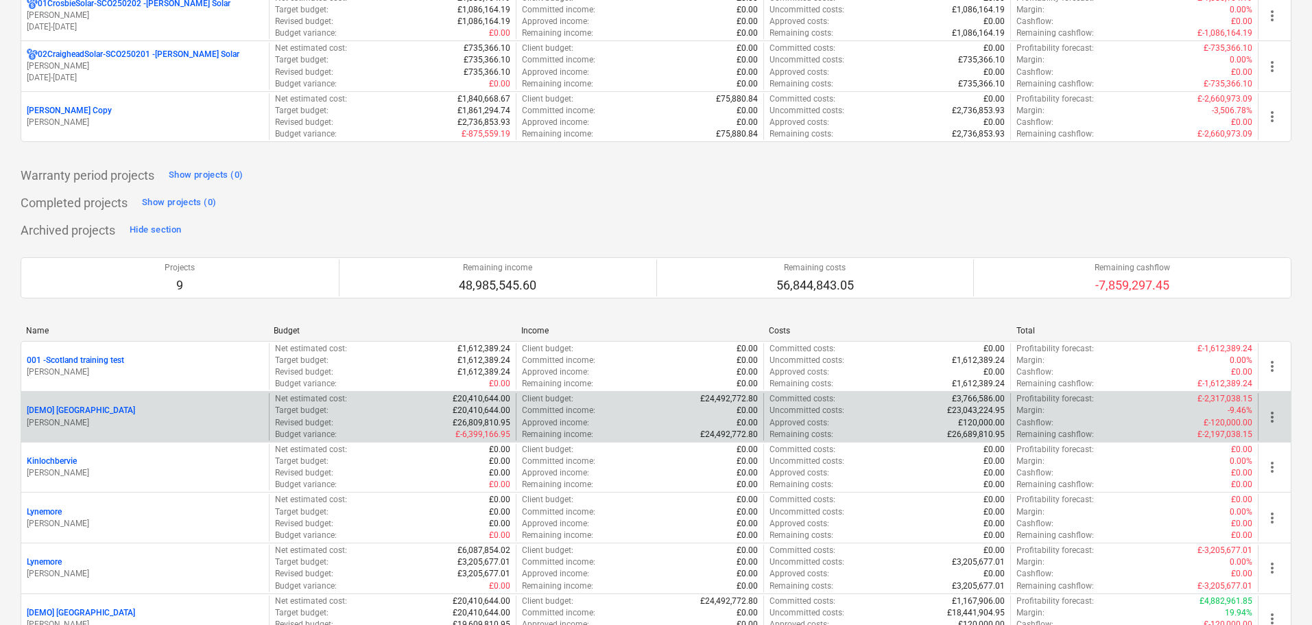
scroll to position [1097, 0]
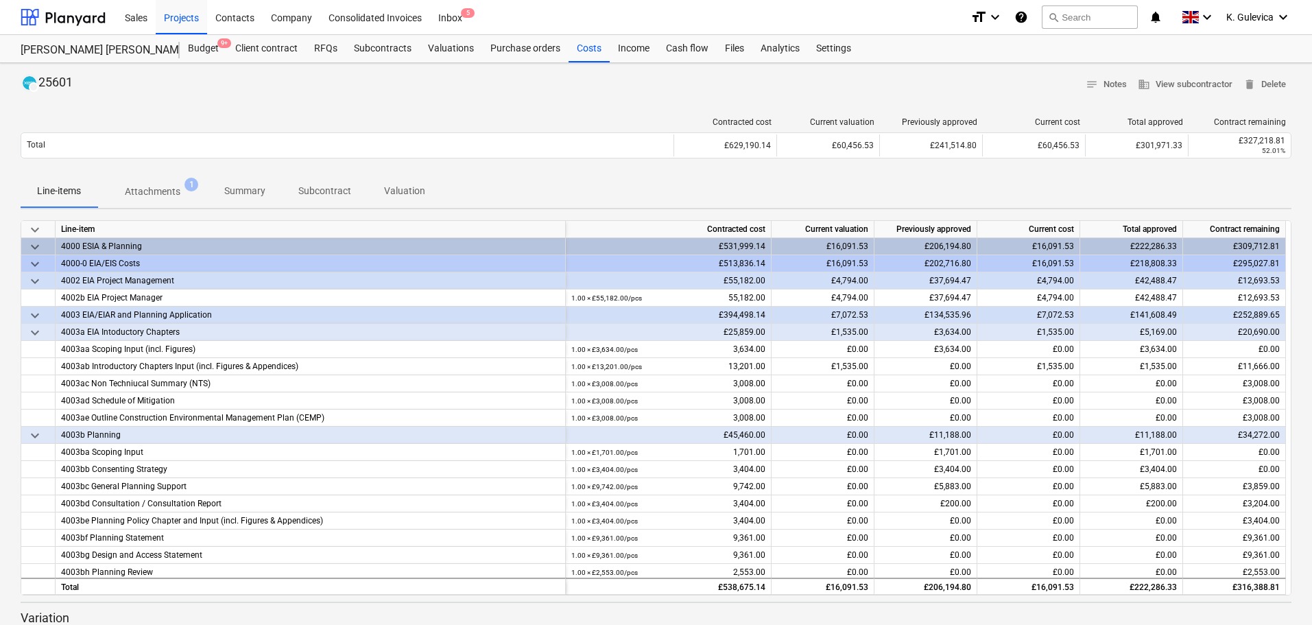
click at [230, 191] on p "Summary" at bounding box center [244, 191] width 41 height 14
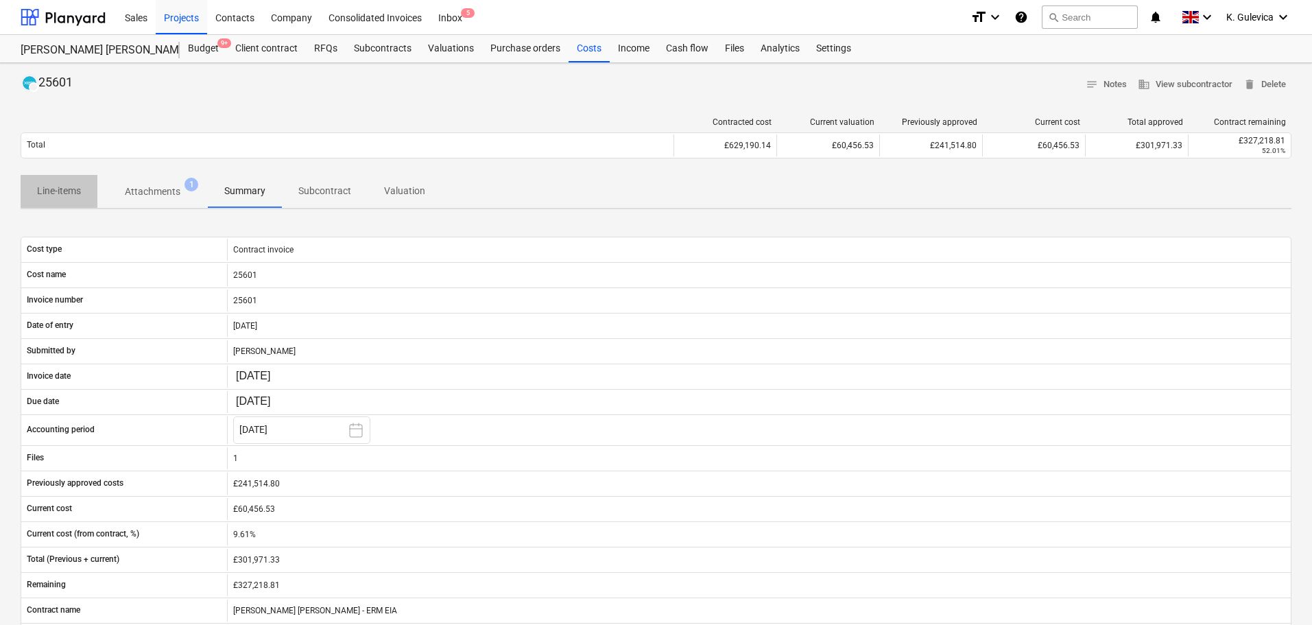
click at [64, 189] on p "Line-items" at bounding box center [59, 191] width 44 height 14
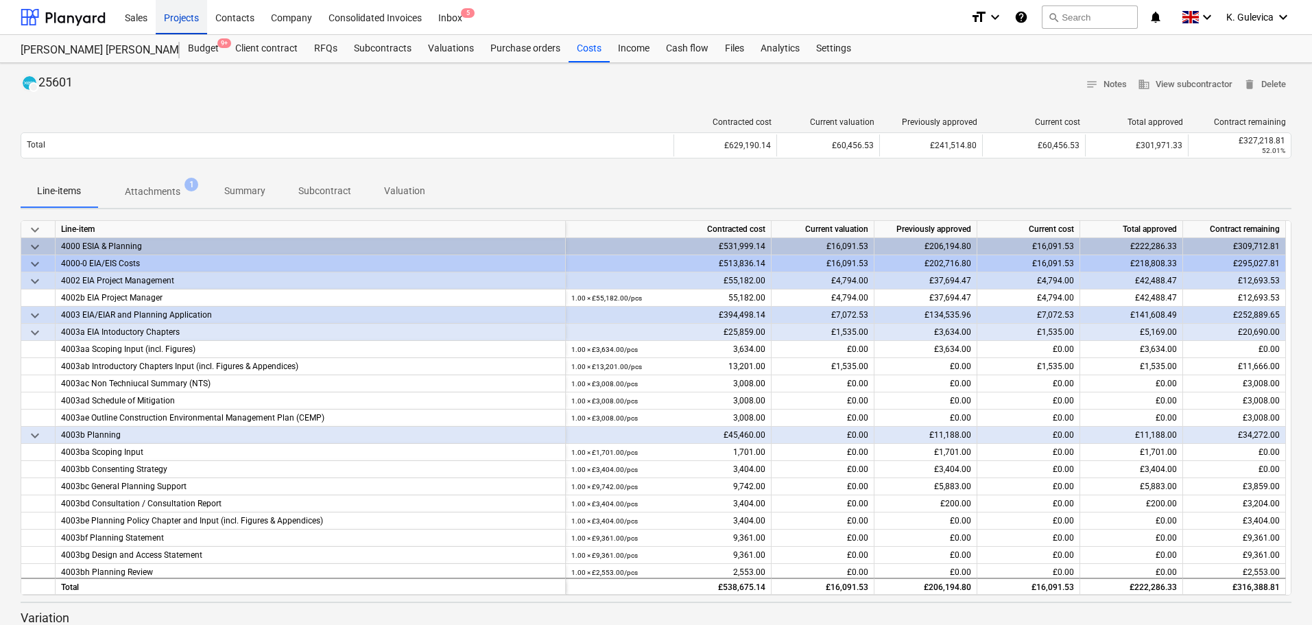
click at [182, 16] on div "Projects" at bounding box center [181, 16] width 51 height 35
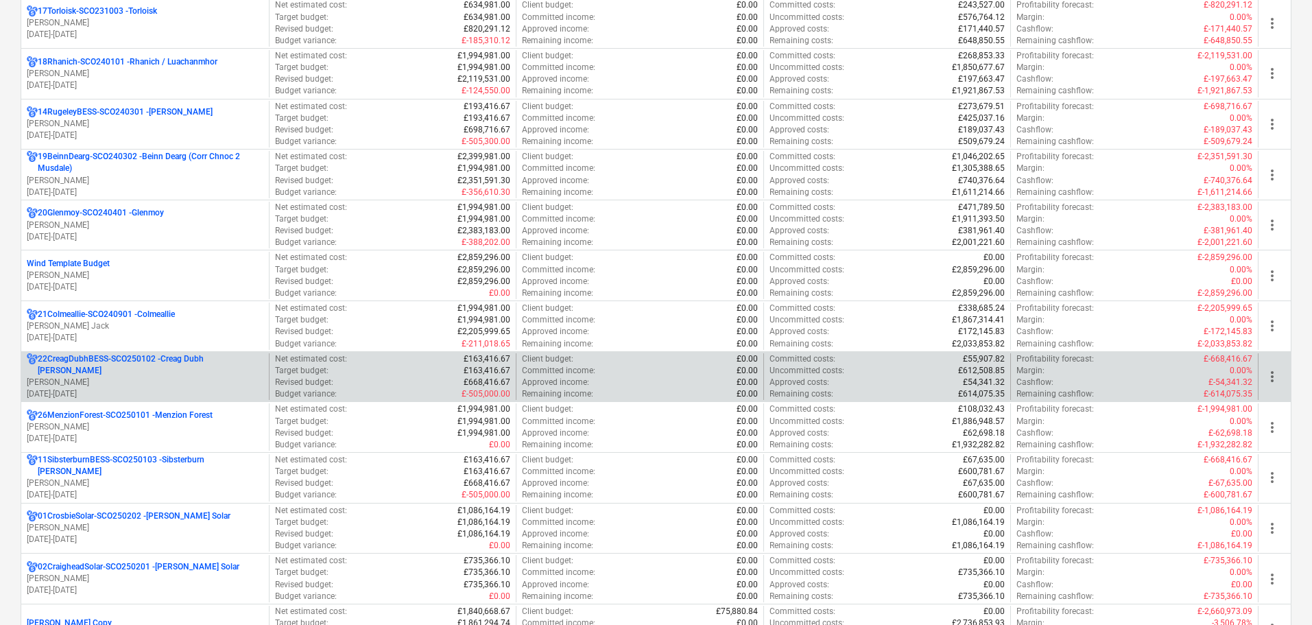
scroll to position [1029, 0]
